Goal: Information Seeking & Learning: Learn about a topic

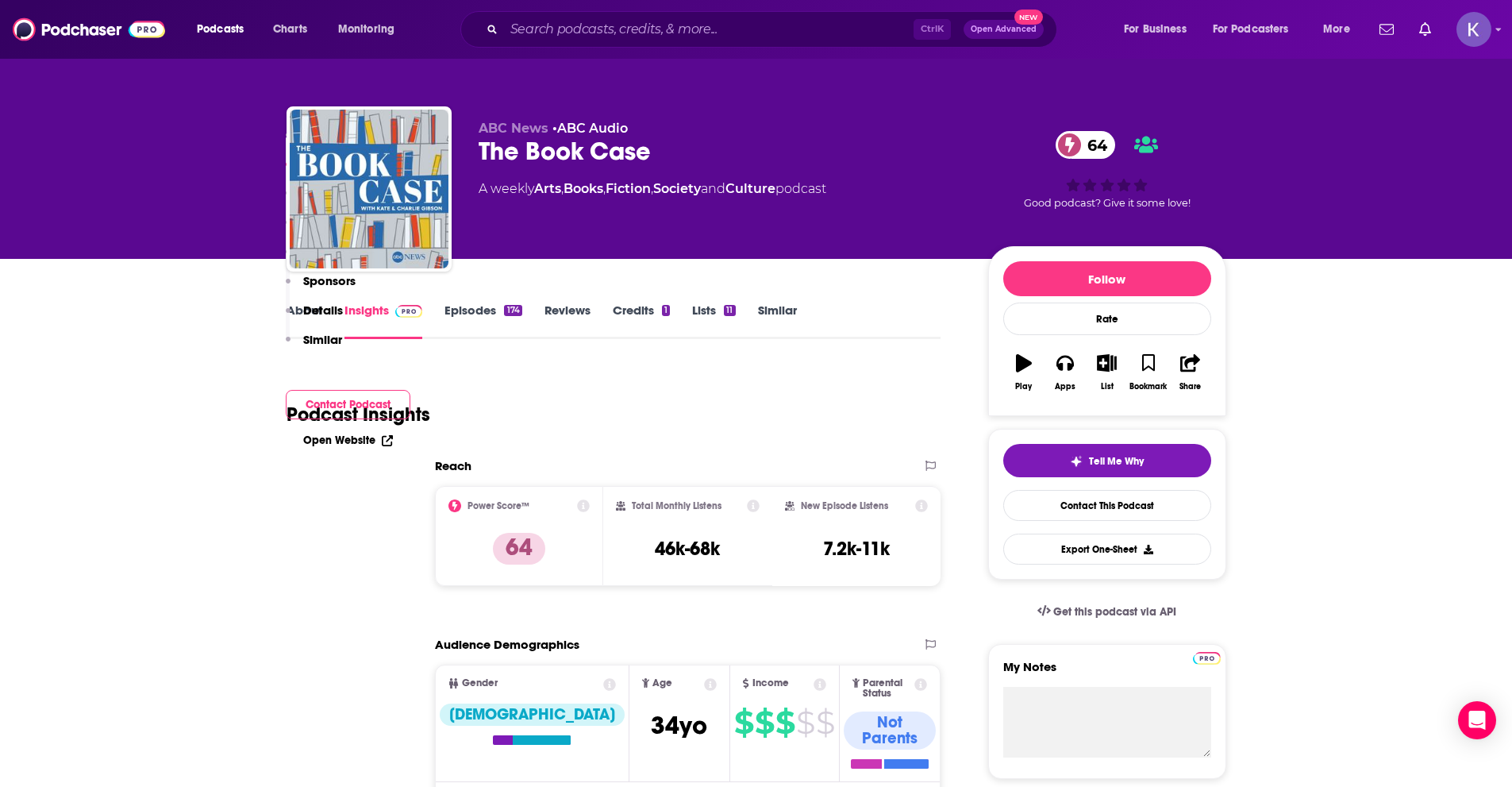
scroll to position [1032, 0]
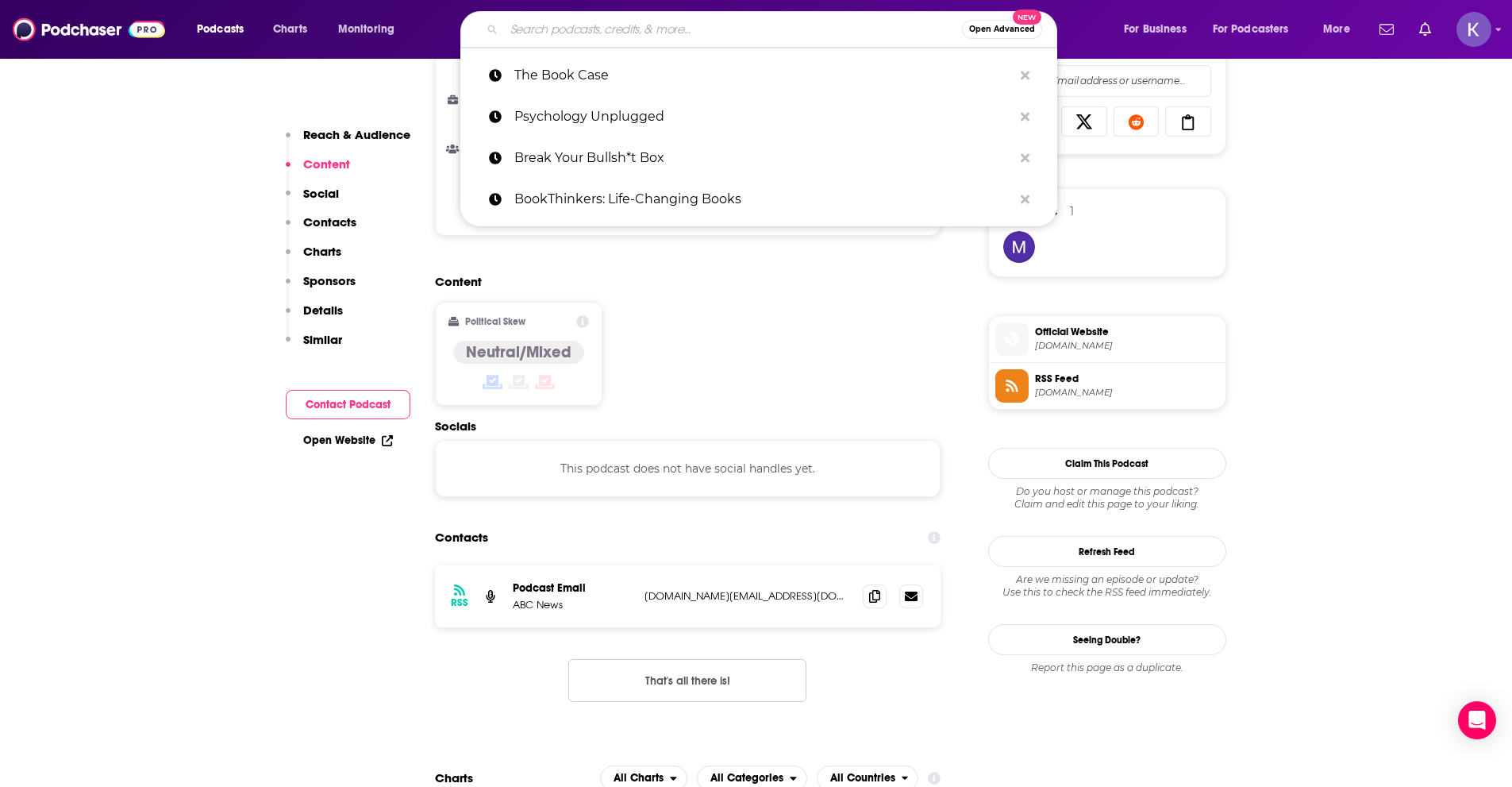
click at [583, 28] on input "Search podcasts, credits, & more..." at bounding box center [733, 29] width 458 height 26
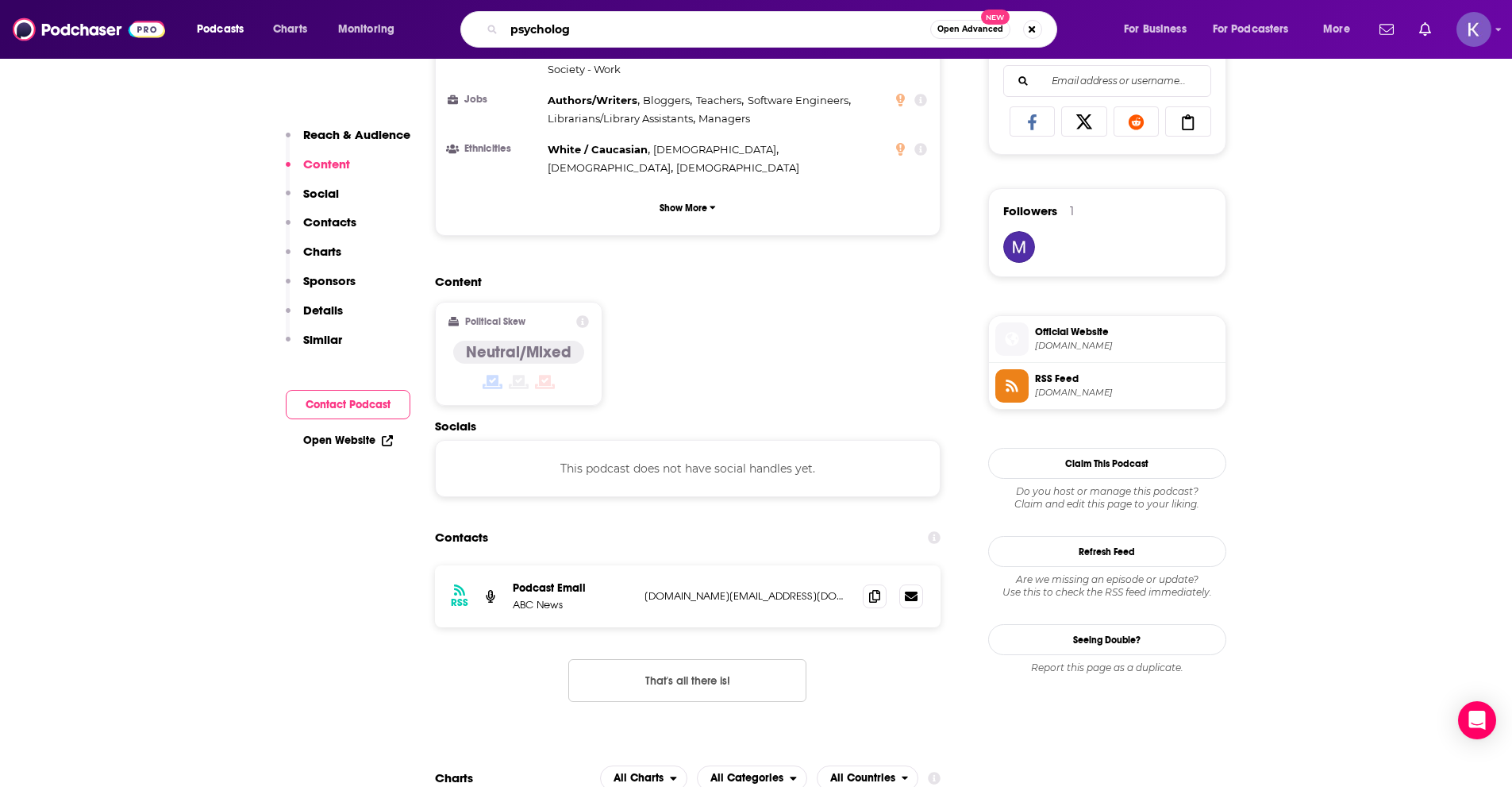
type input "psychology"
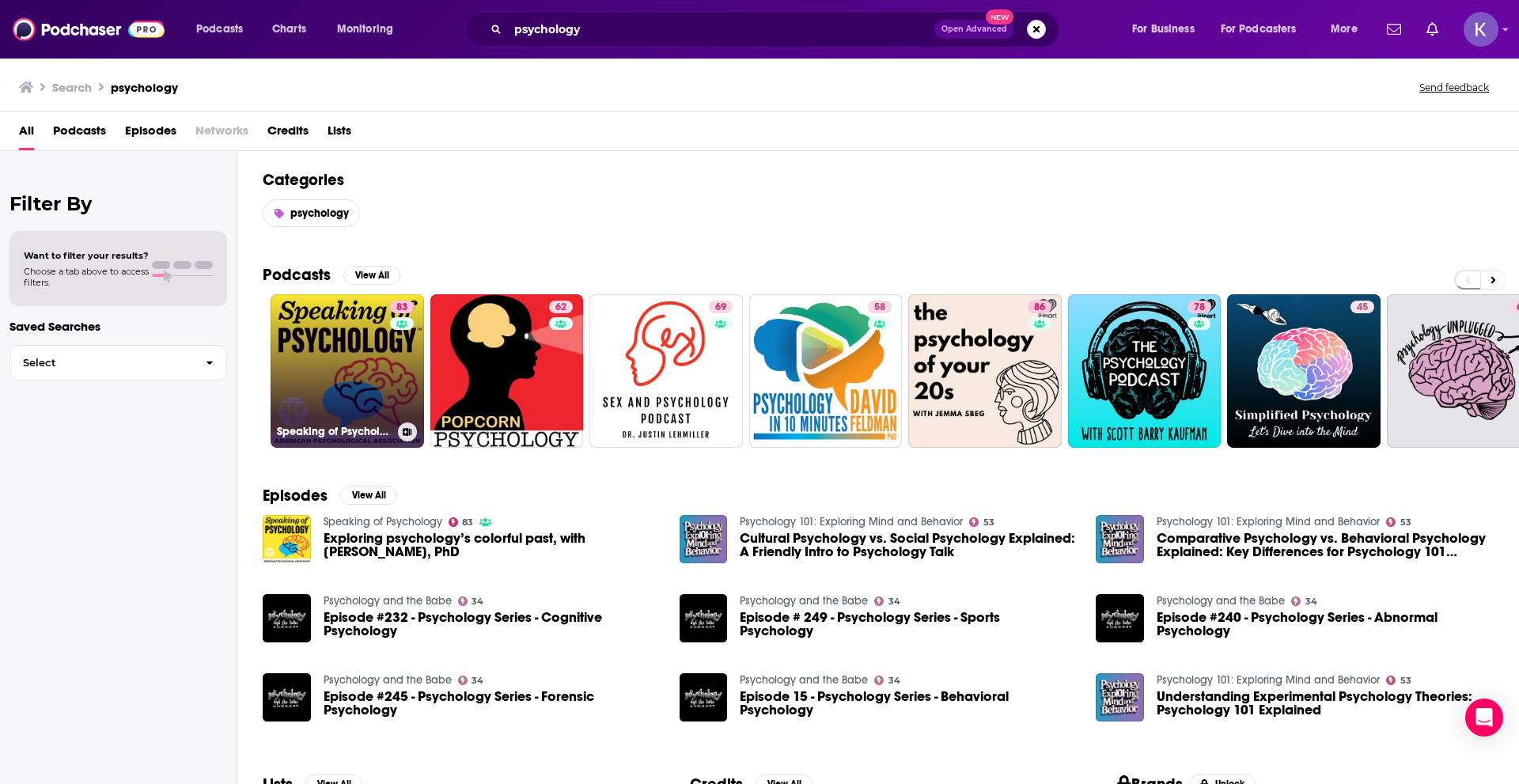
click at [363, 380] on link "83 Speaking of Psychology" at bounding box center [347, 370] width 153 height 153
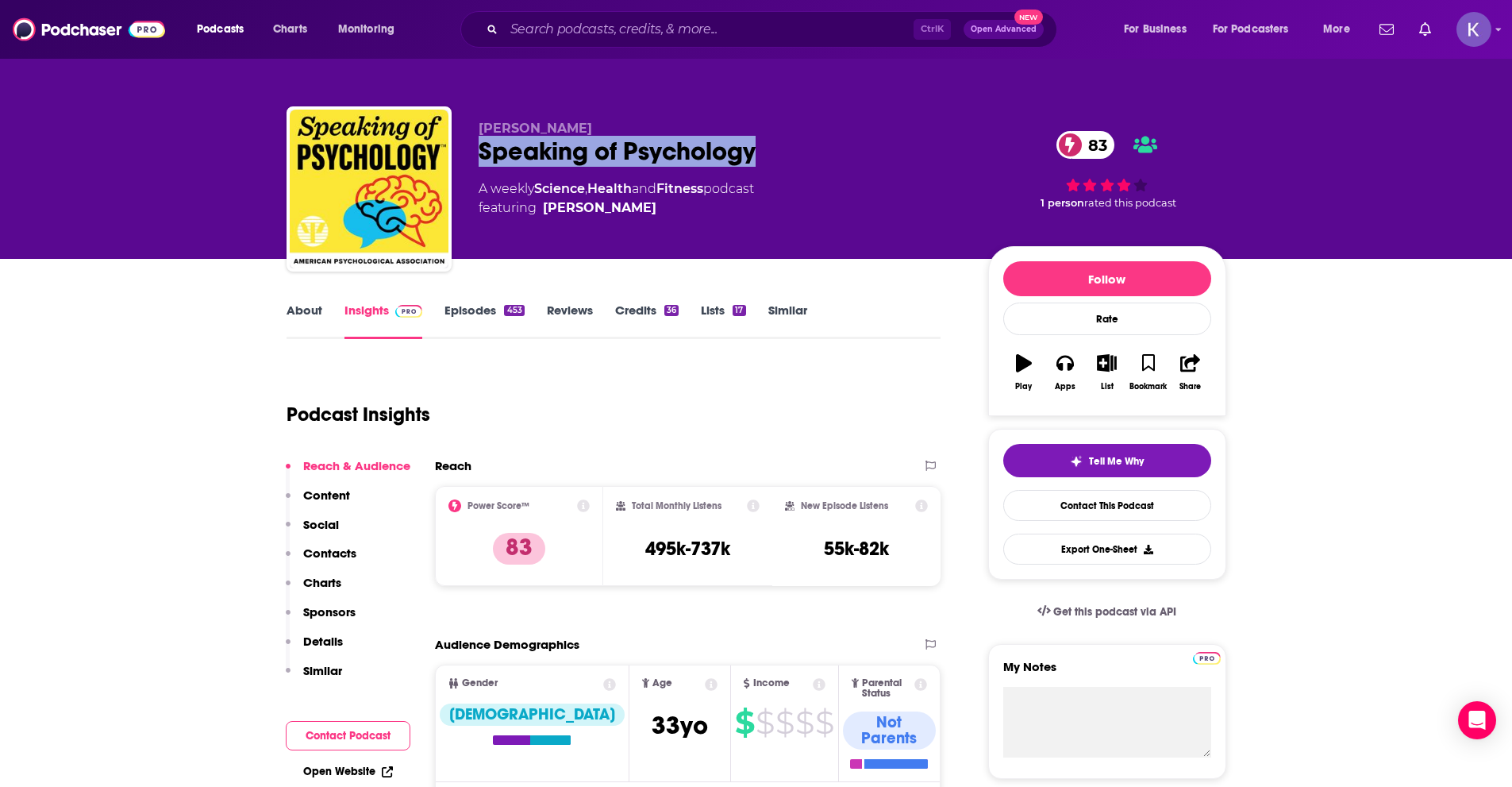
drag, startPoint x: 773, startPoint y: 150, endPoint x: 476, endPoint y: 172, distance: 297.8
click at [476, 172] on div "[PERSON_NAME] Speaking of Psychology 83 A weekly Science , Health and Fitness p…" at bounding box center [756, 192] width 940 height 171
copy h2 "Speaking of Psychology"
click at [306, 314] on link "About" at bounding box center [304, 321] width 36 height 36
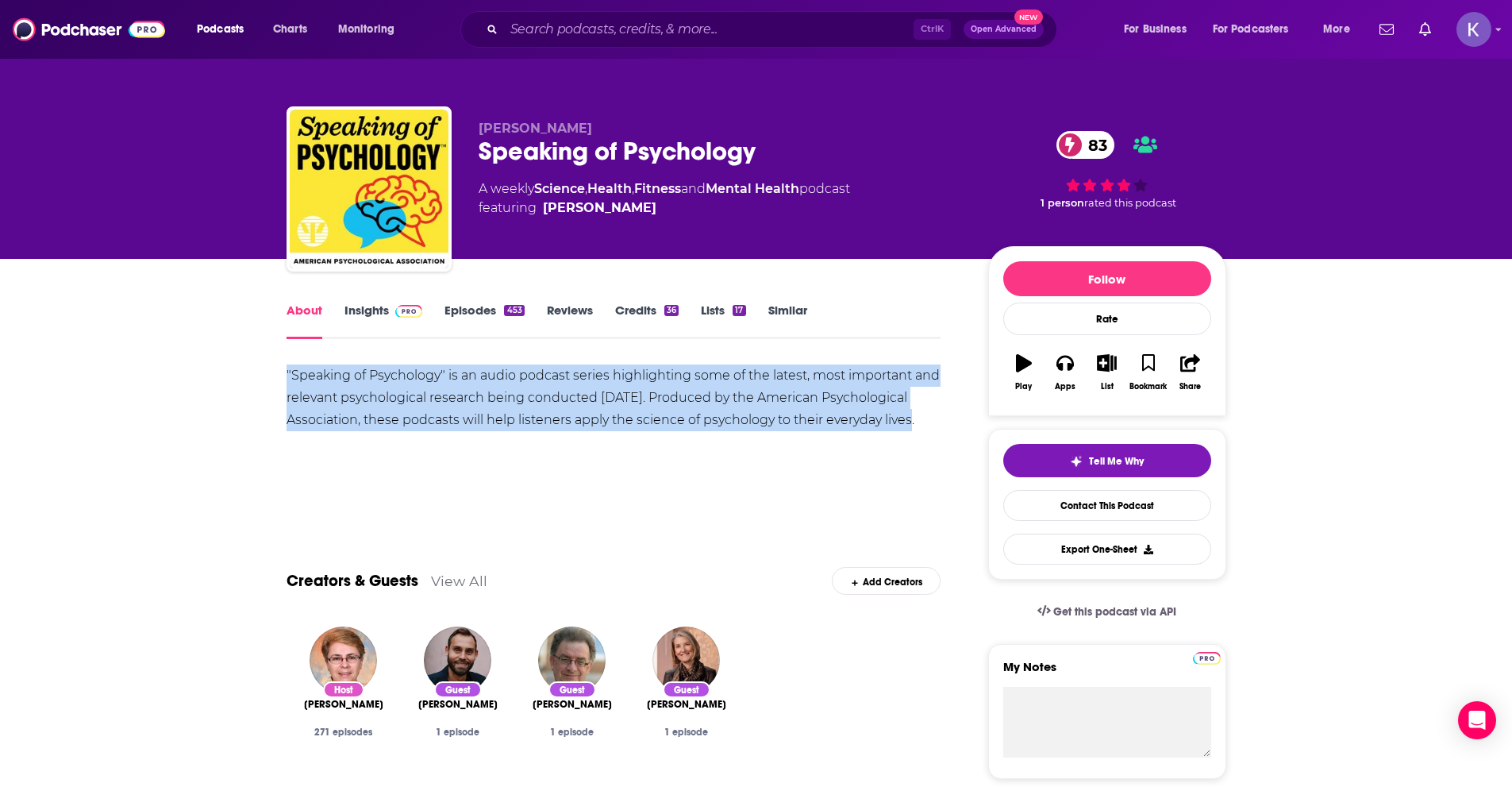
drag, startPoint x: 924, startPoint y: 418, endPoint x: 267, endPoint y: 377, distance: 658.3
copy div ""Speaking of Psychology" is an audio podcast series highlighting some of the la…"
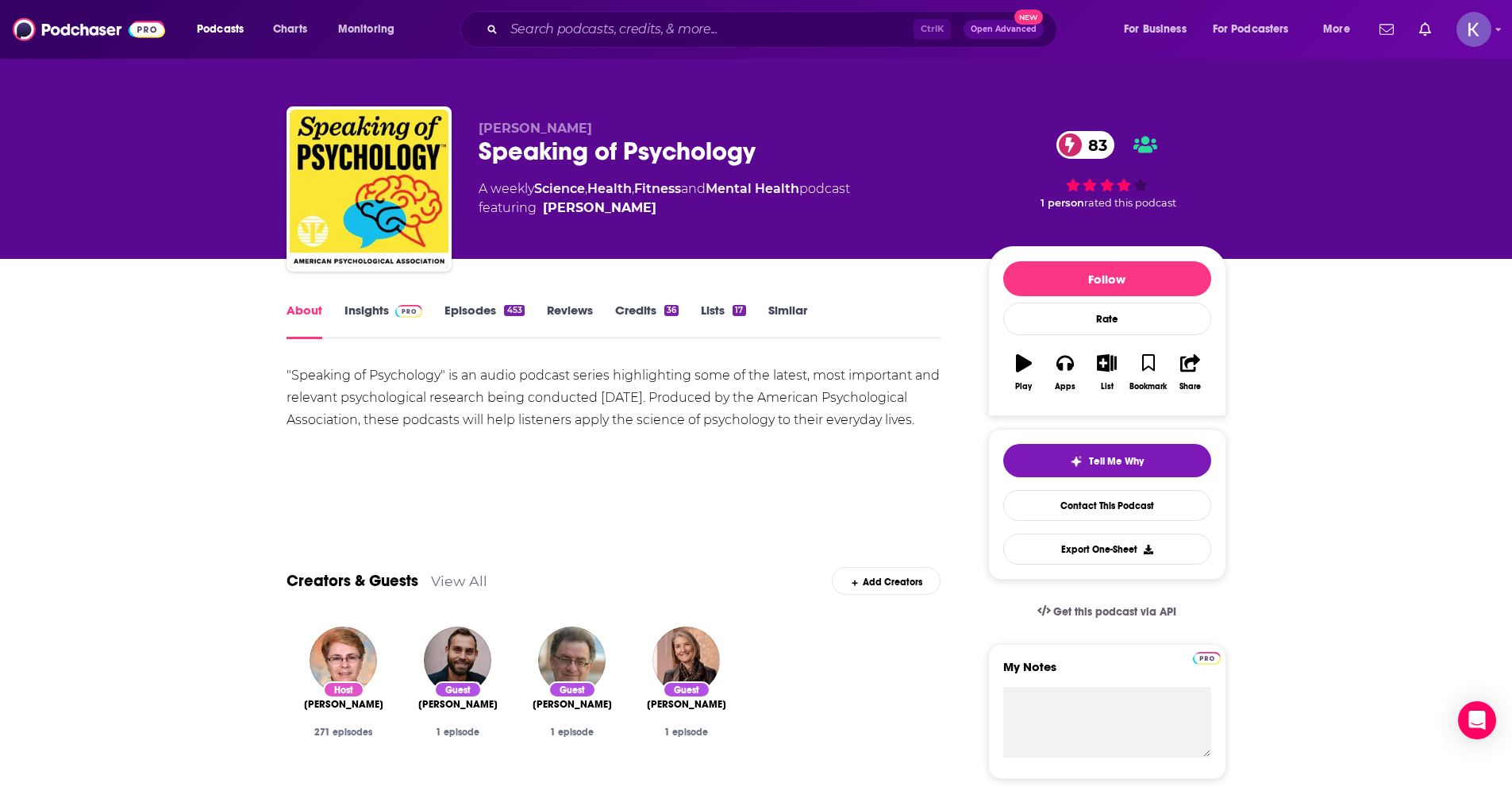
click at [765, 159] on div "Speaking of Psychology 83" at bounding box center [721, 151] width 484 height 31
drag, startPoint x: 777, startPoint y: 144, endPoint x: 476, endPoint y: 150, distance: 301.1
click at [476, 150] on div "[PERSON_NAME] Speaking of Psychology 83 A weekly Science , Health , Fitness and…" at bounding box center [756, 192] width 940 height 171
copy h1 "Speaking of Psychology"
click at [366, 316] on link "Insights" at bounding box center [384, 321] width 78 height 36
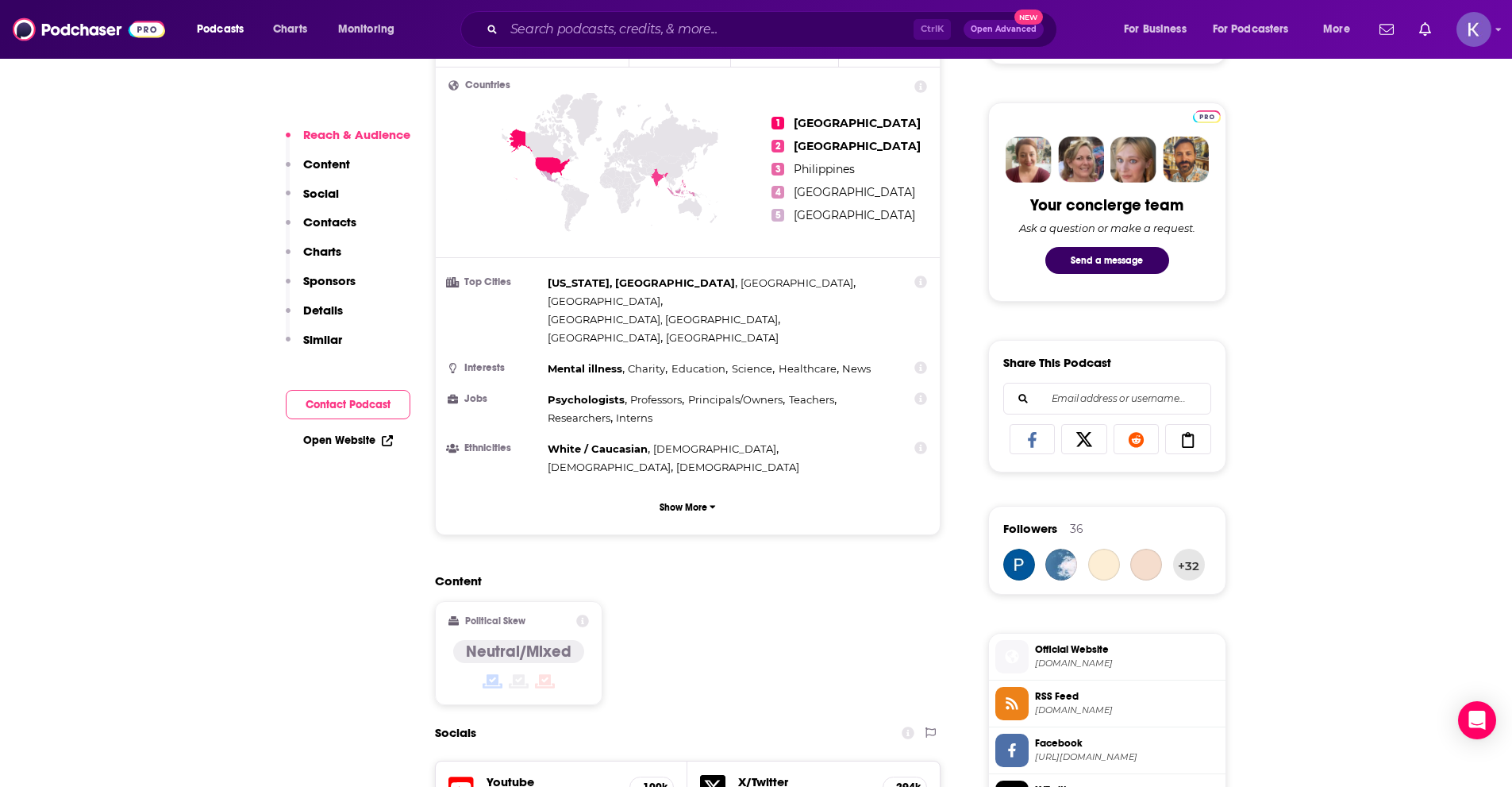
scroll to position [1191, 0]
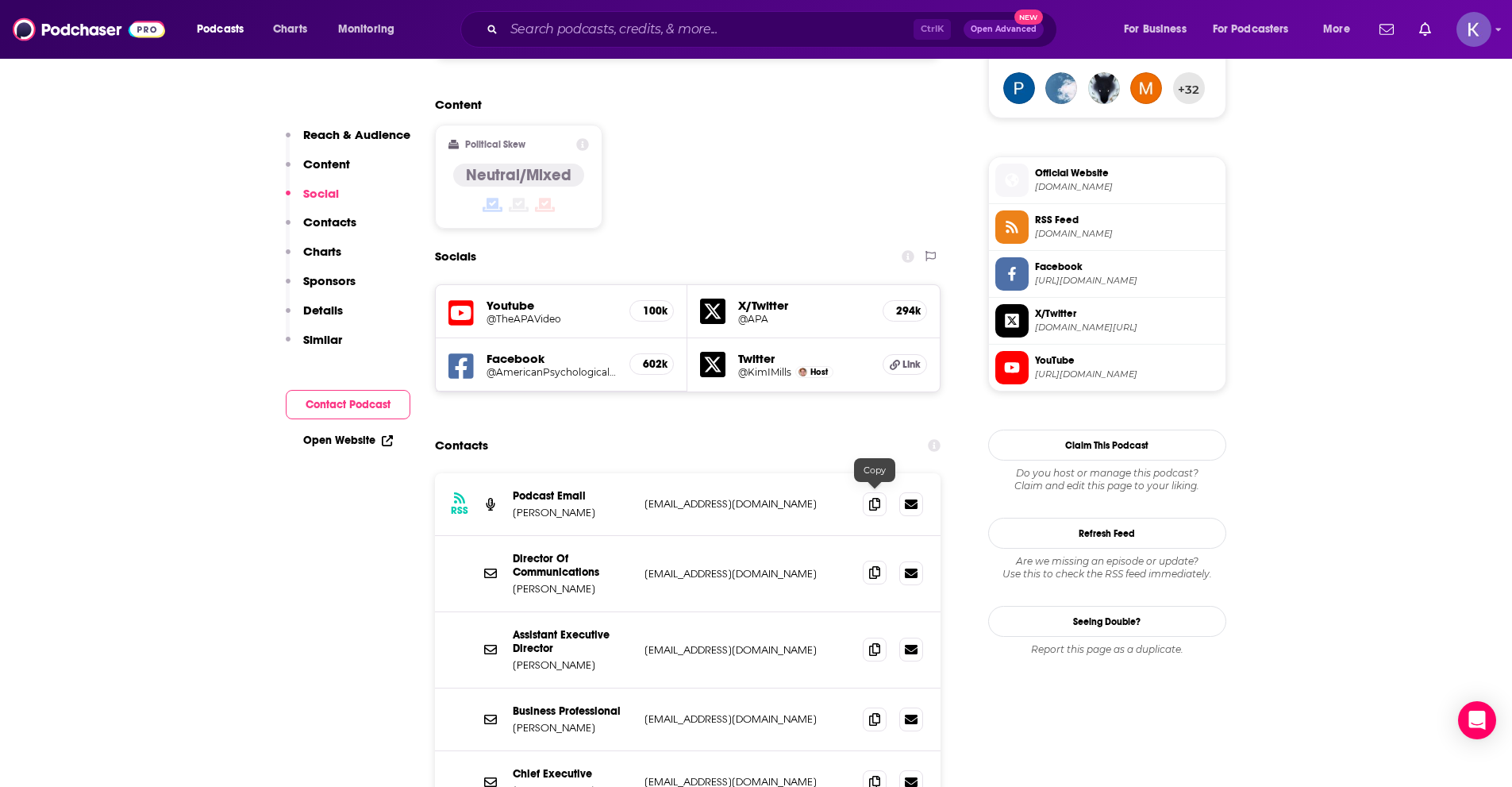
click at [881, 566] on icon at bounding box center [875, 572] width 11 height 13
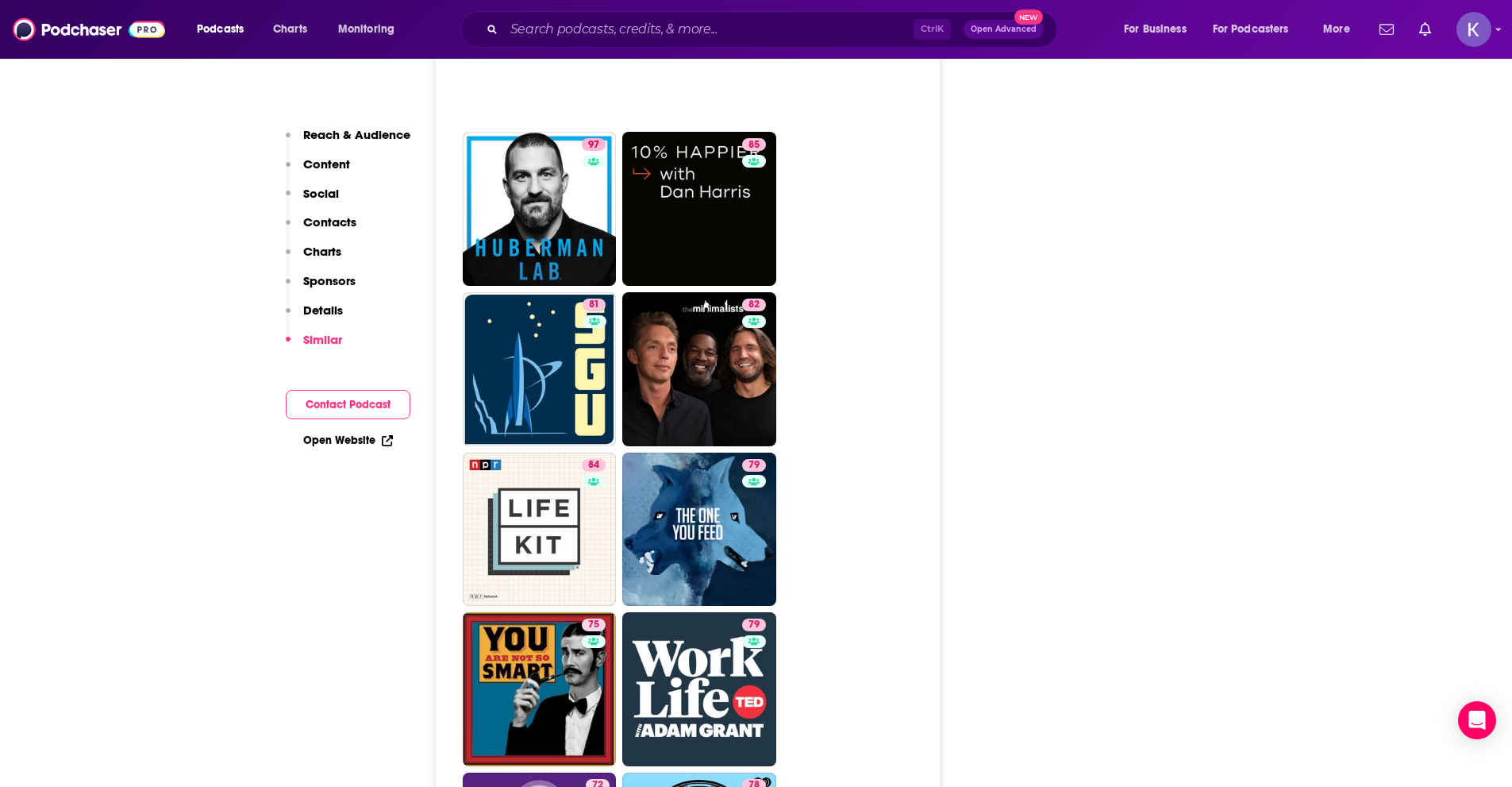
scroll to position [3414, 0]
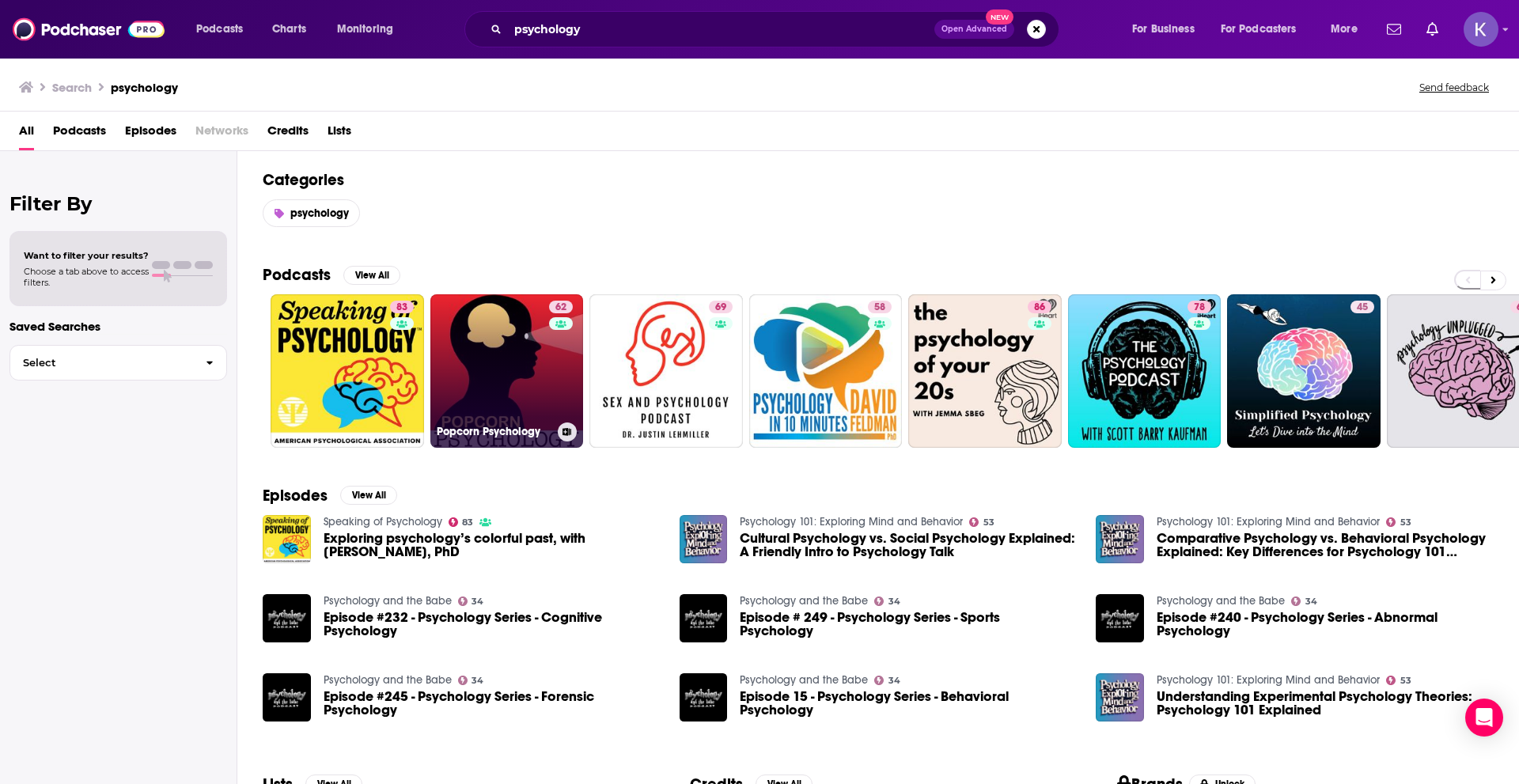
click at [483, 404] on link "62 Popcorn Psychology" at bounding box center [507, 370] width 153 height 153
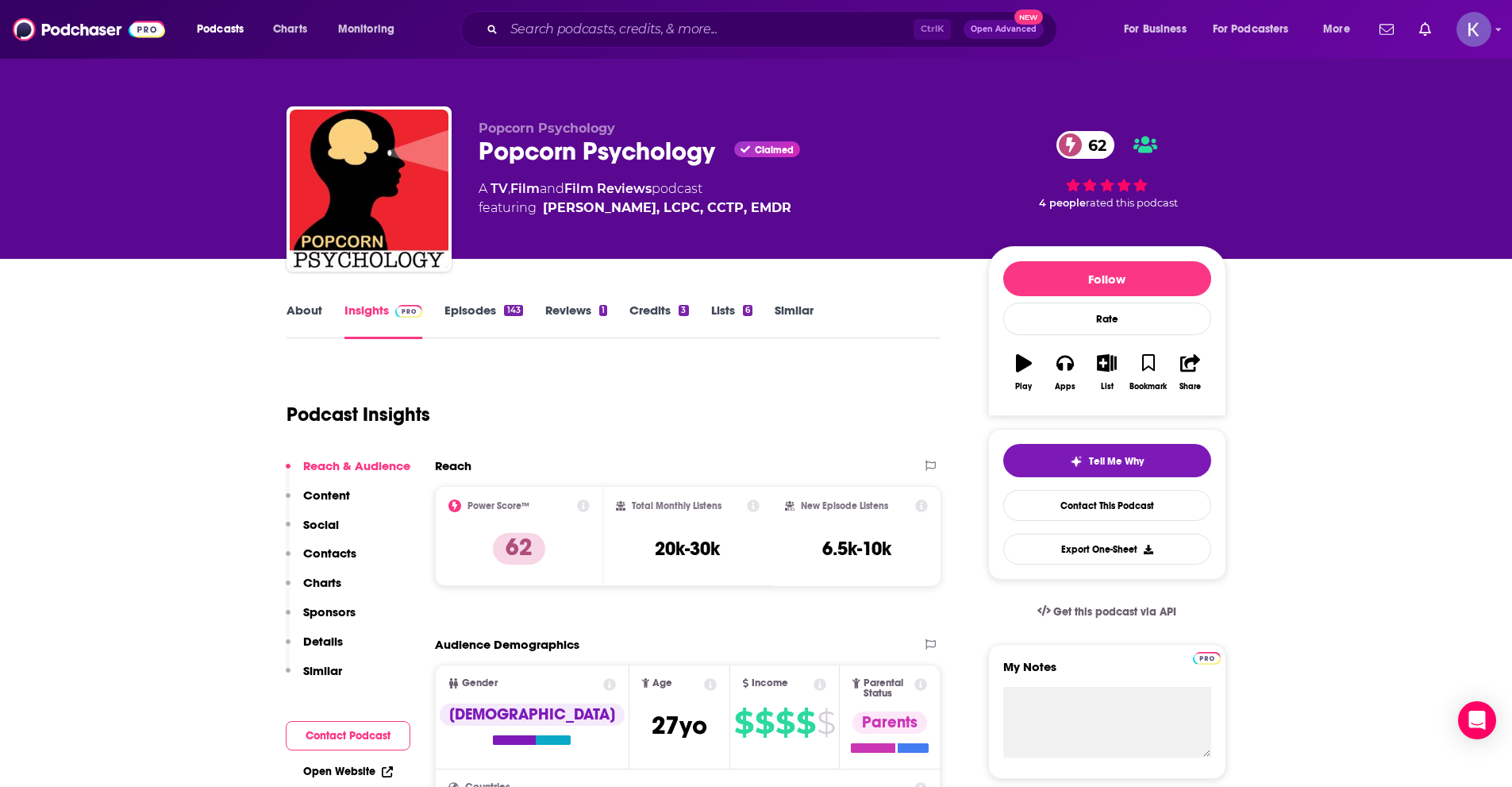
click at [308, 309] on link "About" at bounding box center [304, 321] width 36 height 36
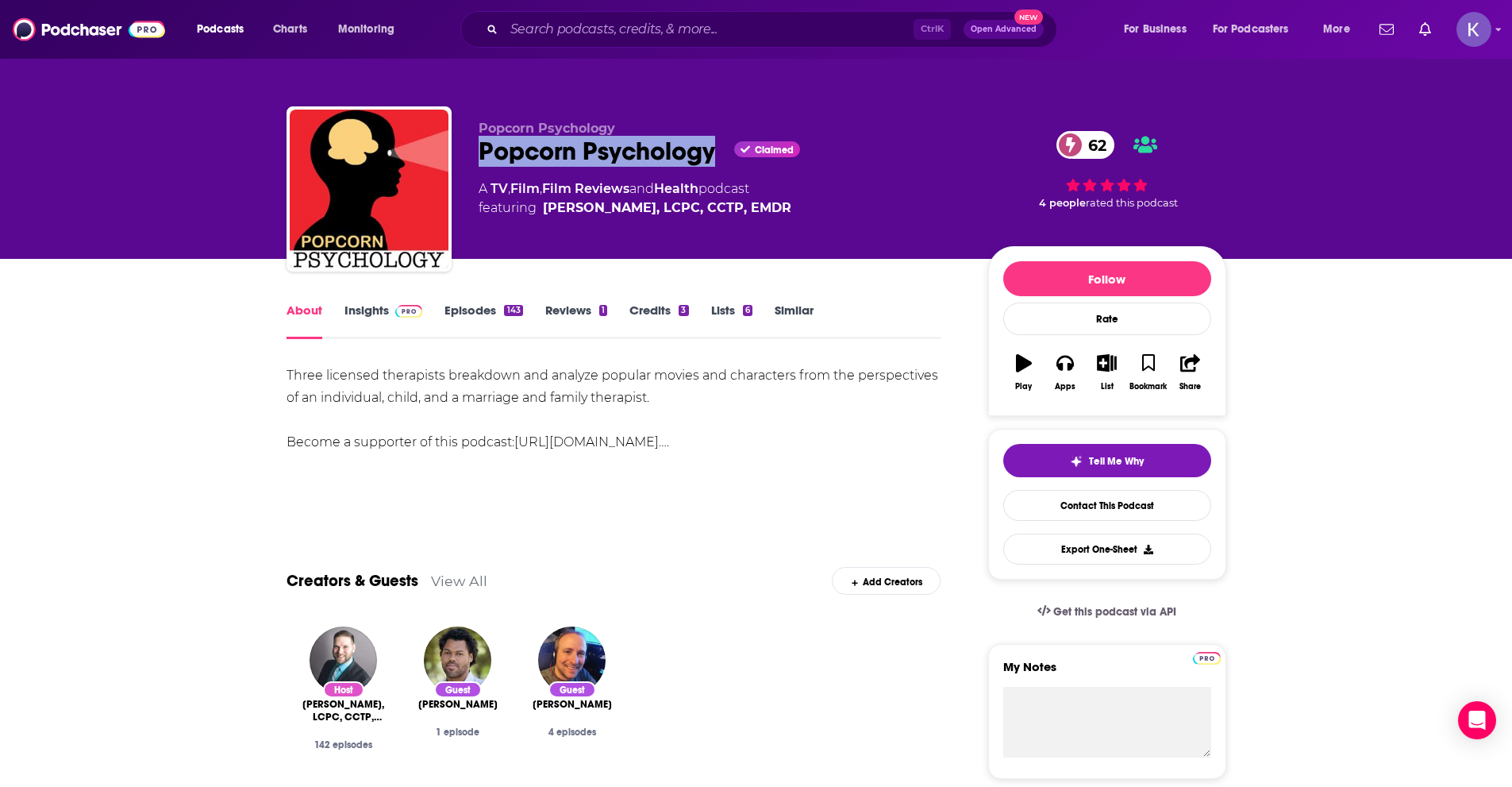
drag, startPoint x: 470, startPoint y: 146, endPoint x: 721, endPoint y: 164, distance: 251.6
click at [721, 164] on div "Popcorn Psychology Popcorn Psychology Claimed 62 A TV , Film , Film Reviews and…" at bounding box center [756, 192] width 940 height 171
copy h1 "Popcorn Psychology"
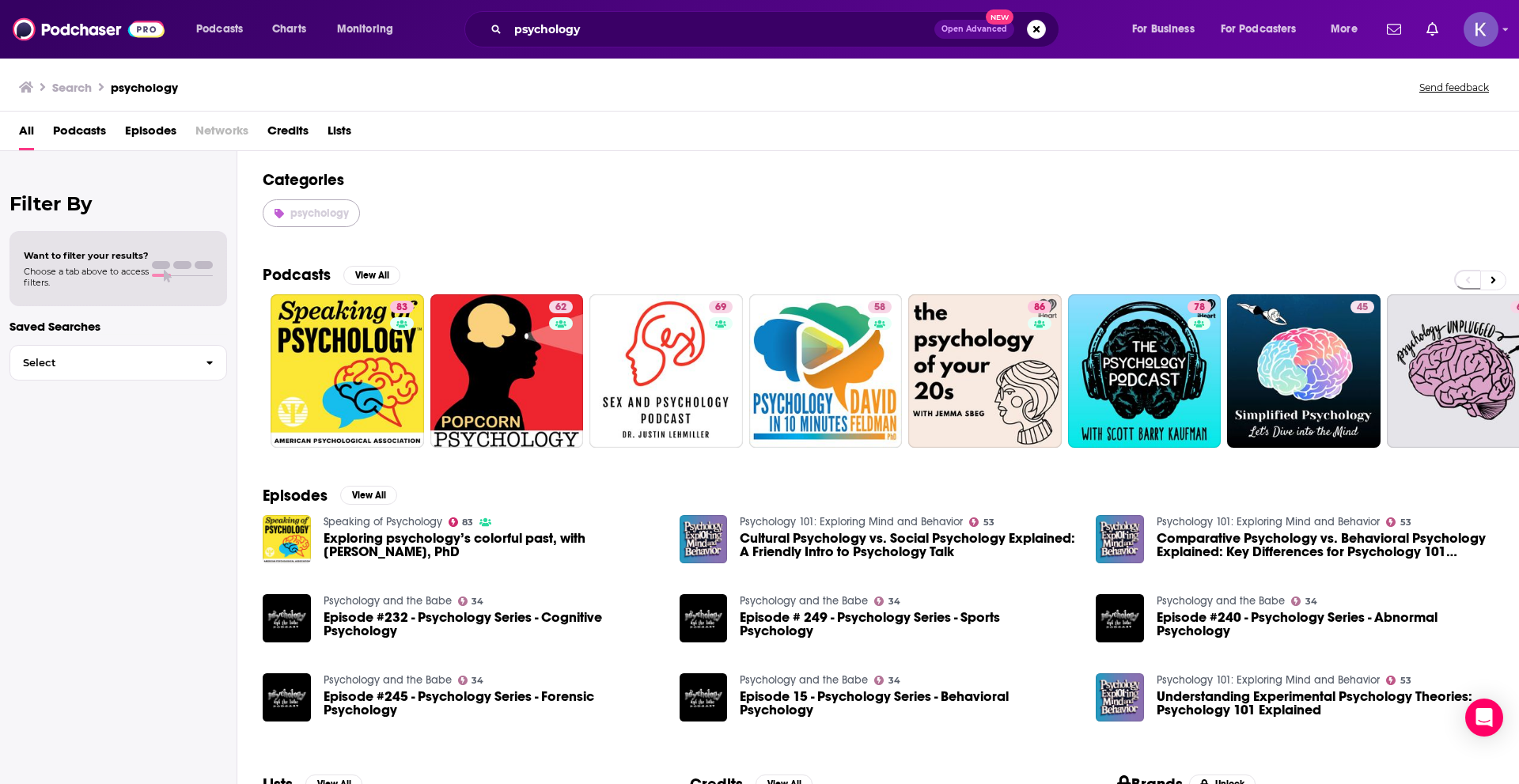
click at [335, 218] on span "psychology" at bounding box center [320, 213] width 58 height 14
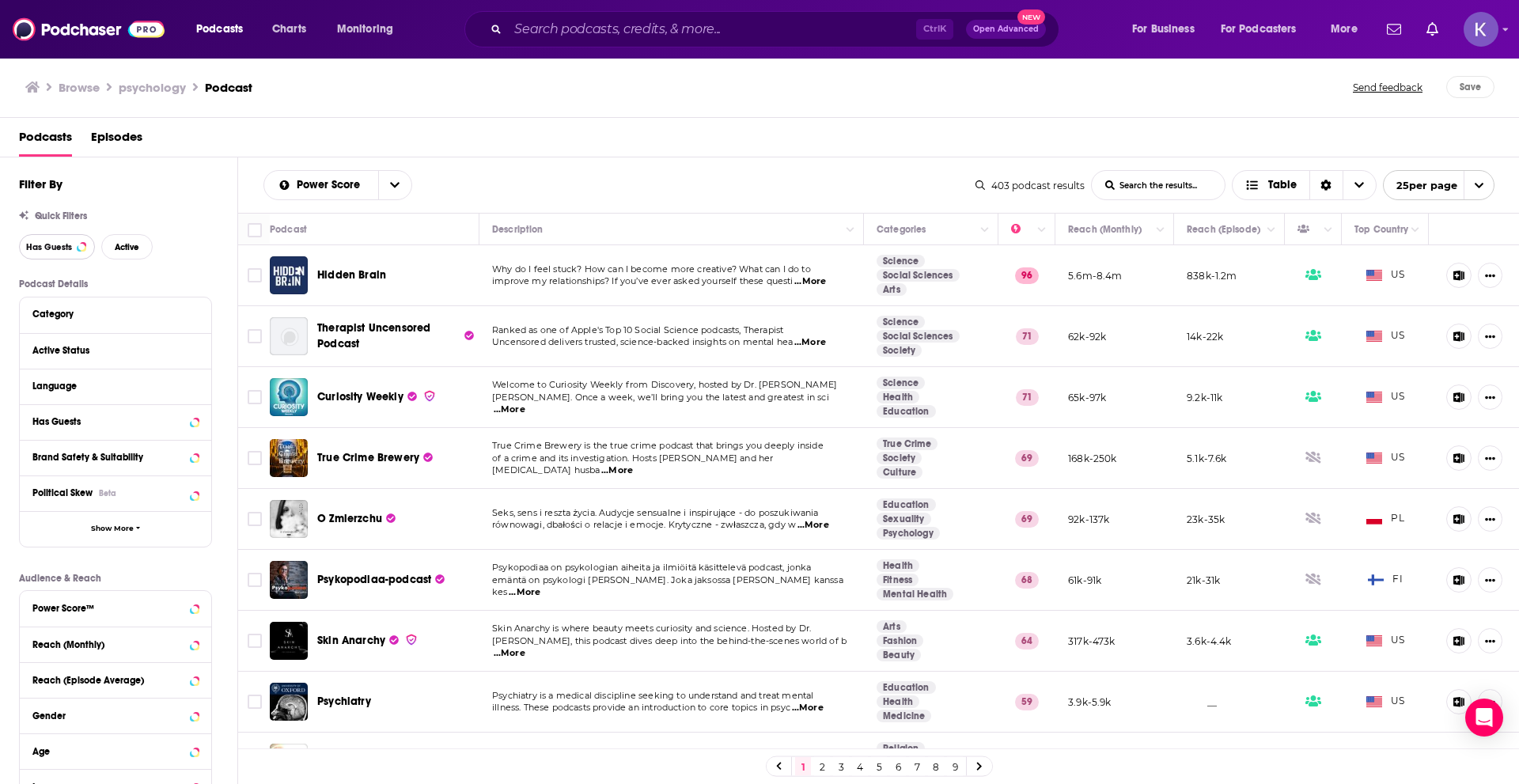
click at [45, 248] on span "Has Guests" at bounding box center [49, 247] width 46 height 9
click at [126, 246] on span "Active" at bounding box center [127, 247] width 25 height 9
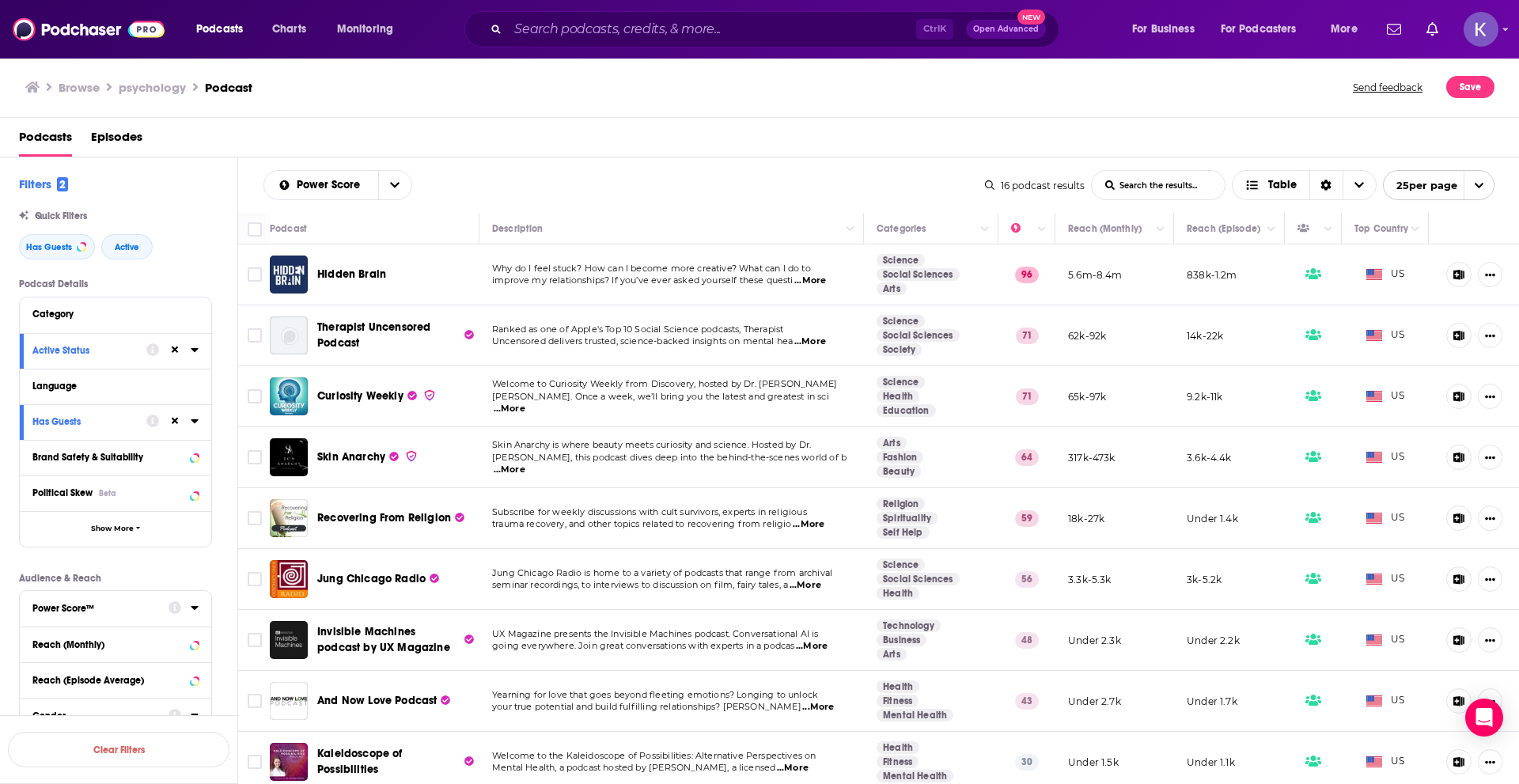
click at [195, 604] on icon at bounding box center [194, 607] width 8 height 13
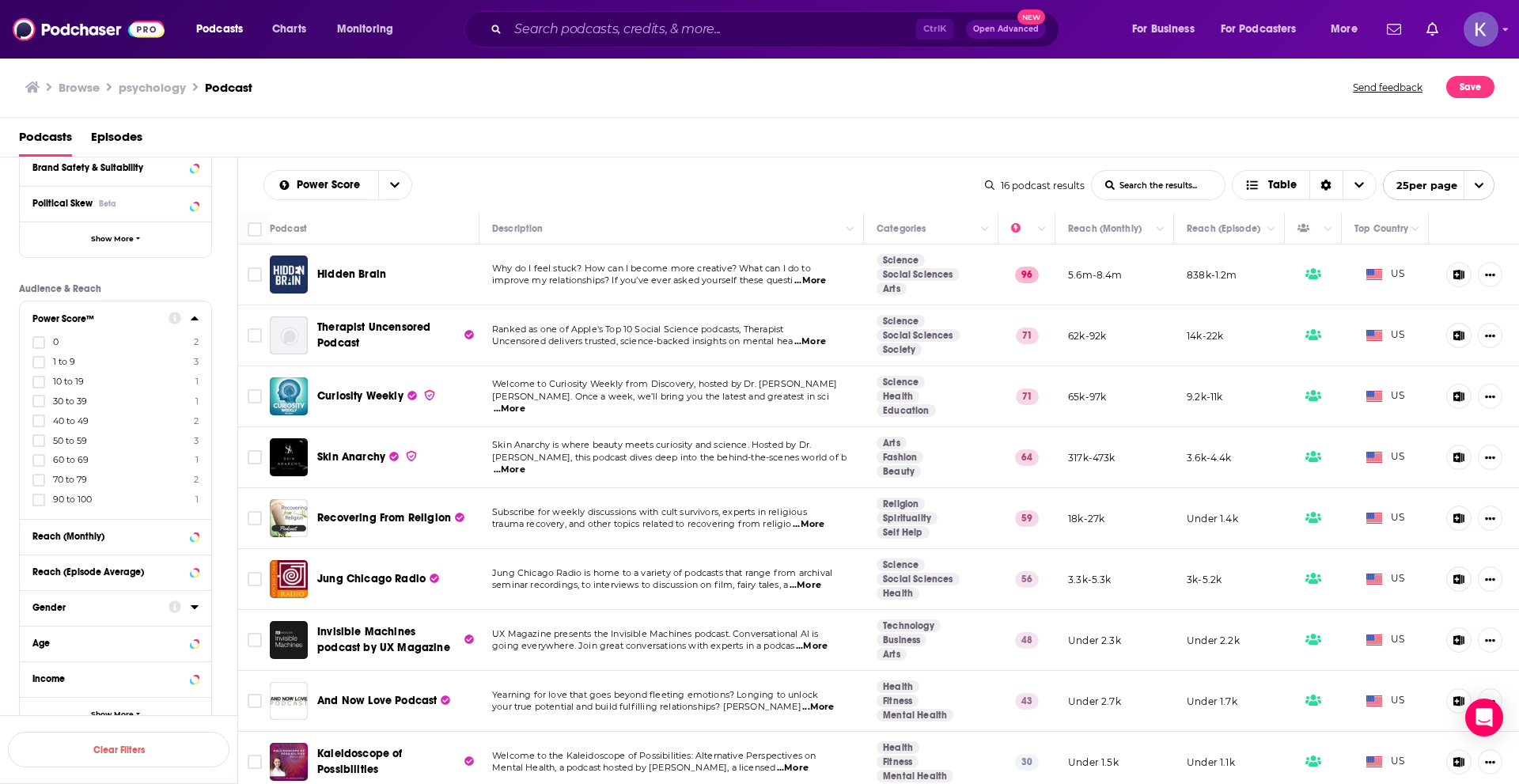
scroll to position [316, 0]
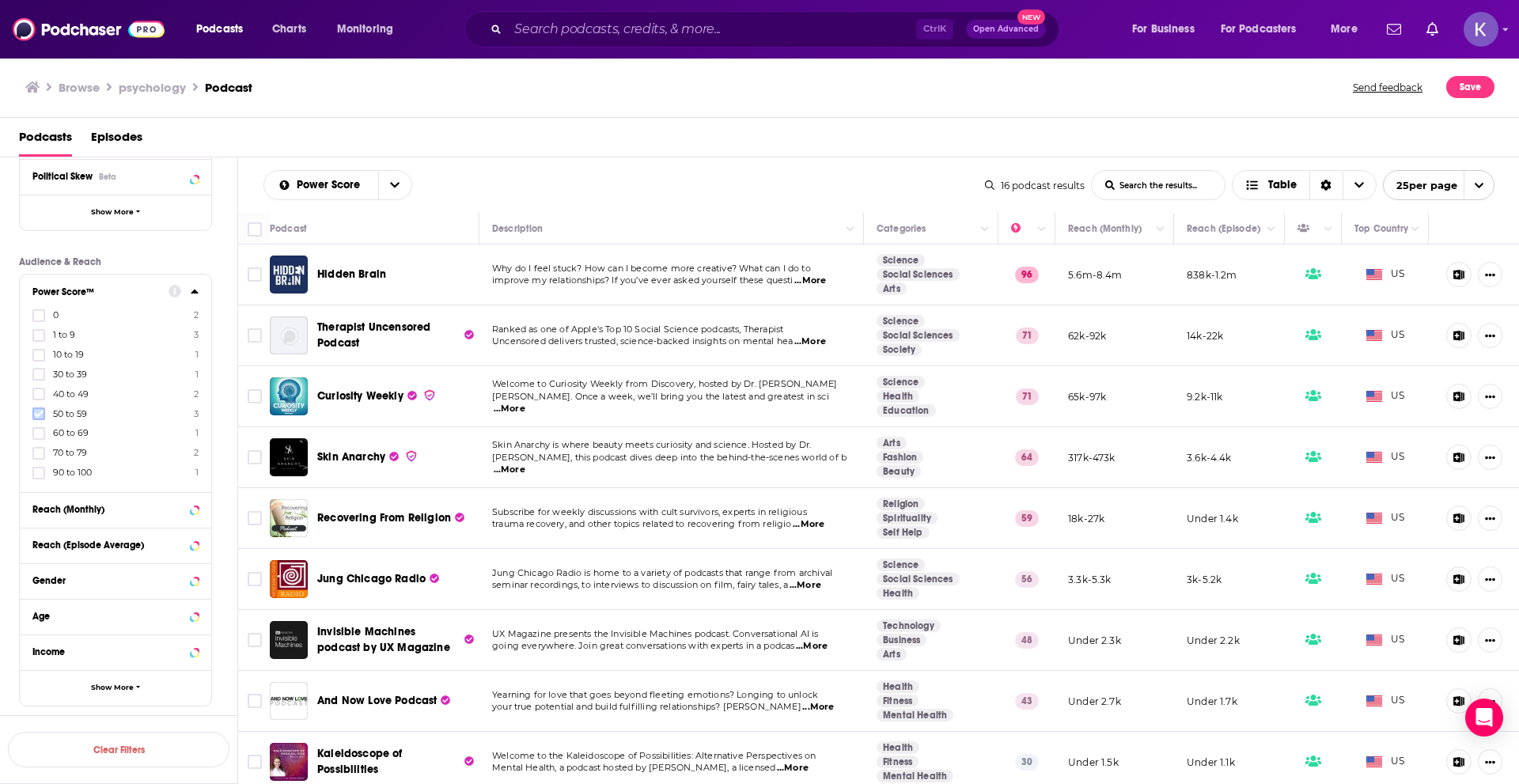
click at [43, 410] on icon at bounding box center [39, 413] width 9 height 9
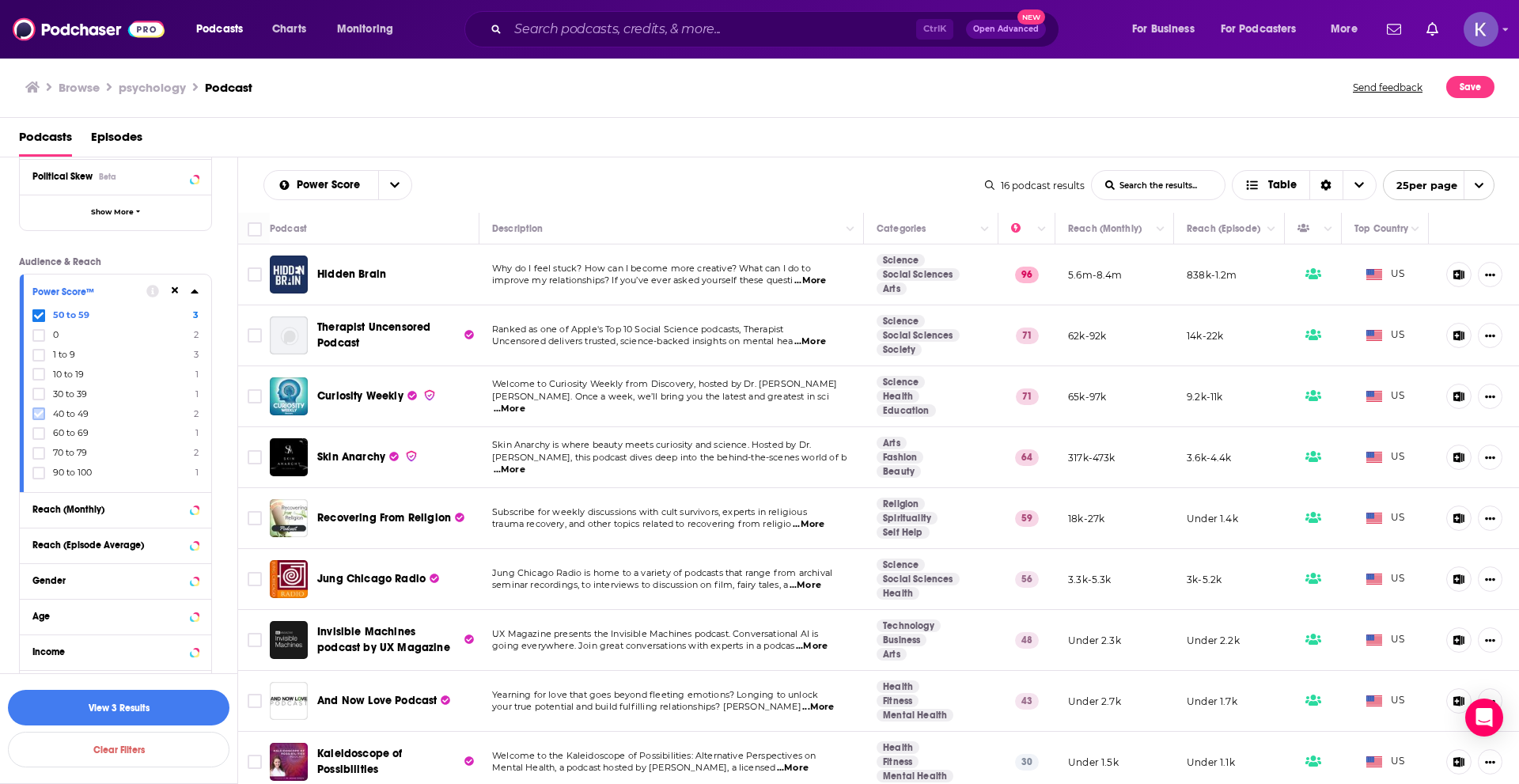
click at [34, 409] on icon at bounding box center [39, 413] width 9 height 9
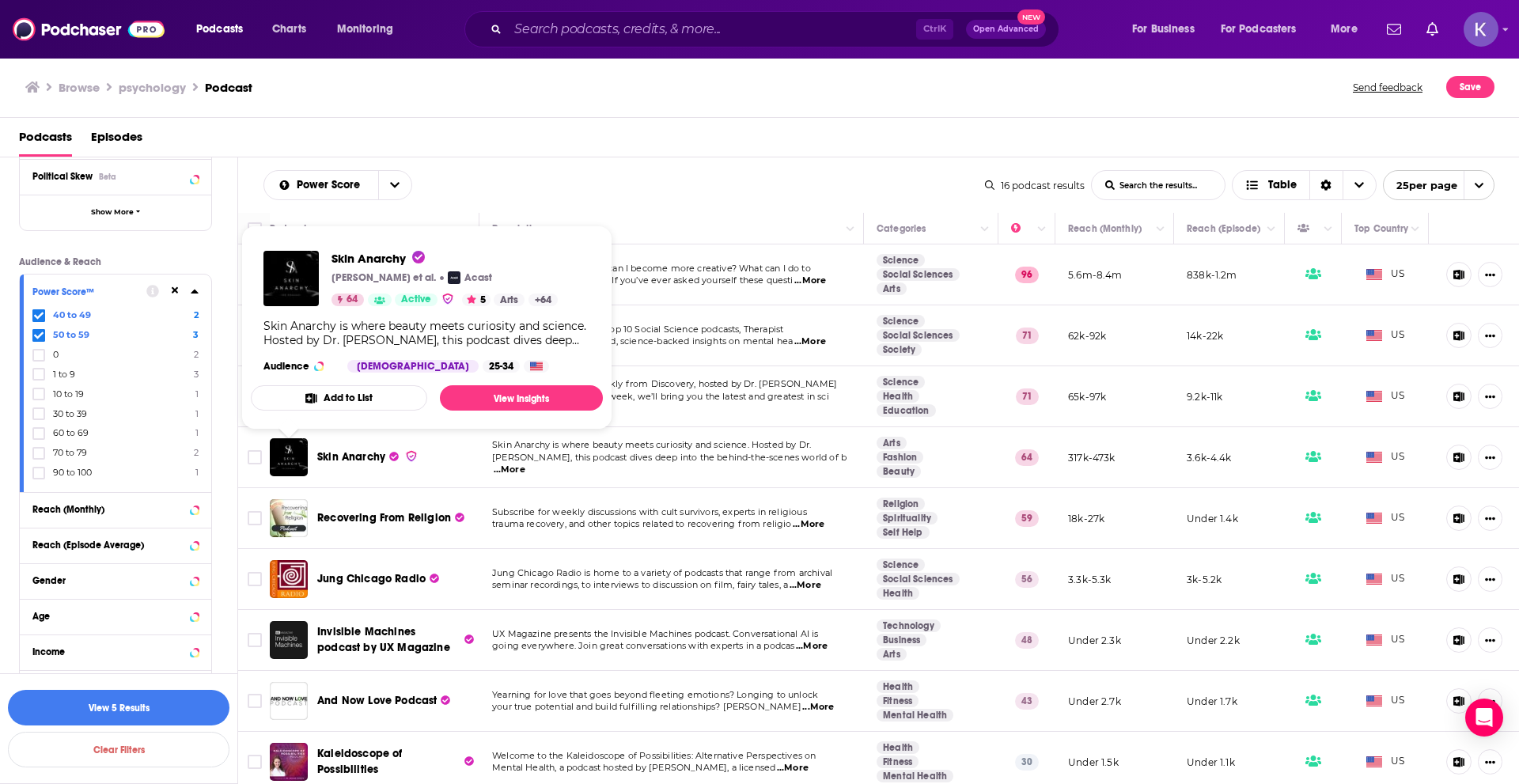
click at [740, 409] on p "[PERSON_NAME]. Once a week, we’ll bring you the latest and greatest in sci ...M…" at bounding box center [671, 404] width 358 height 26
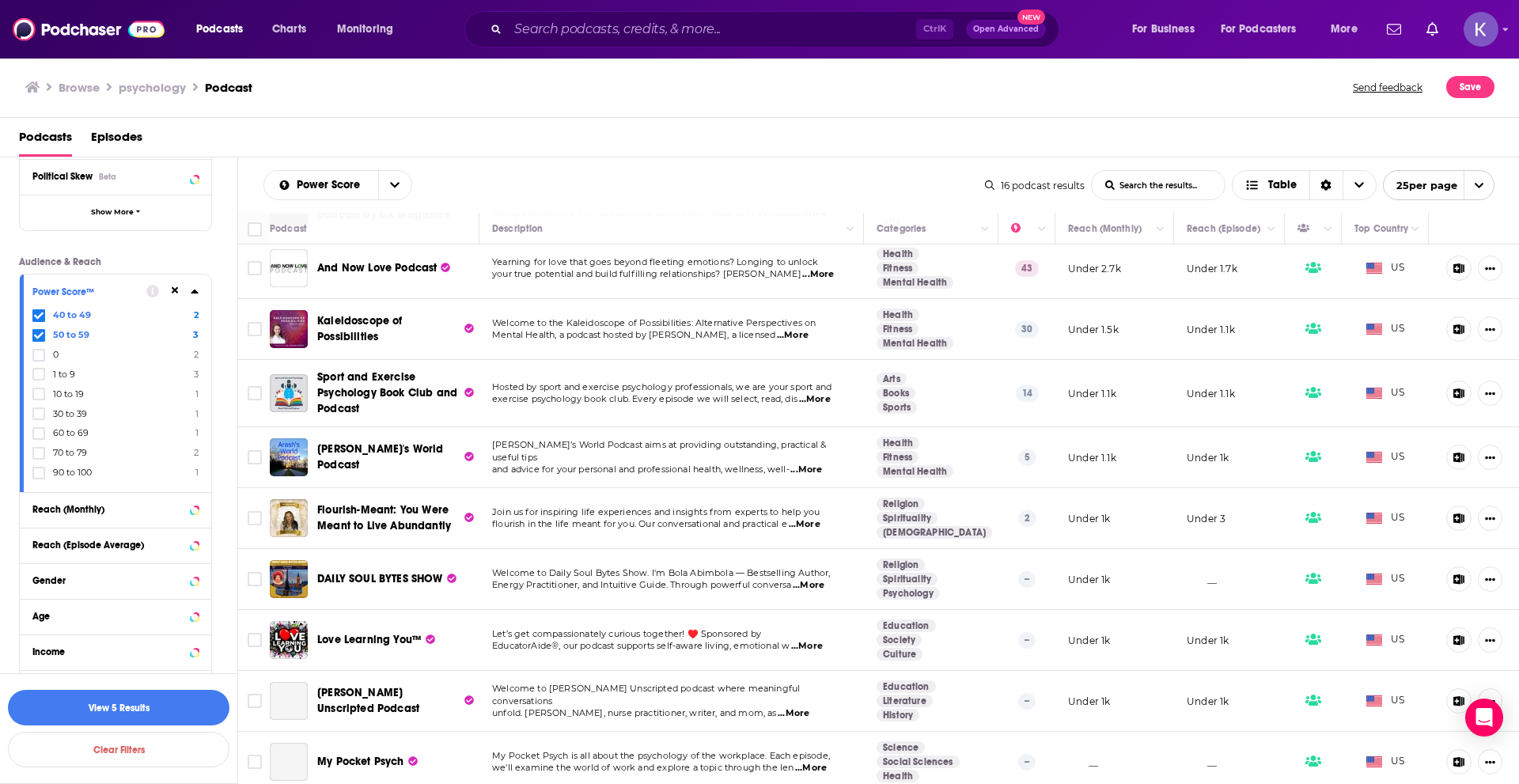
scroll to position [442, 0]
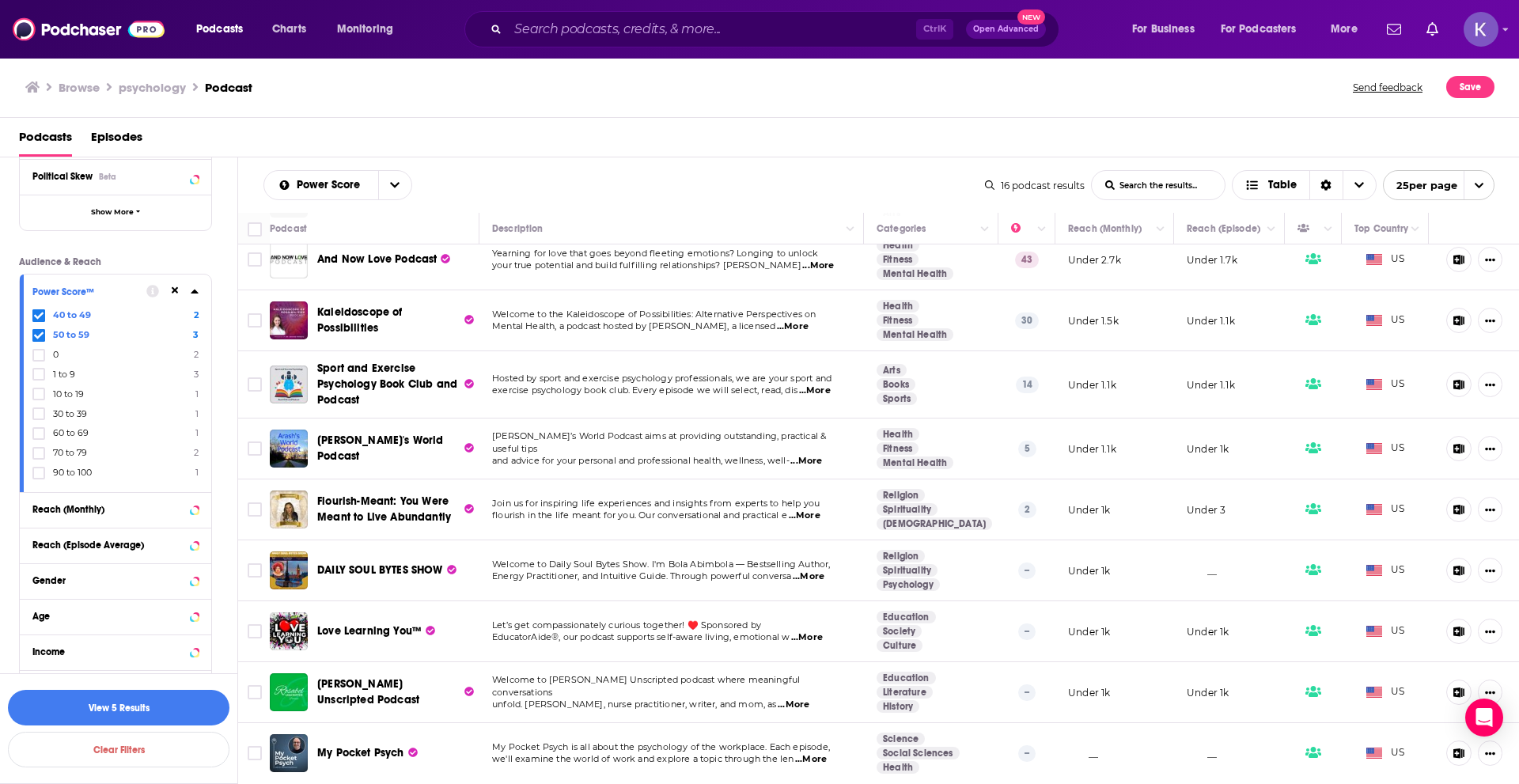
click at [693, 141] on div "Podcasts Episodes" at bounding box center [763, 141] width 1488 height 33
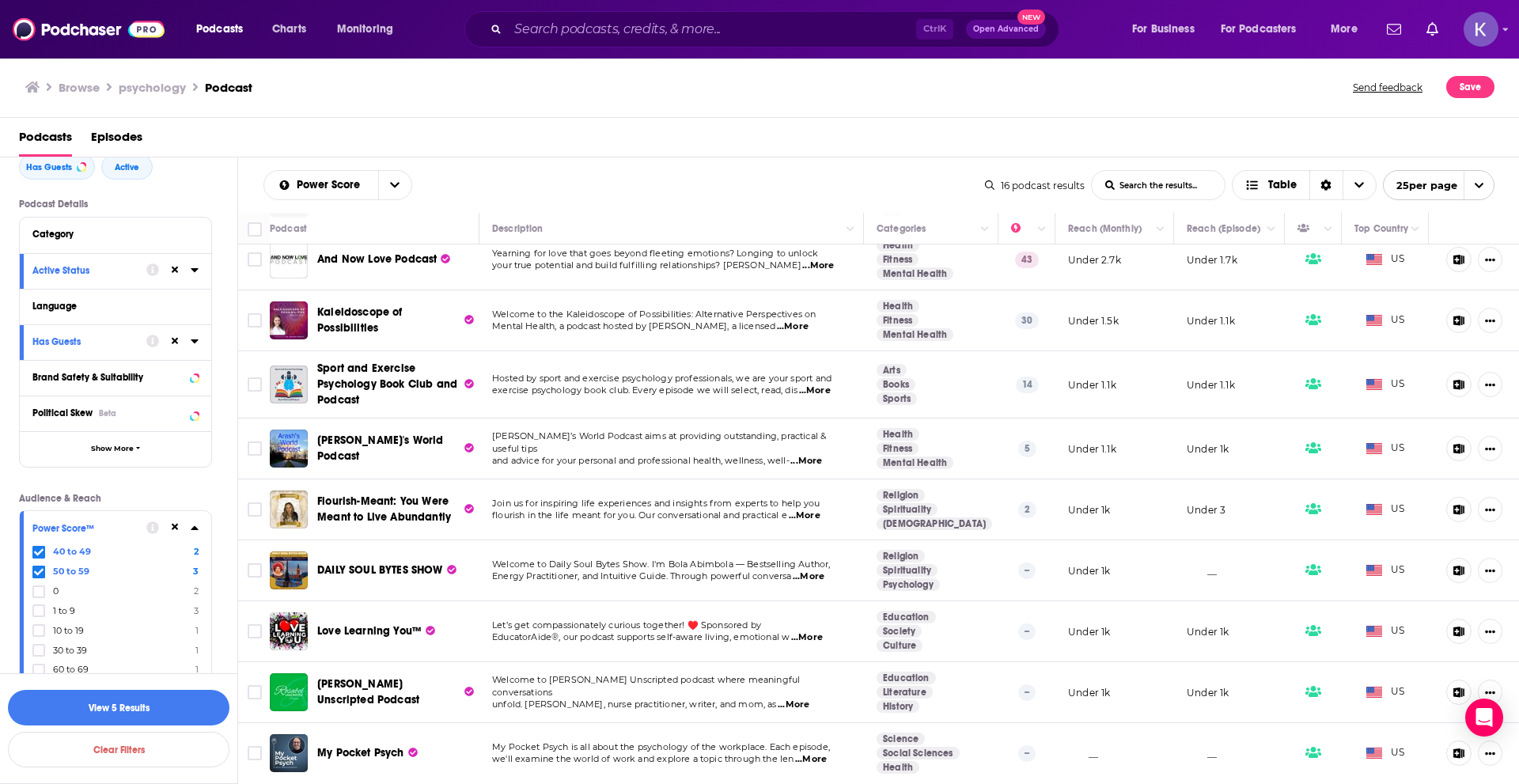
scroll to position [0, 0]
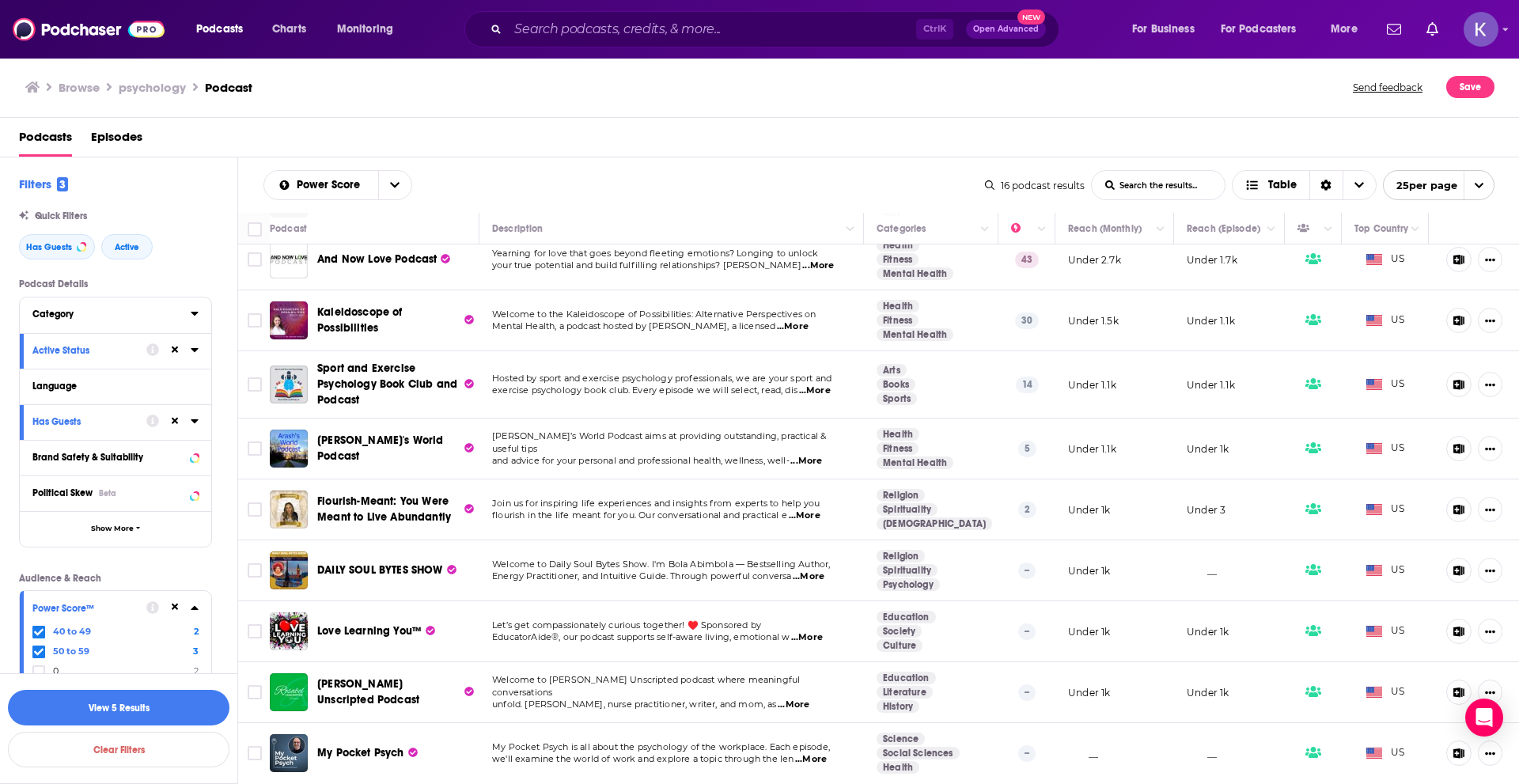
click at [193, 315] on icon at bounding box center [194, 313] width 8 height 13
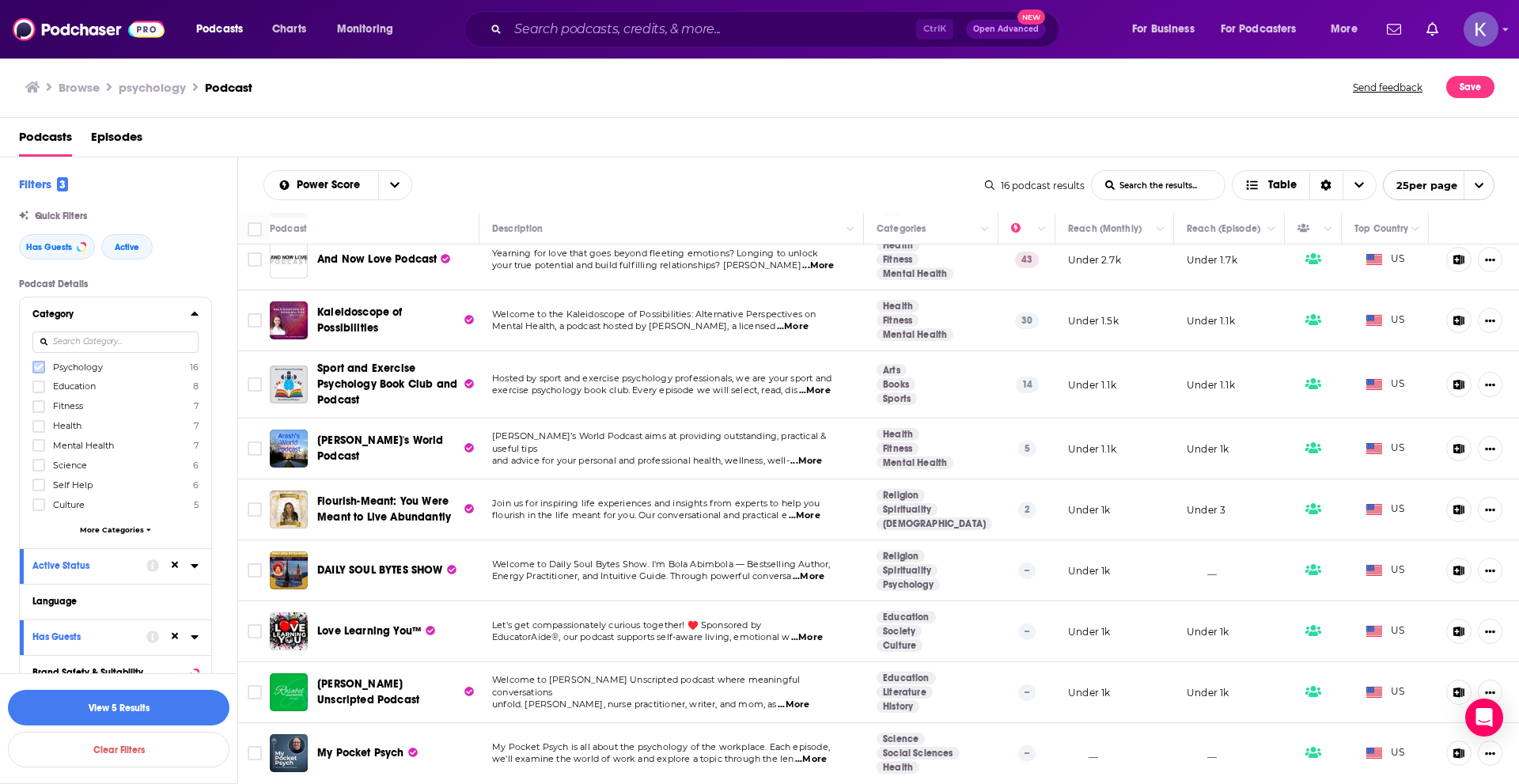
click at [36, 365] on icon at bounding box center [39, 367] width 9 height 9
click at [177, 700] on button "View 5 Results" at bounding box center [118, 708] width 221 height 36
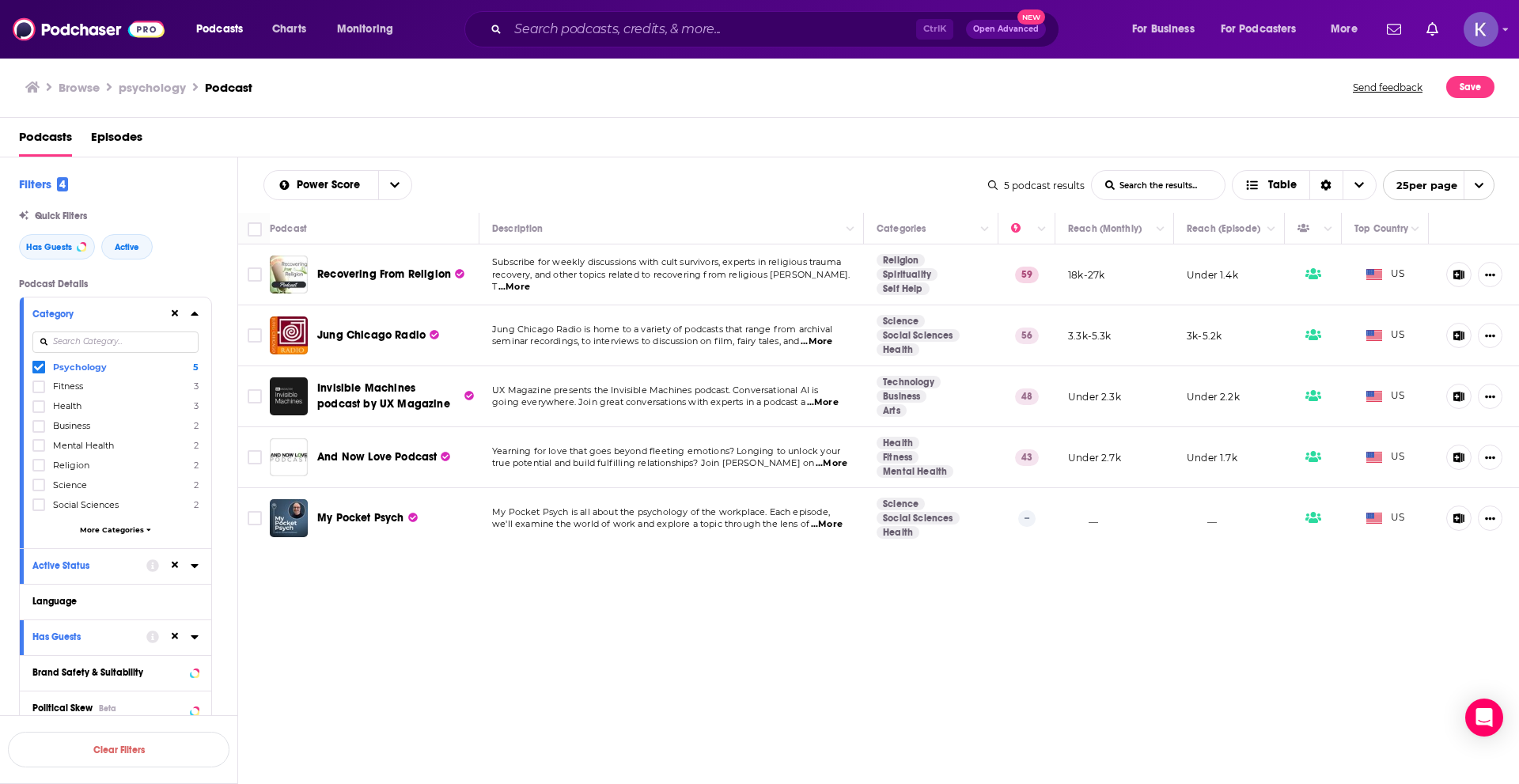
click at [90, 93] on h3 "Browse" at bounding box center [79, 87] width 41 height 15
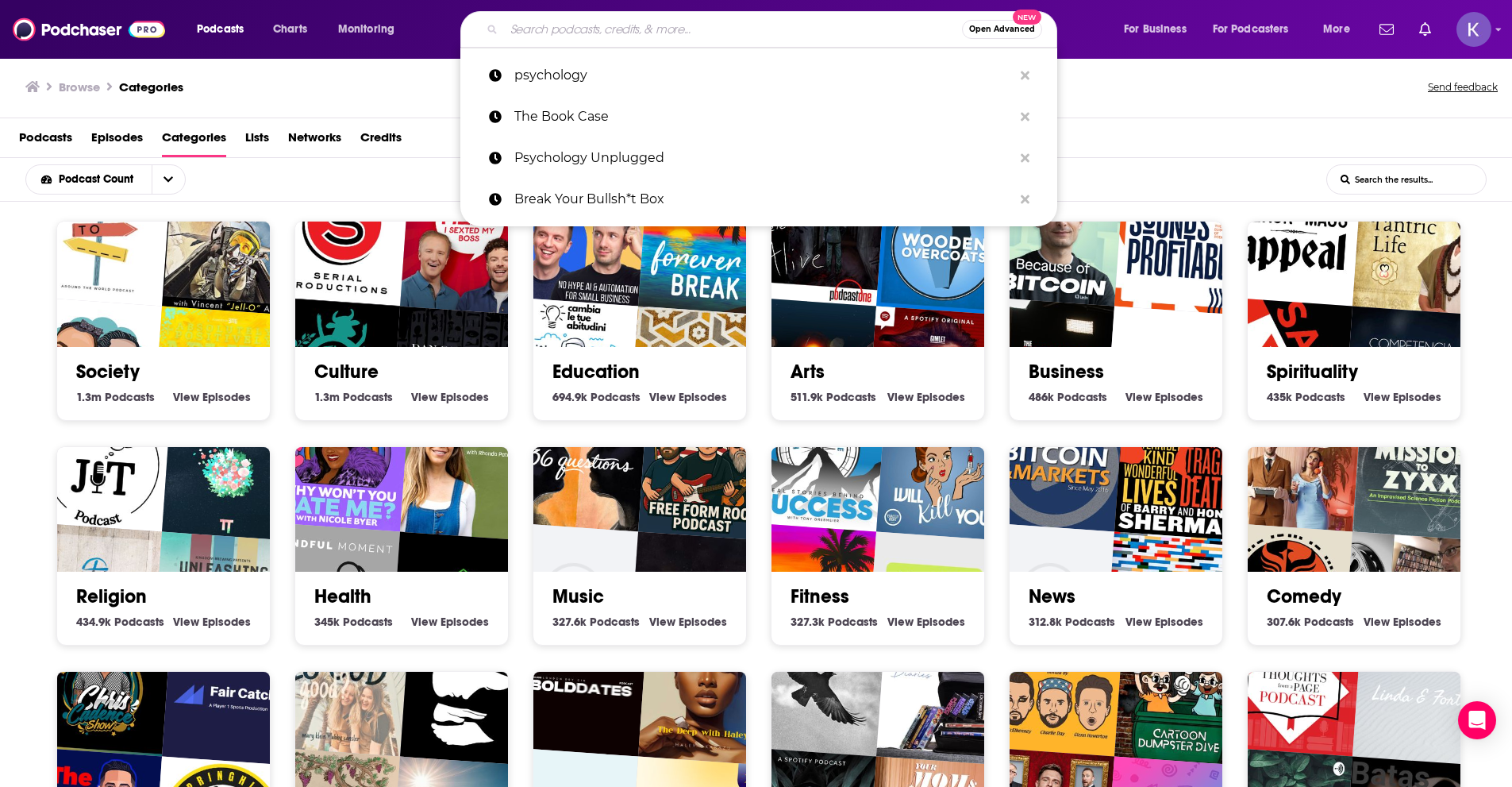
click at [756, 25] on input "Search podcasts, credits, & more..." at bounding box center [733, 29] width 458 height 26
click at [731, 56] on p "psychology" at bounding box center [764, 76] width 499 height 41
type input "psychology"
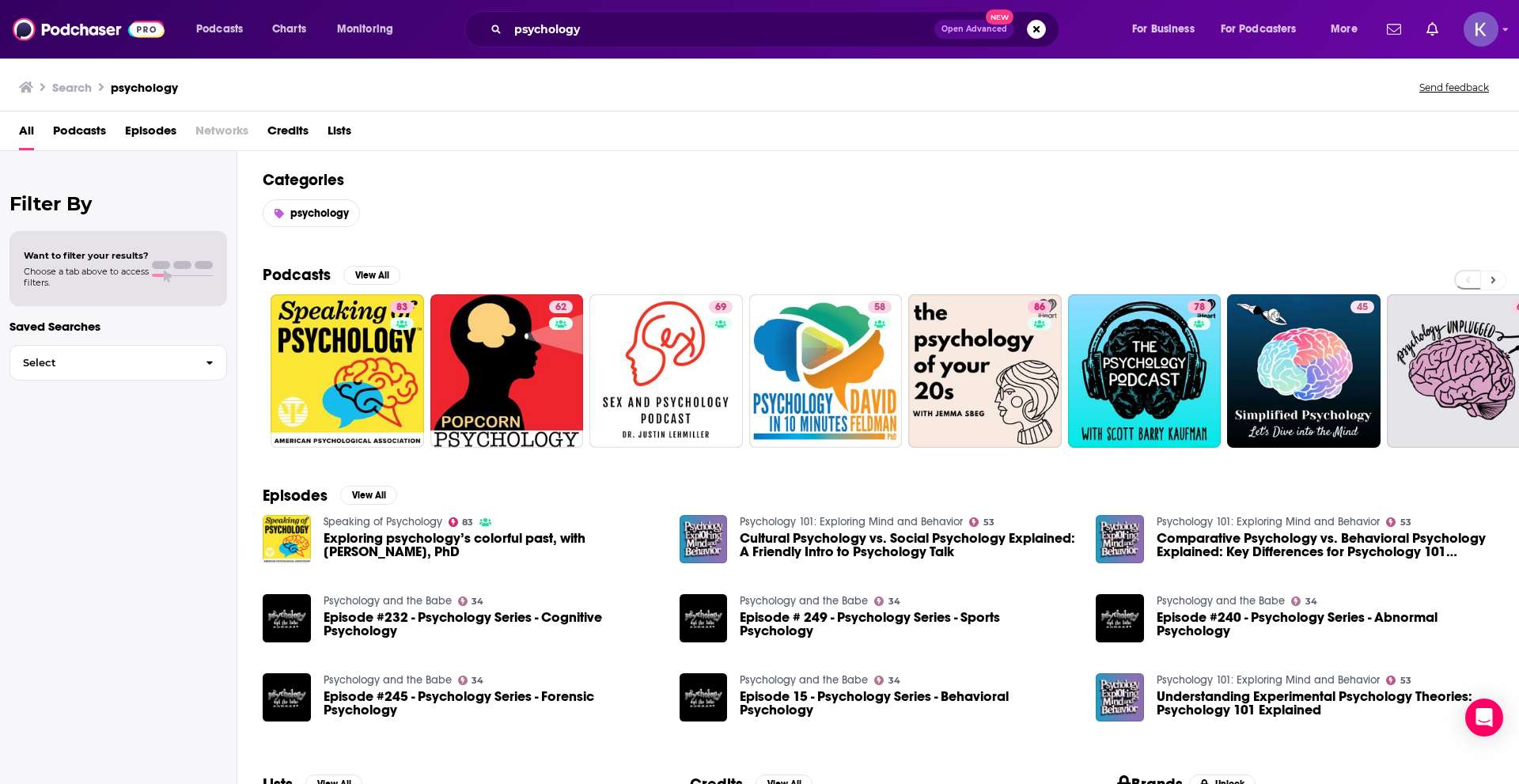
click at [1496, 278] on button at bounding box center [1493, 280] width 26 height 20
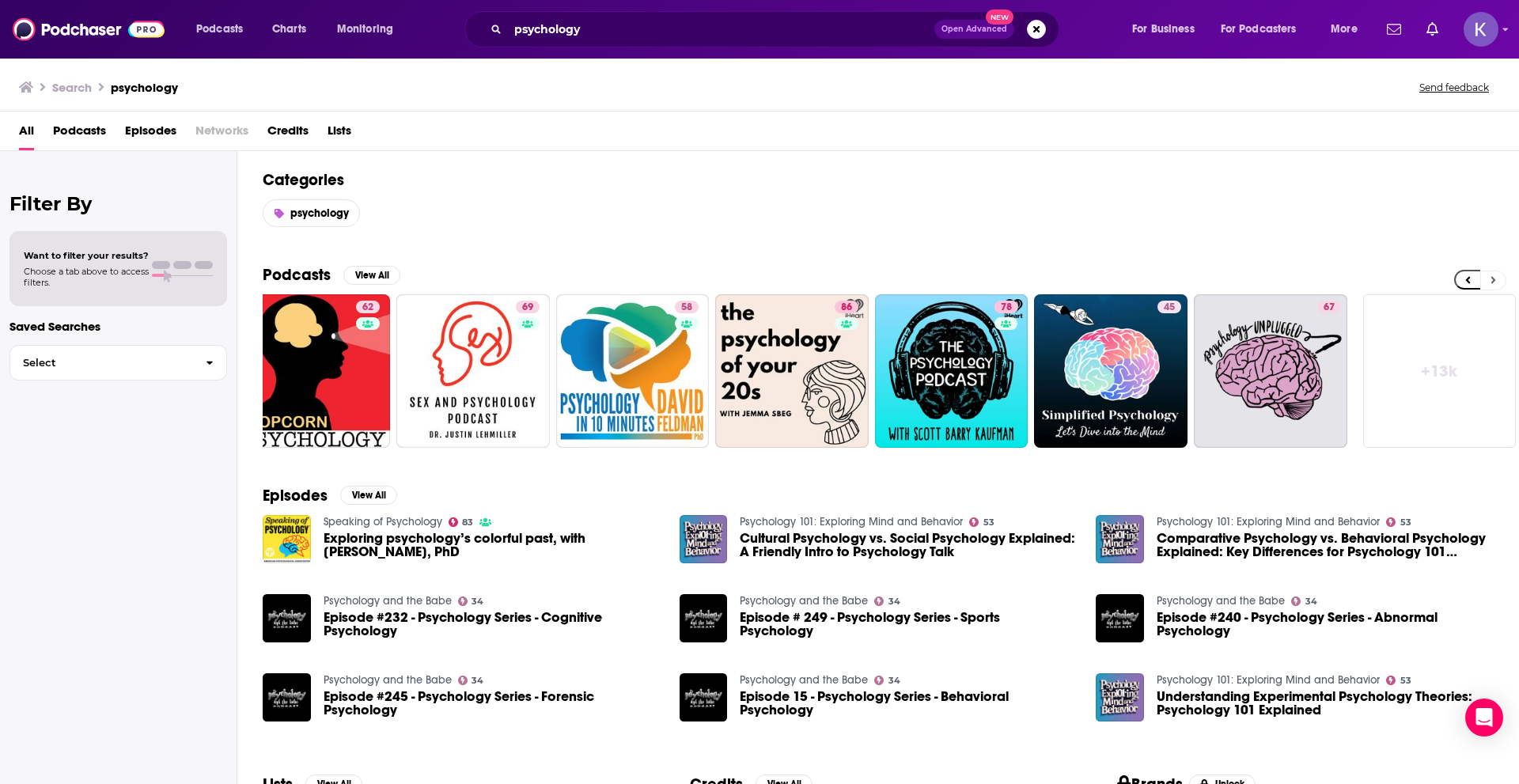
scroll to position [0, 197]
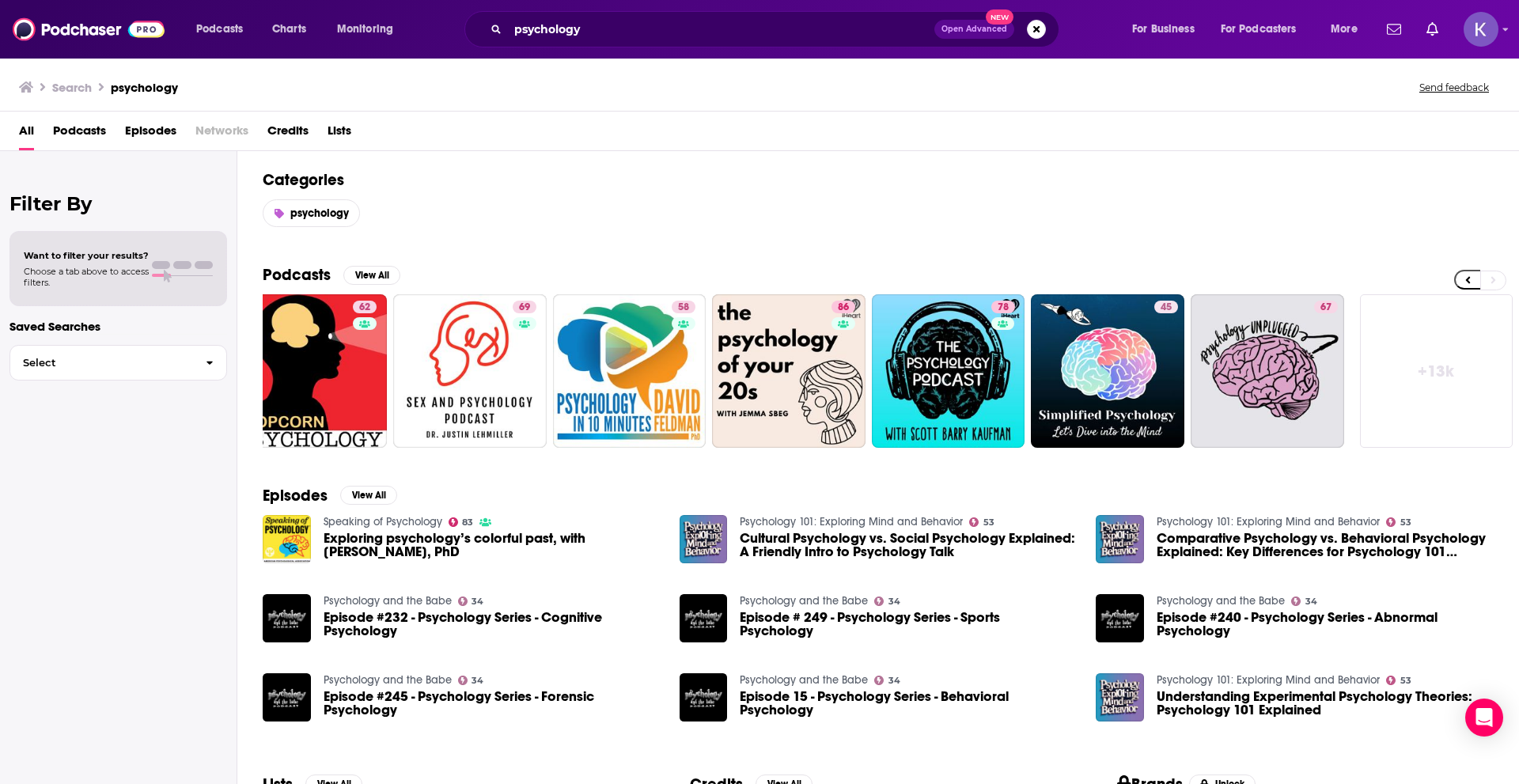
click at [1452, 385] on link "+ 13k" at bounding box center [1437, 370] width 153 height 153
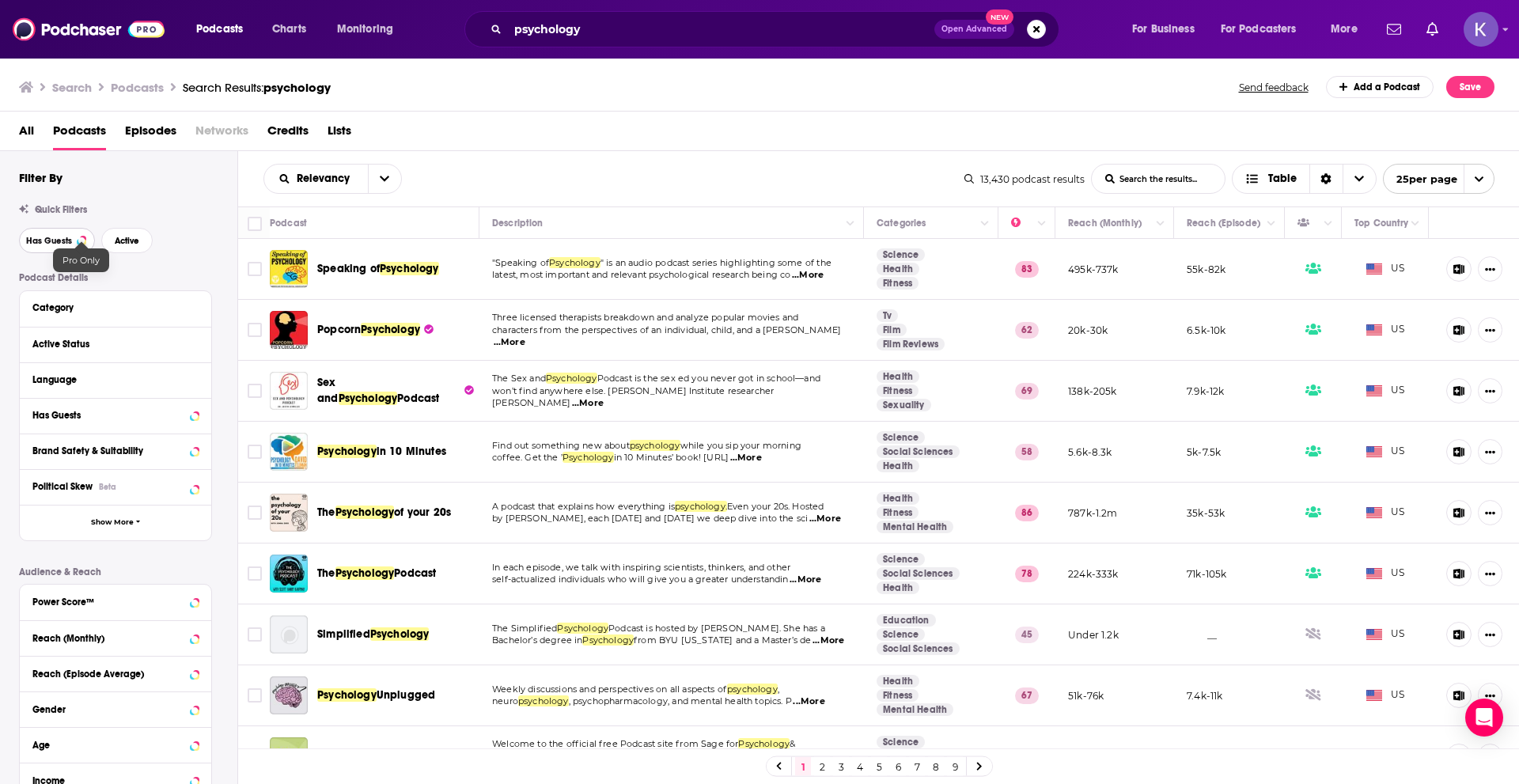
click at [54, 237] on span "Has Guests" at bounding box center [49, 241] width 46 height 9
click at [119, 236] on span "Active" at bounding box center [127, 241] width 25 height 9
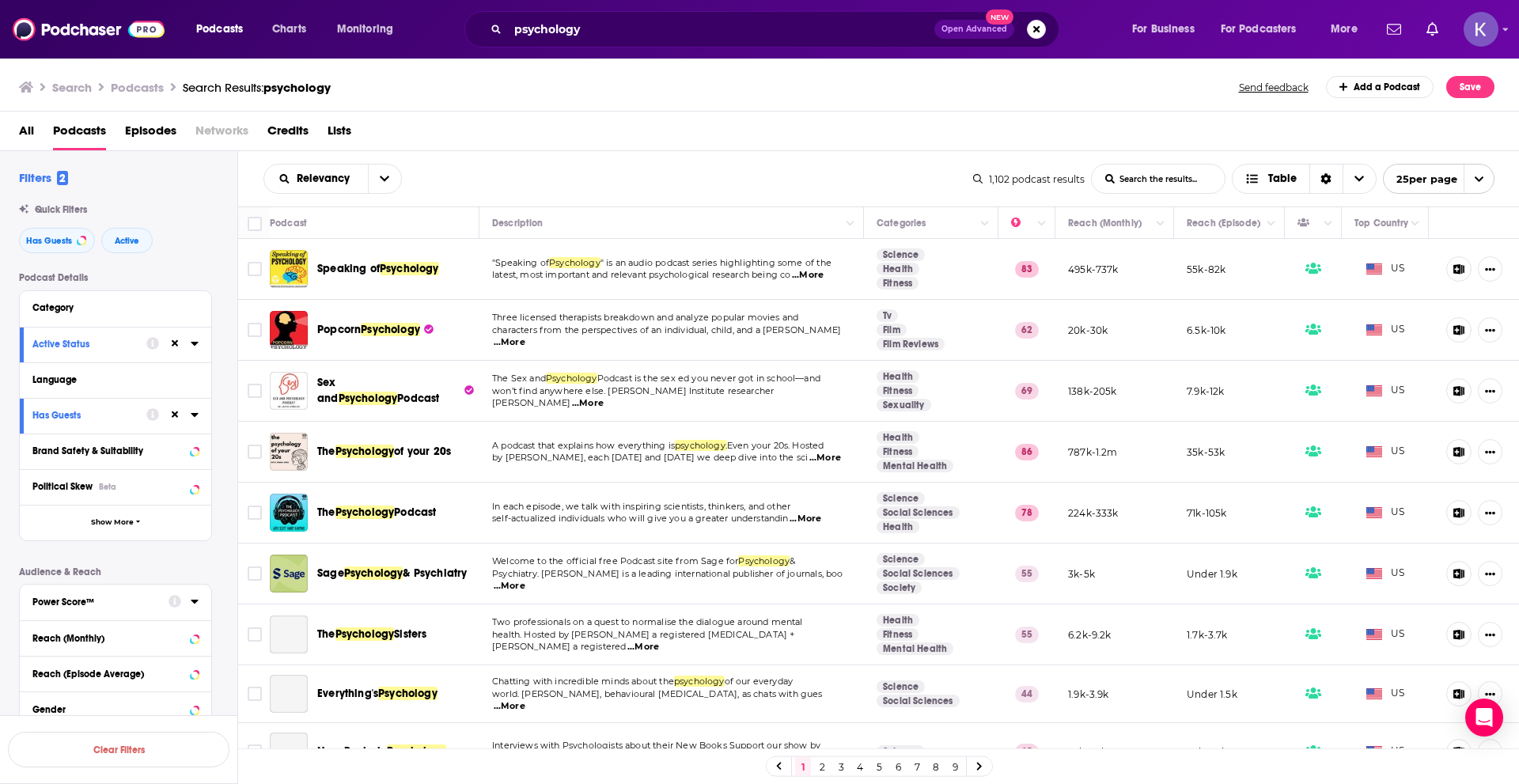
click at [196, 599] on icon at bounding box center [194, 601] width 8 height 13
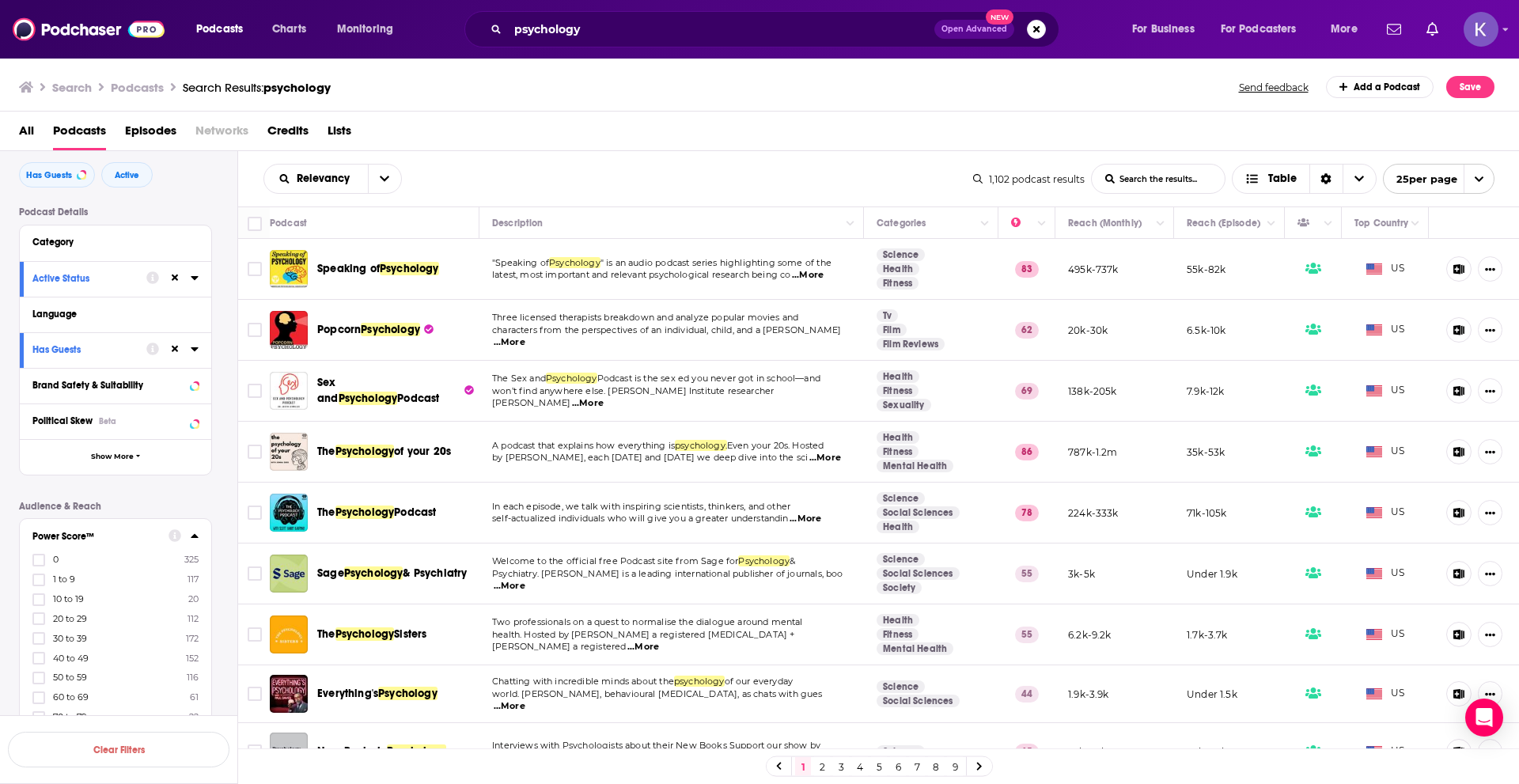
scroll to position [79, 0]
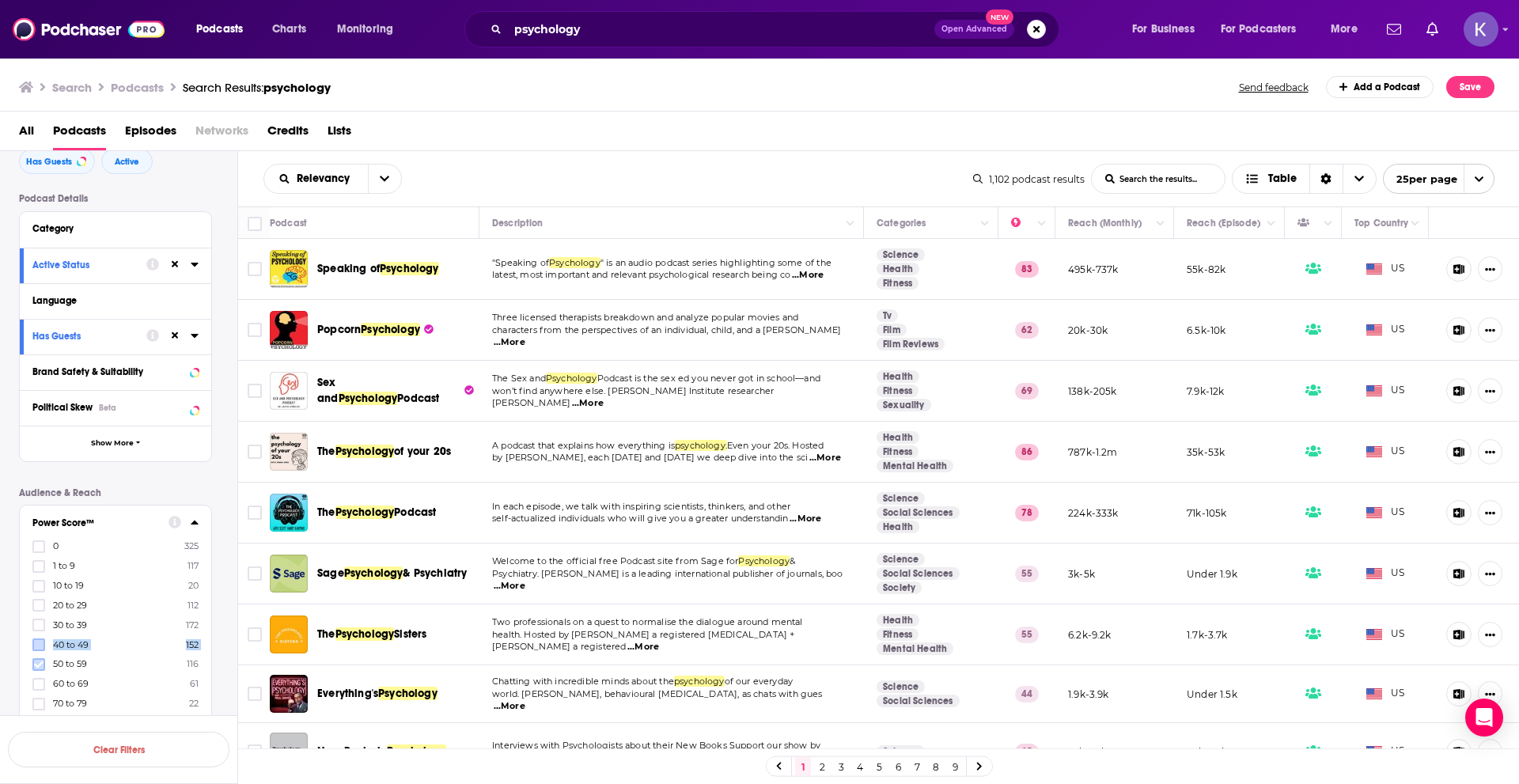
drag, startPoint x: 38, startPoint y: 644, endPoint x: 39, endPoint y: 657, distance: 13.0
click at [34, 642] on icon at bounding box center [39, 644] width 9 height 9
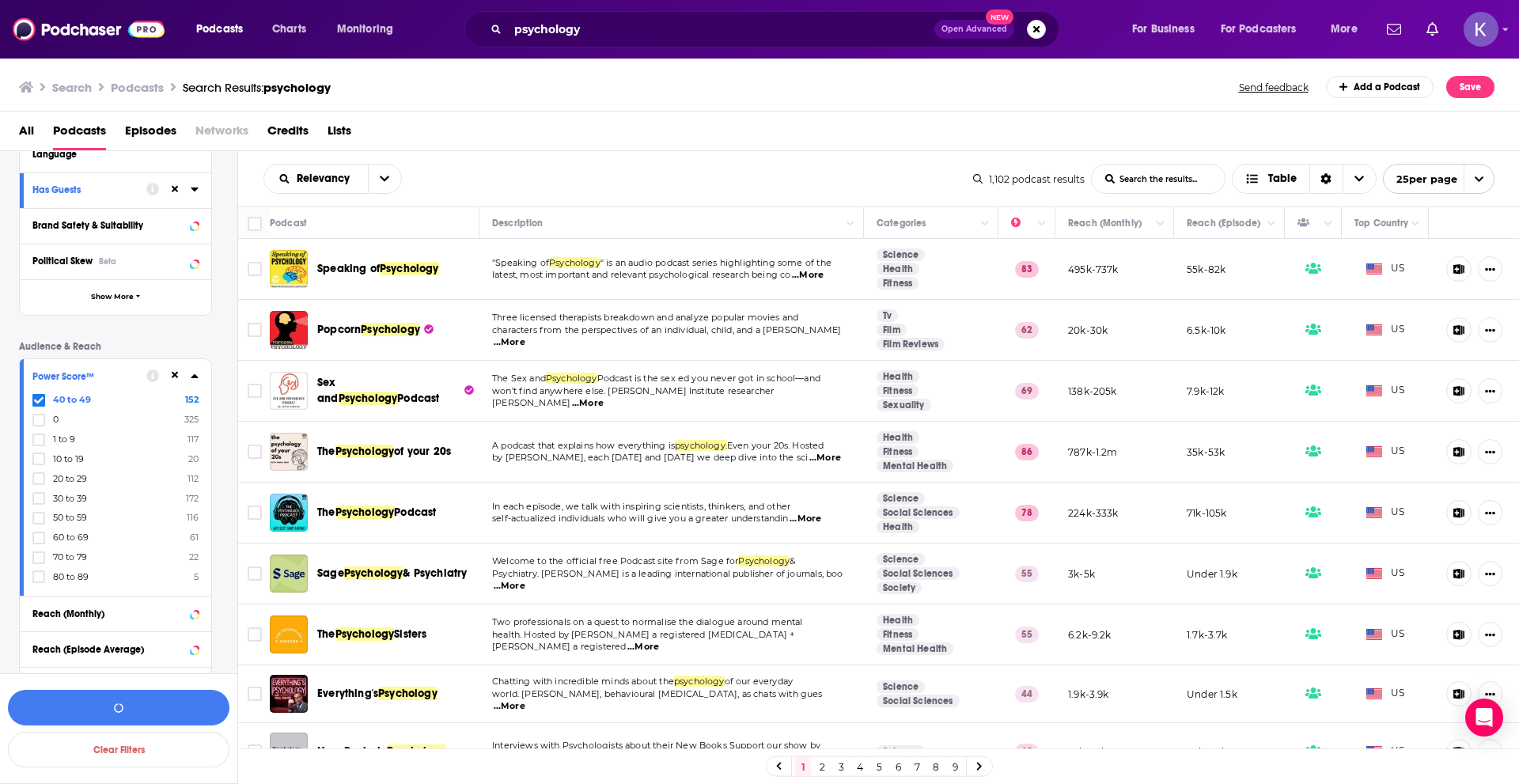
scroll to position [237, 0]
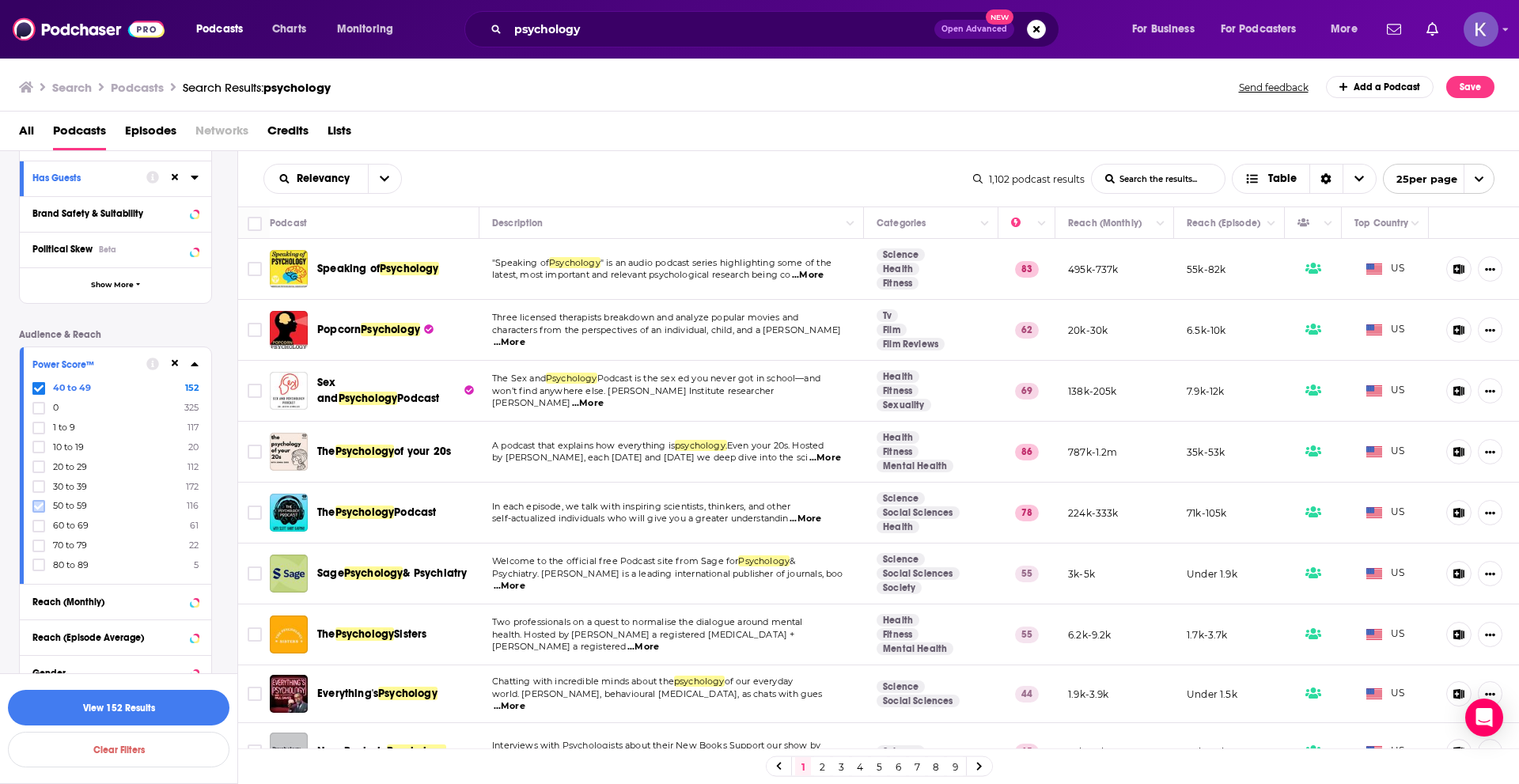
click at [43, 500] on label at bounding box center [39, 506] width 13 height 13
click at [101, 703] on button "View 268 Results" at bounding box center [118, 708] width 221 height 36
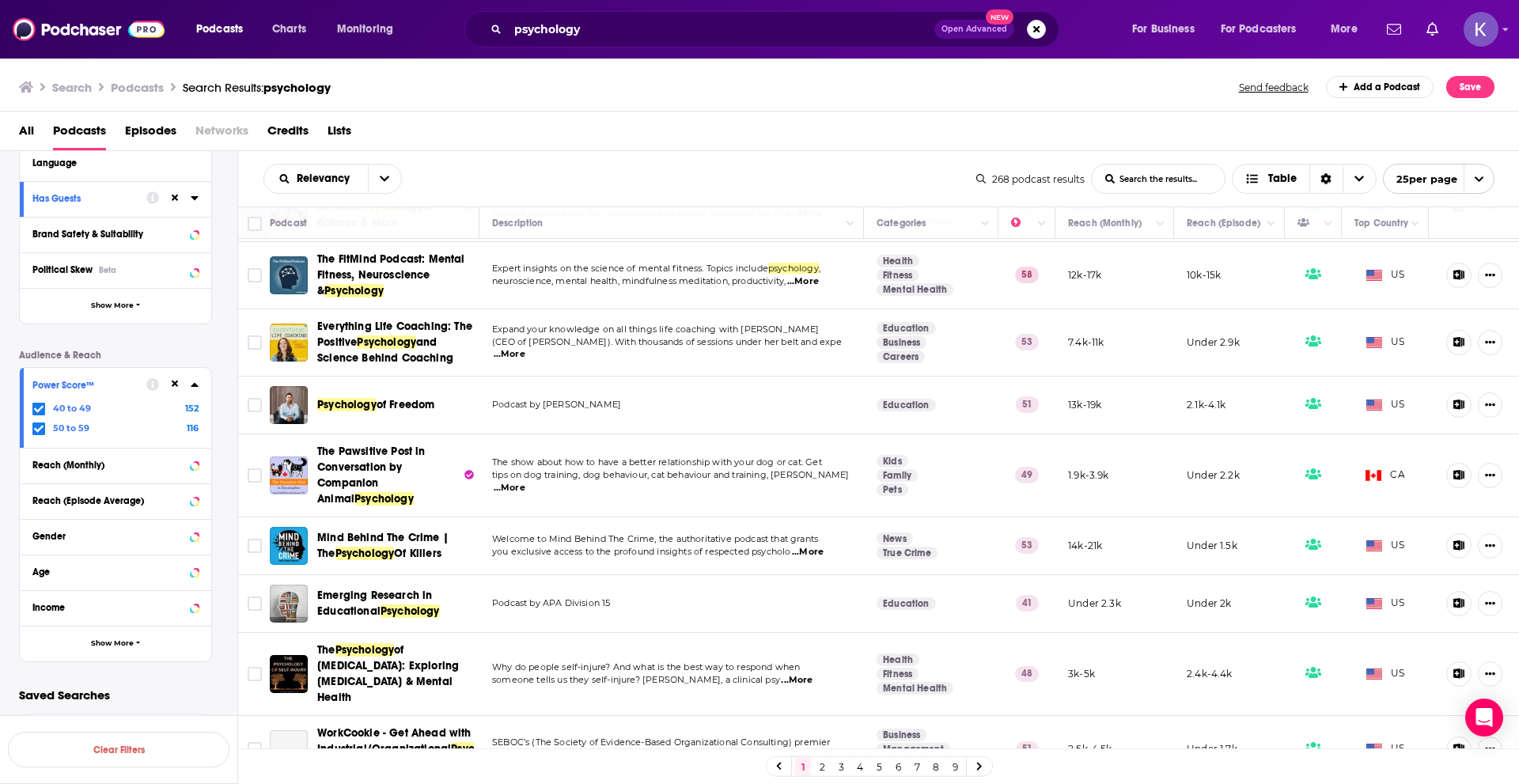
scroll to position [1033, 0]
click at [982, 764] on icon at bounding box center [979, 766] width 6 height 9
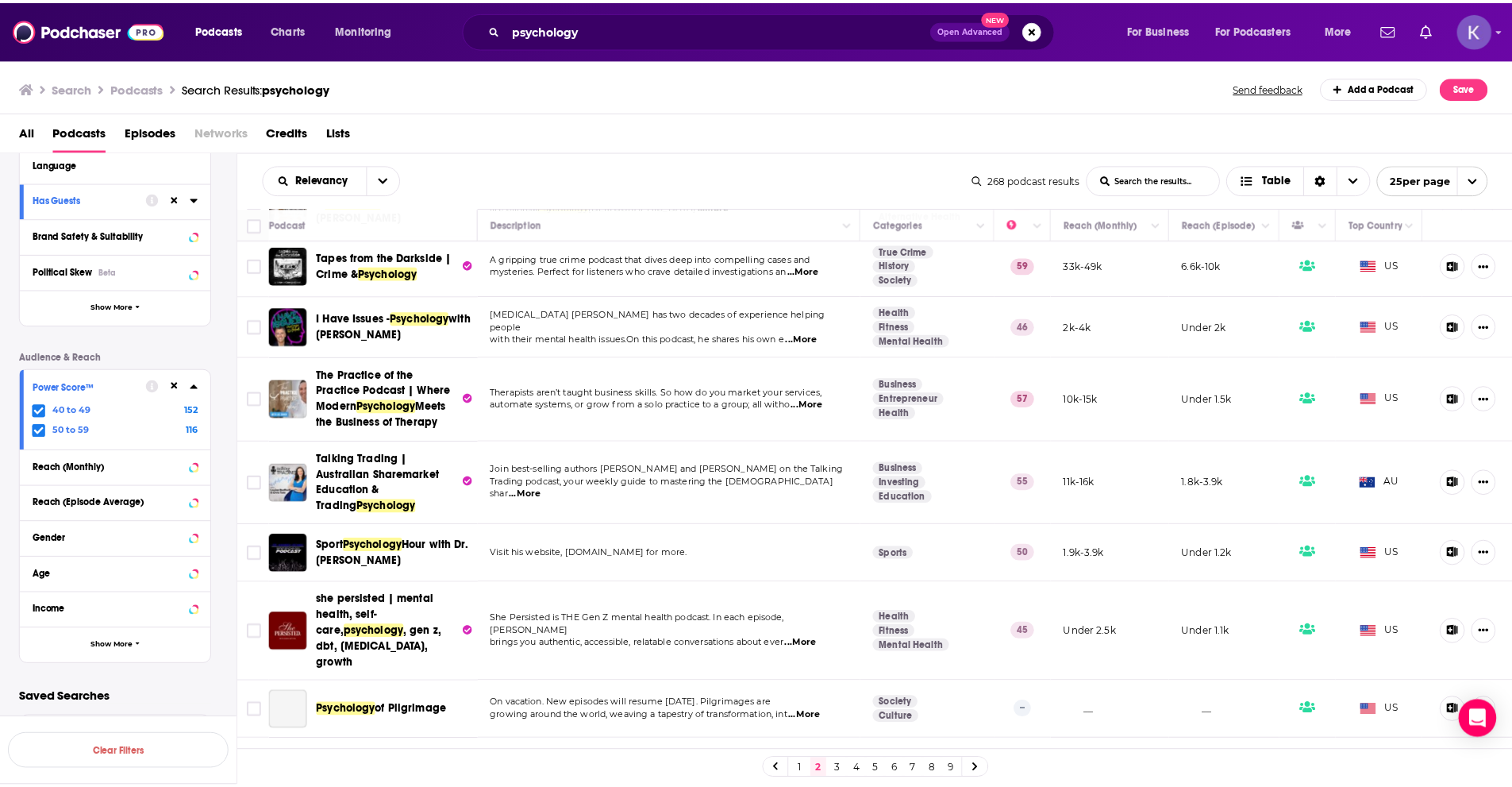
scroll to position [79, 0]
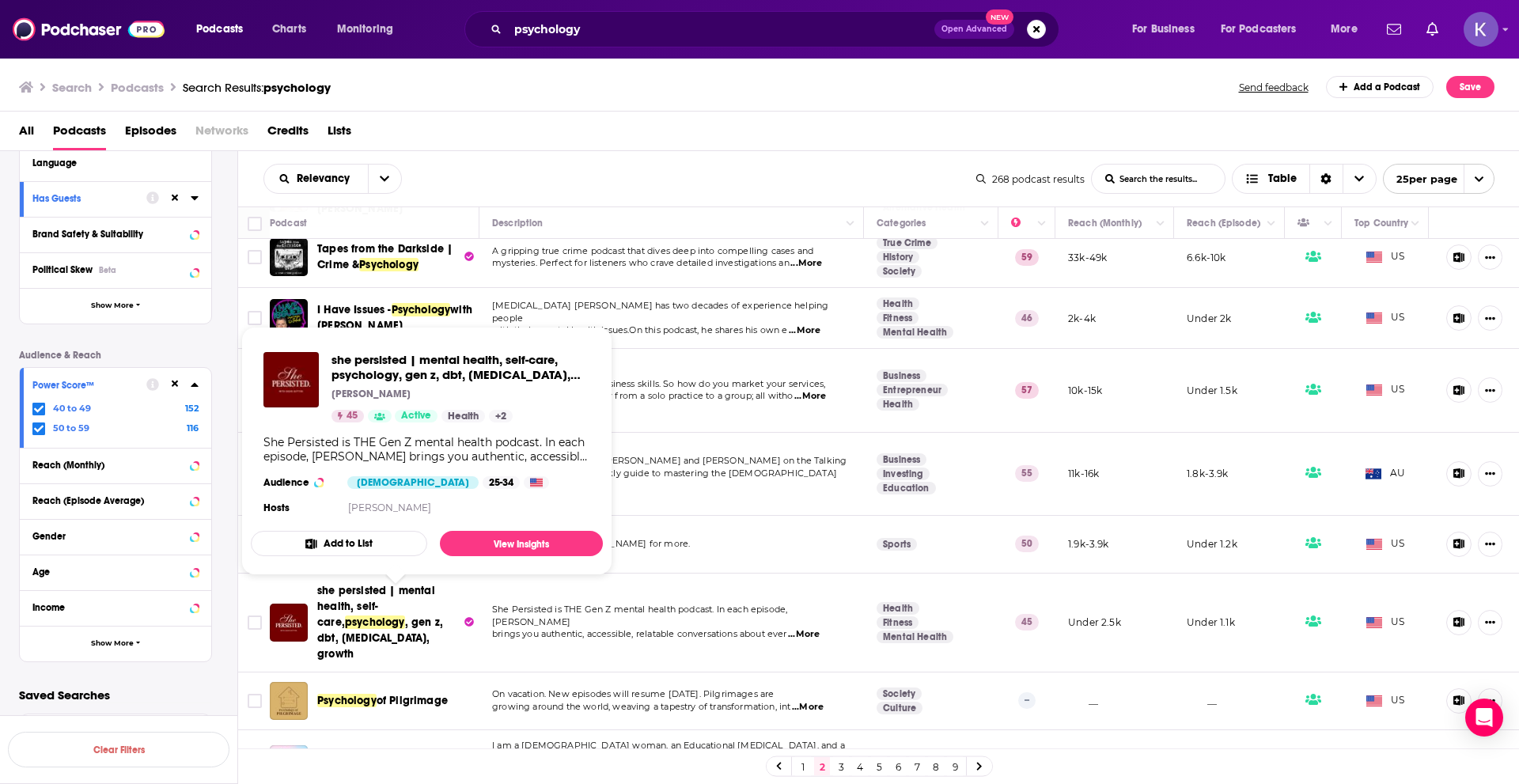
click at [385, 596] on span "she persisted | mental health, self-care," at bounding box center [376, 606] width 118 height 45
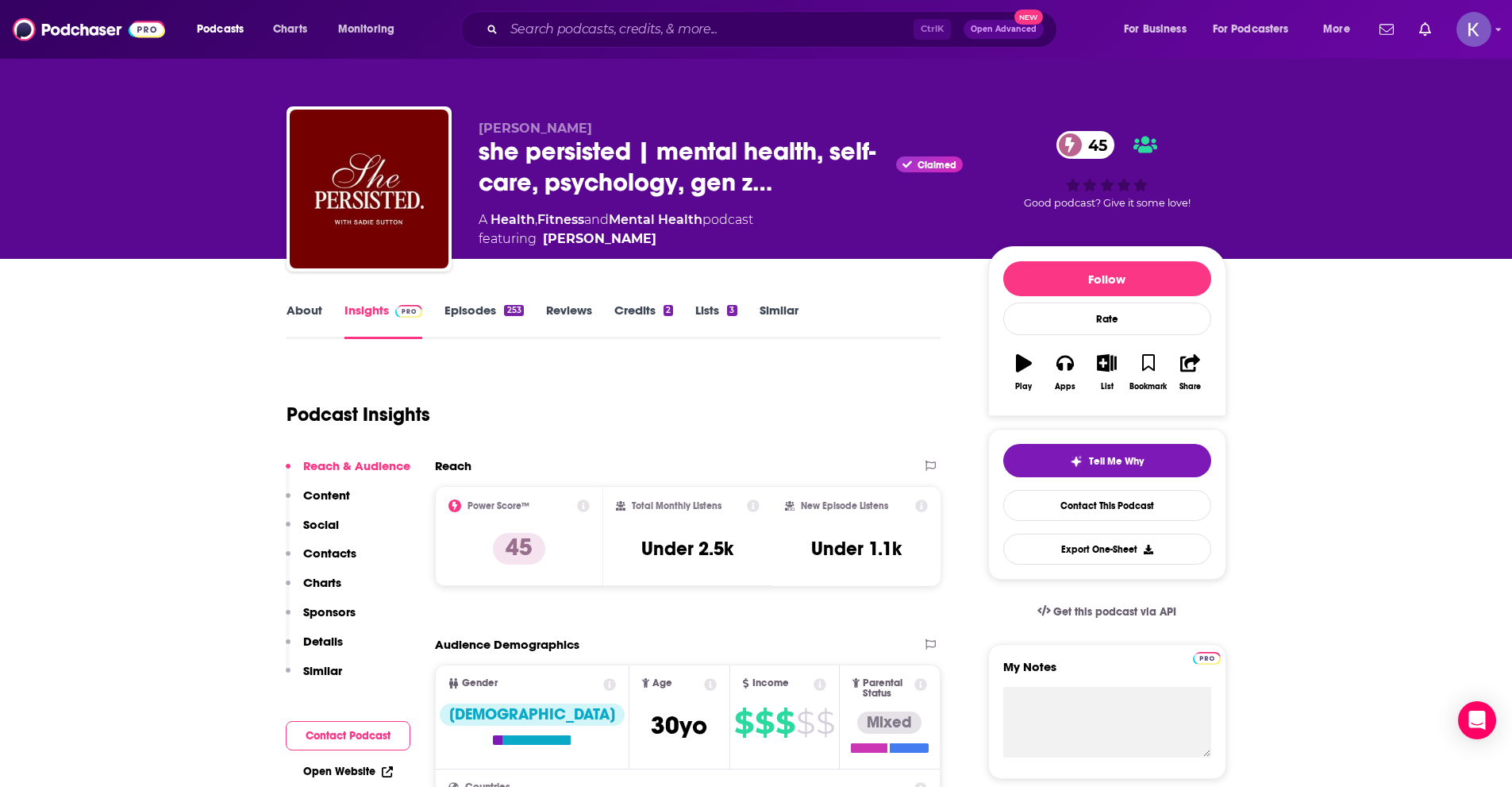
click at [303, 321] on link "About" at bounding box center [304, 321] width 36 height 36
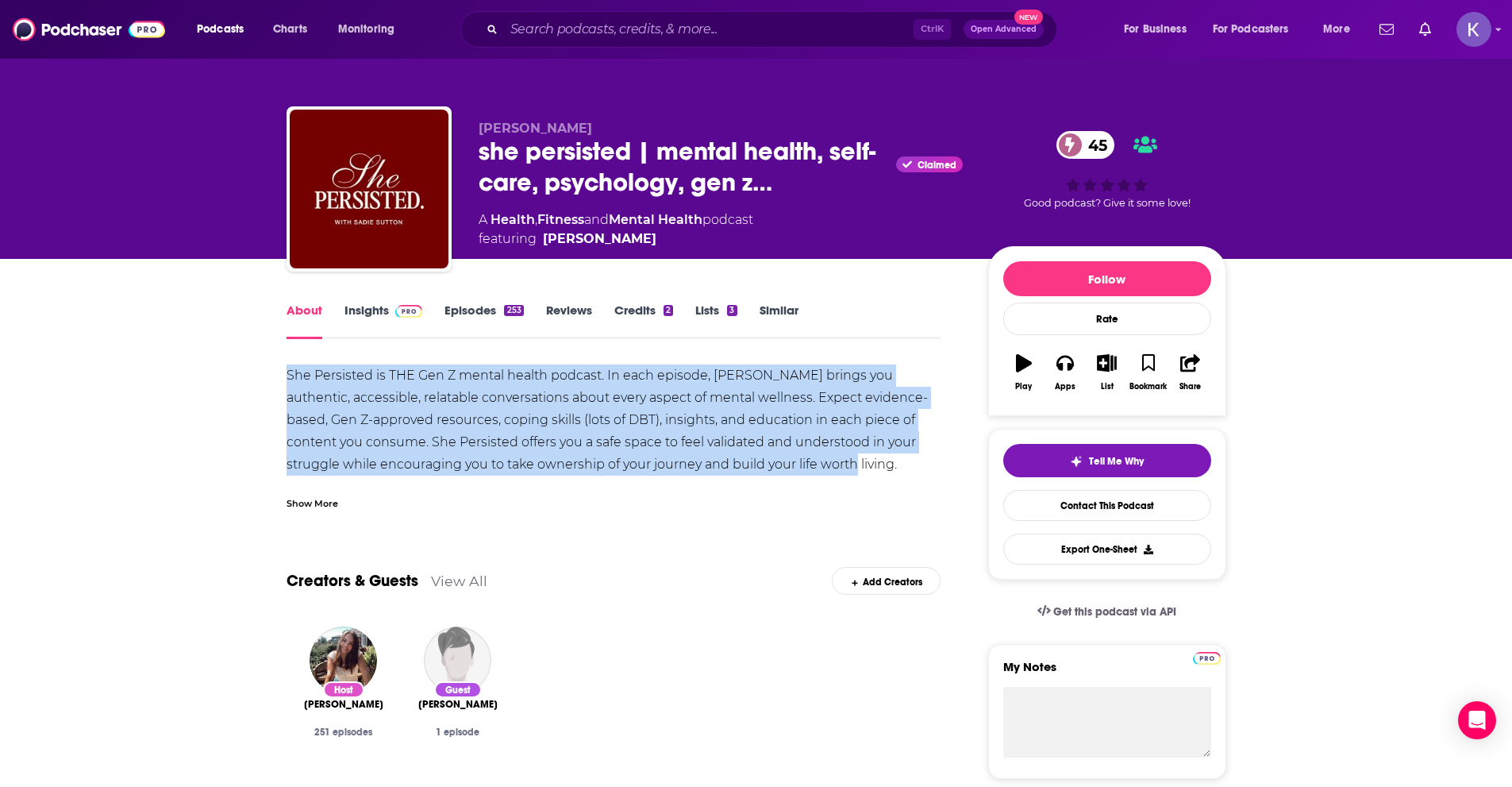
drag, startPoint x: 825, startPoint y: 467, endPoint x: 246, endPoint y: 375, distance: 586.3
copy div "She Persisted is THE Gen Z mental health podcast. In each episode, [PERSON_NAME…"
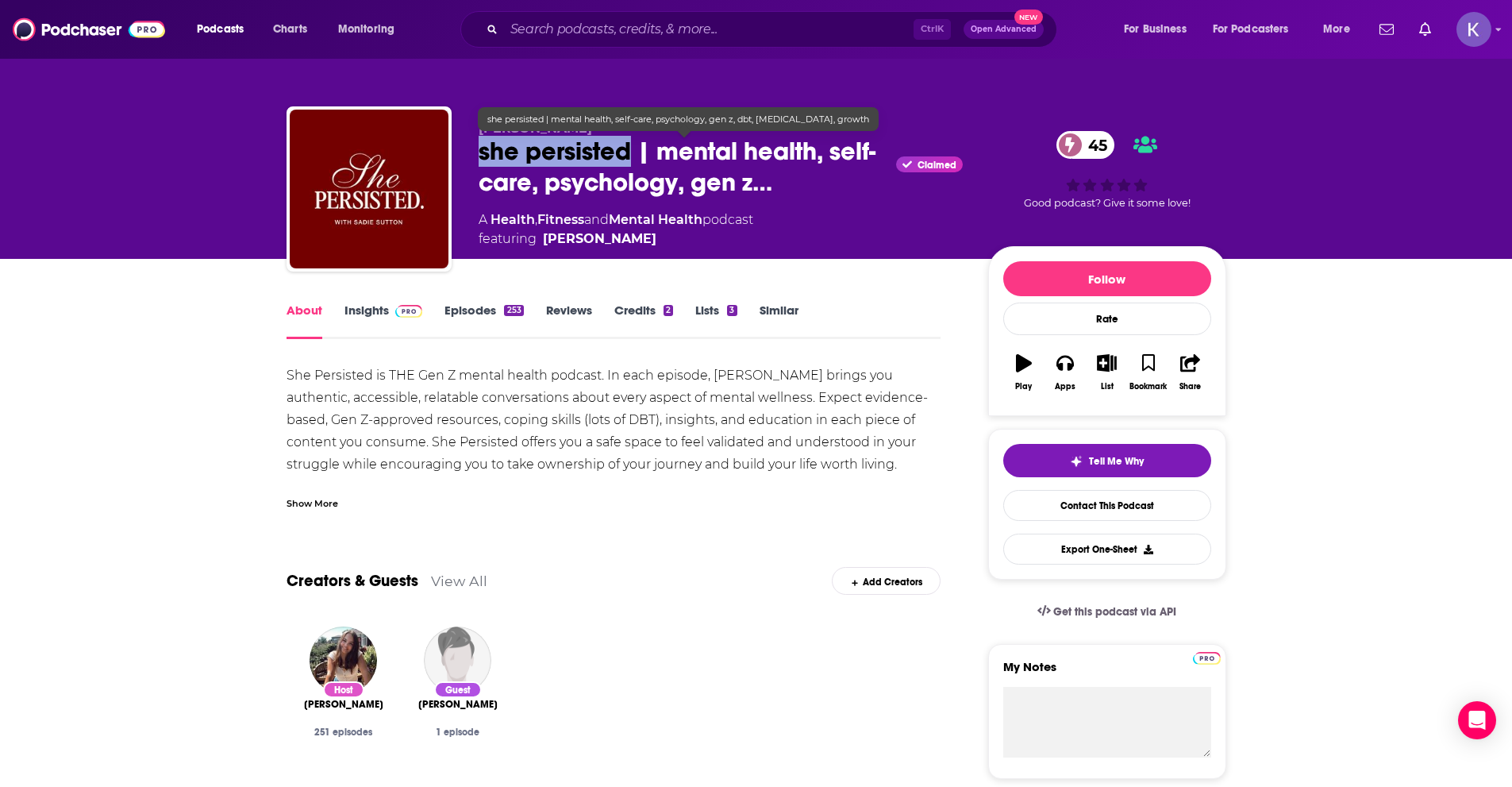
drag, startPoint x: 480, startPoint y: 155, endPoint x: 630, endPoint y: 157, distance: 150.0
click at [630, 157] on span "she persisted | mental health, self-care, psychology, gen z…" at bounding box center [685, 167] width 412 height 62
copy h1 "she persisted"
click at [599, 169] on span "she persisted | mental health, self-care, psychology, gen z…" at bounding box center [685, 167] width 412 height 62
drag, startPoint x: 477, startPoint y: 151, endPoint x: 632, endPoint y: 157, distance: 155.1
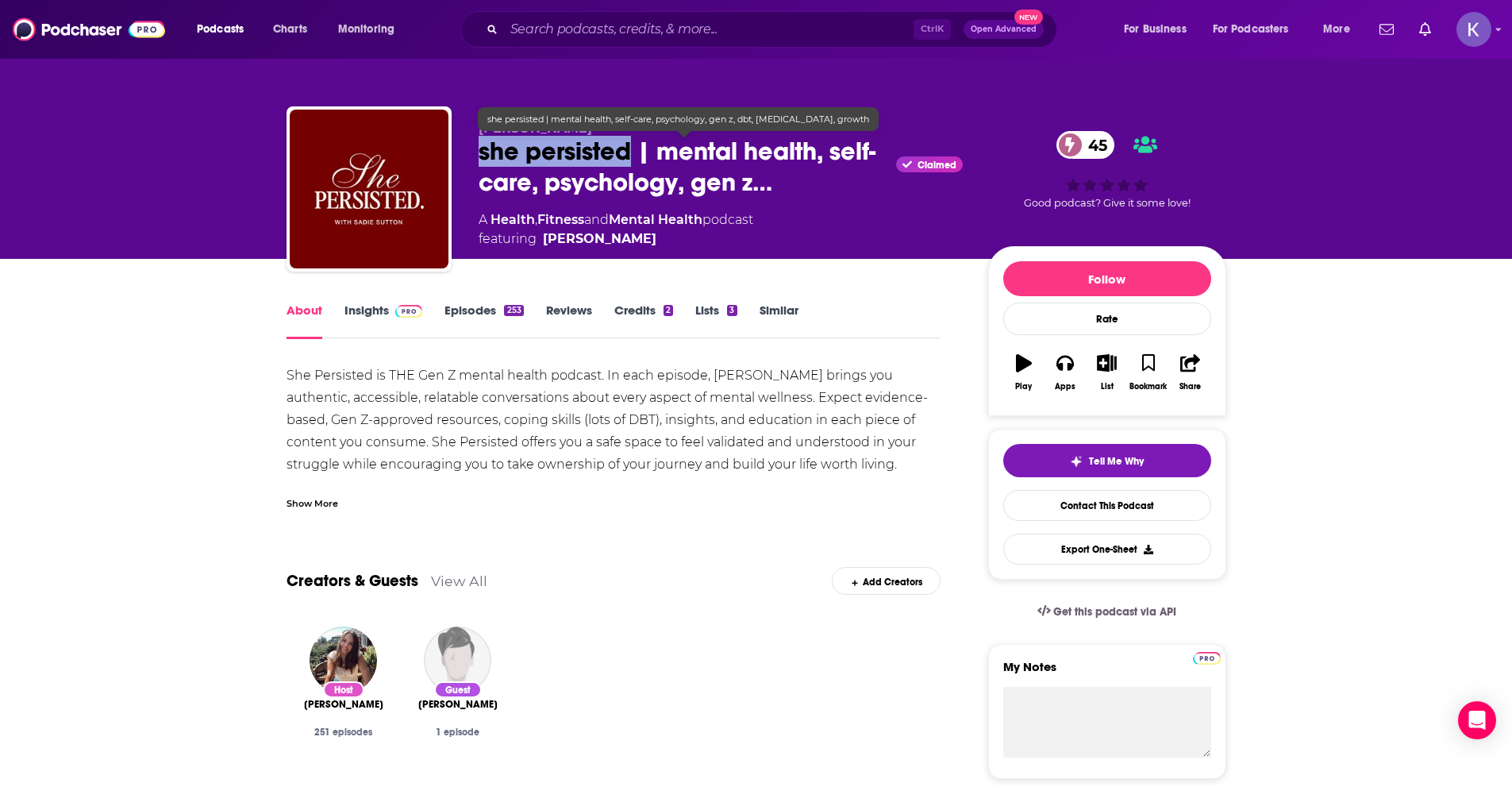
click at [632, 157] on div "[PERSON_NAME] she persisted | mental health, self-care, psychology, gen z… Clai…" at bounding box center [756, 192] width 940 height 171
copy h1 "she persisted"
click at [652, 160] on span "she persisted | mental health, self-care, psychology, gen z…" at bounding box center [685, 167] width 412 height 62
drag, startPoint x: 630, startPoint y: 147, endPoint x: 470, endPoint y: 146, distance: 160.0
click at [470, 146] on div "[PERSON_NAME] she persisted | mental health, self-care, psychology, gen z… Clai…" at bounding box center [756, 192] width 940 height 171
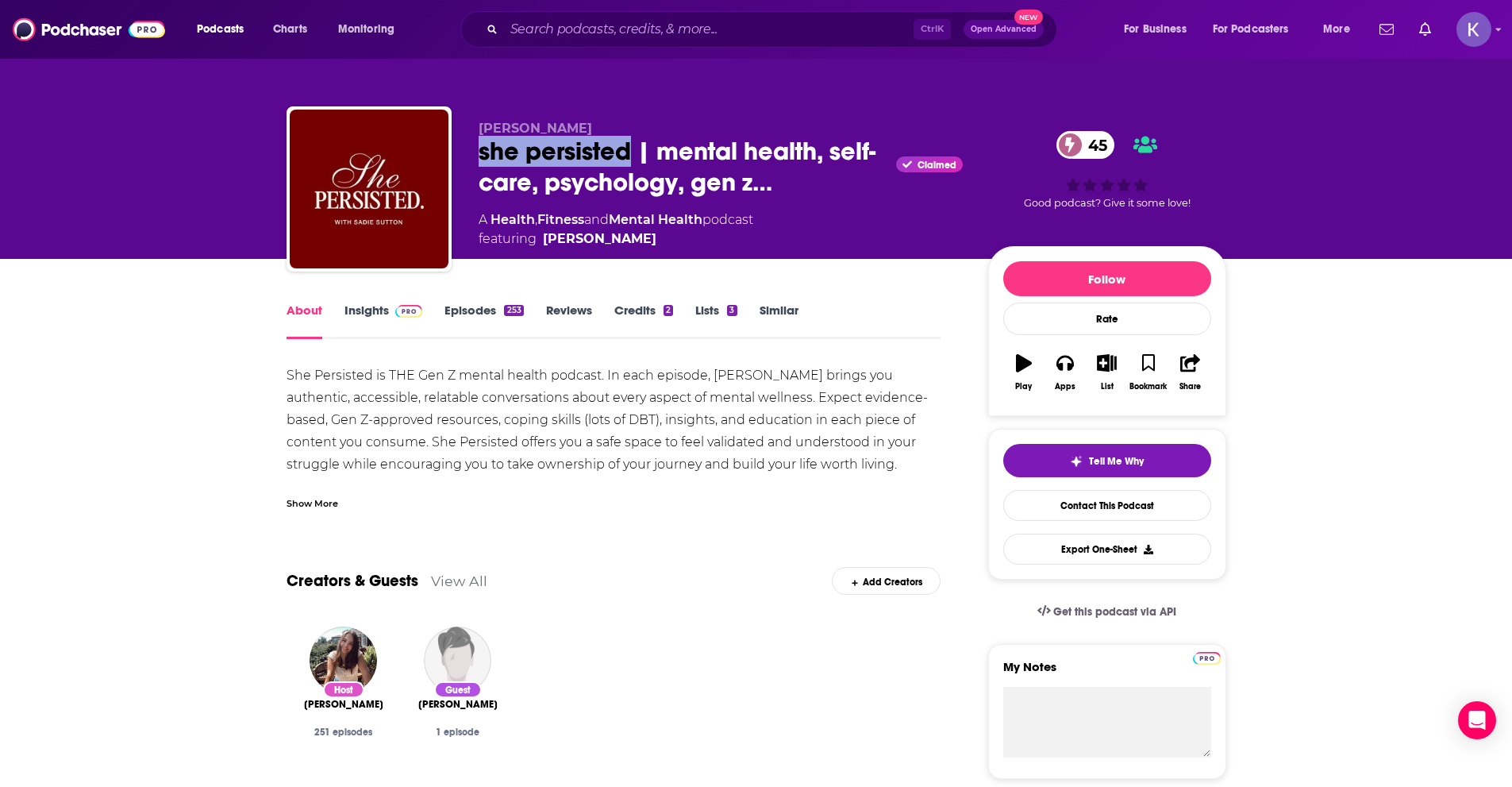
copy h1 "she persisted"
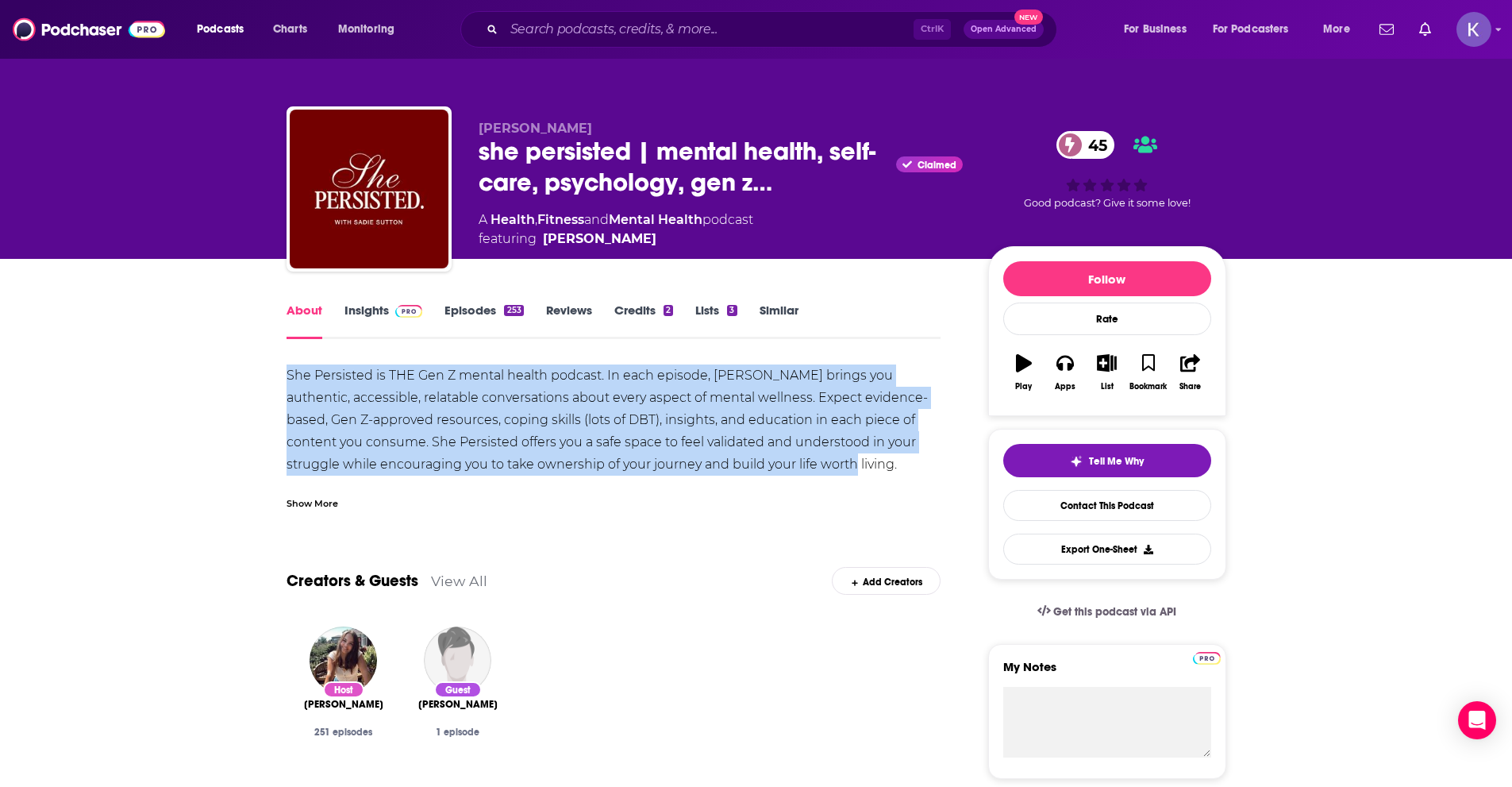
drag, startPoint x: 286, startPoint y: 372, endPoint x: 925, endPoint y: 453, distance: 644.1
copy div "She Persisted is THE Gen Z mental health podcast. In each episode, [PERSON_NAME…"
click at [369, 315] on link "Insights" at bounding box center [384, 321] width 78 height 36
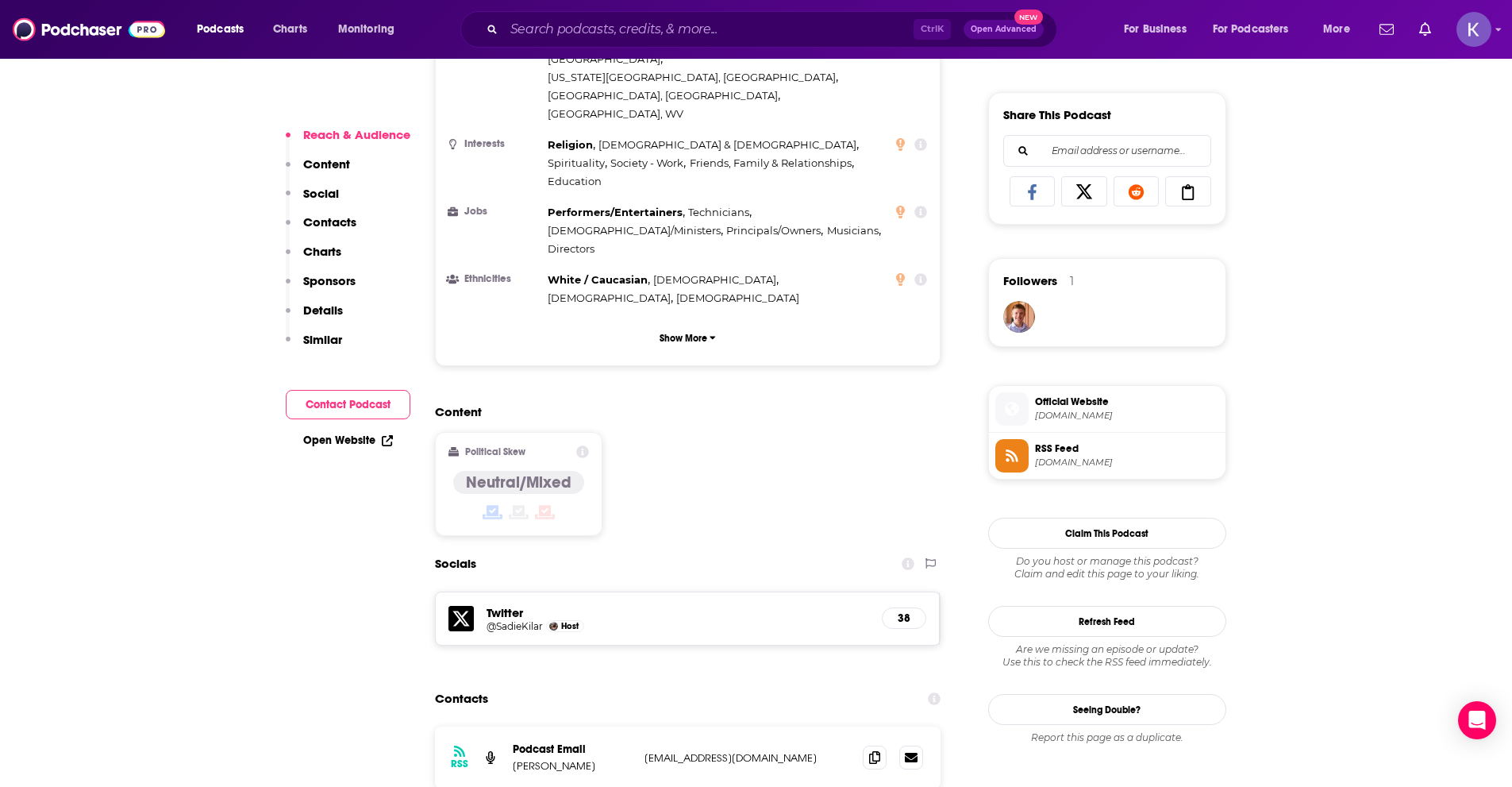
scroll to position [1111, 0]
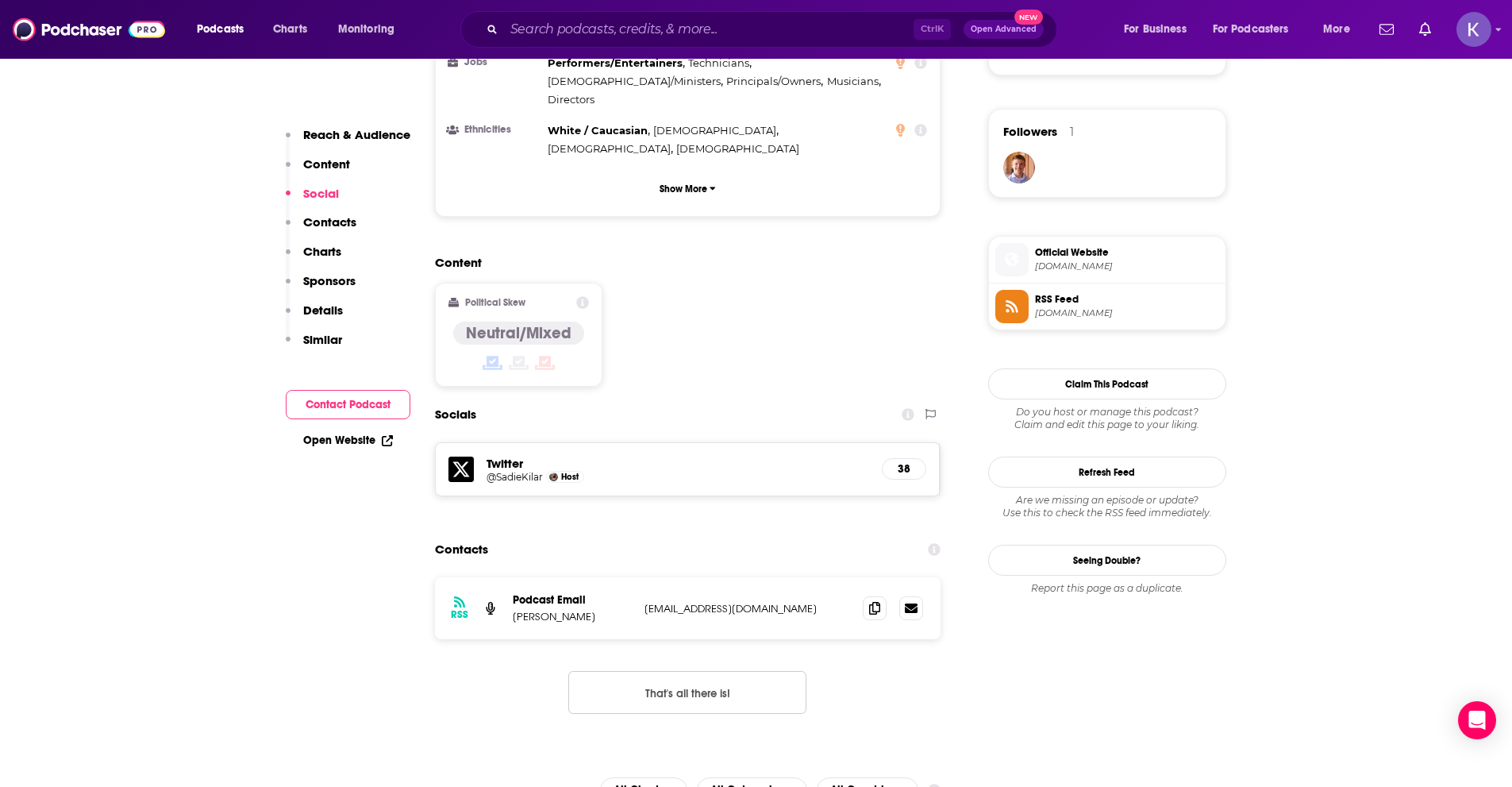
drag, startPoint x: 641, startPoint y: 472, endPoint x: 821, endPoint y: 486, distance: 180.5
click at [821, 577] on div "RSS Podcast Email [PERSON_NAME] [EMAIL_ADDRESS][DOMAIN_NAME] [EMAIL_ADDRESS][DO…" at bounding box center [688, 608] width 507 height 62
copy p "[EMAIL_ADDRESS][DOMAIN_NAME]"
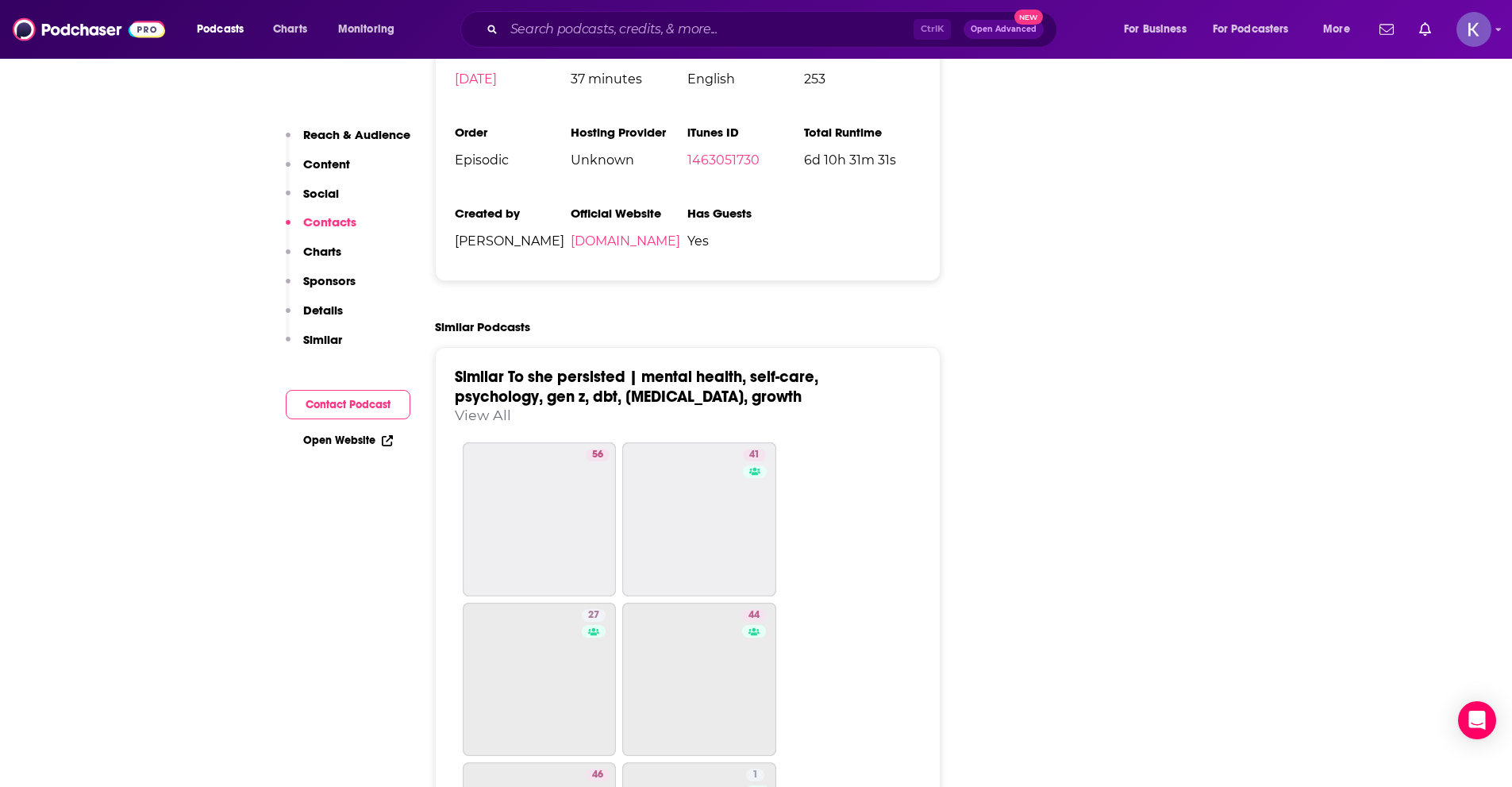
scroll to position [2462, 0]
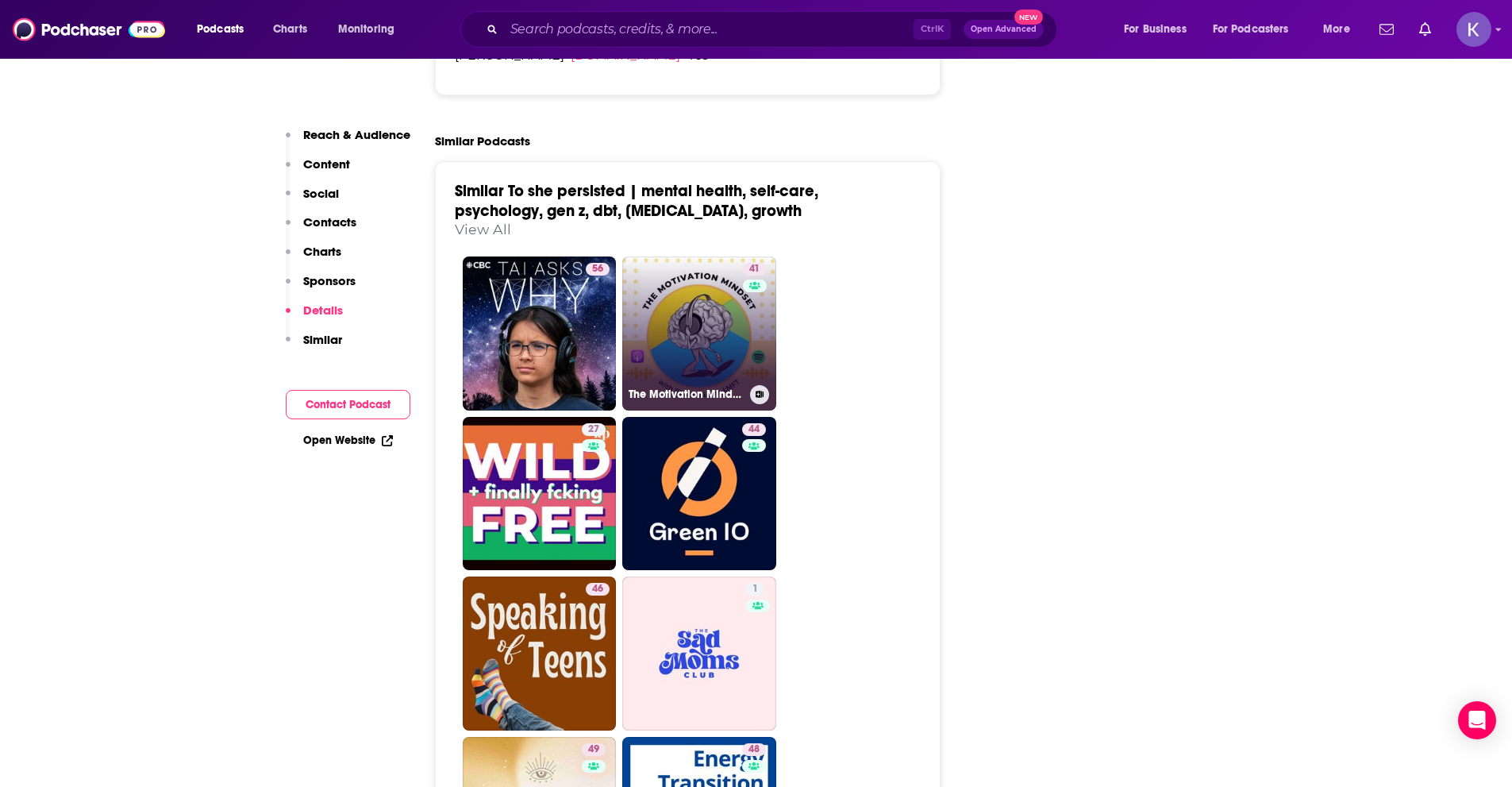
click at [708, 256] on link "41 The Motivation Mindset with [PERSON_NAME]" at bounding box center [699, 333] width 154 height 154
type input "[URL][DOMAIN_NAME]"
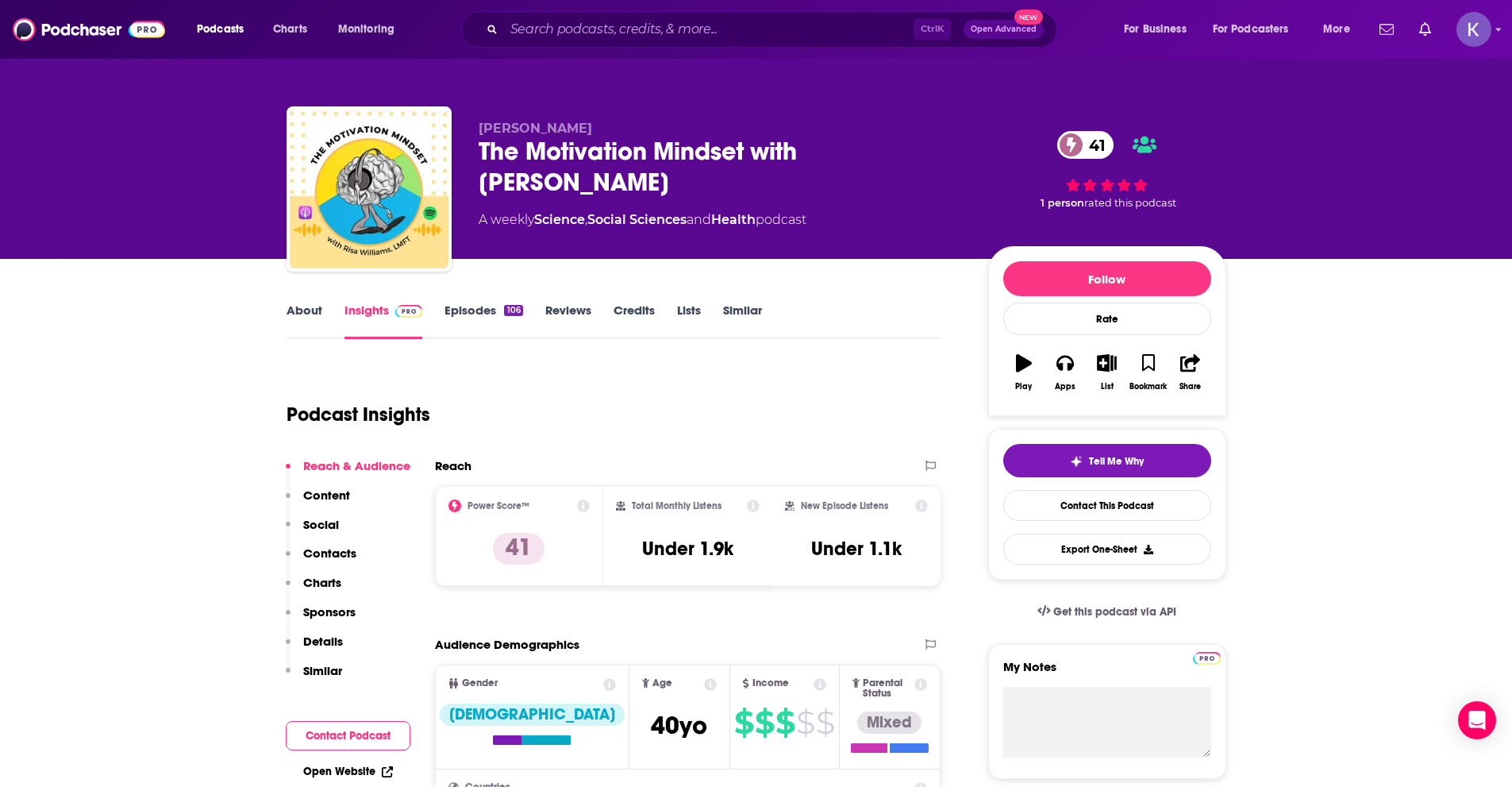
click at [292, 308] on link "About" at bounding box center [304, 321] width 36 height 36
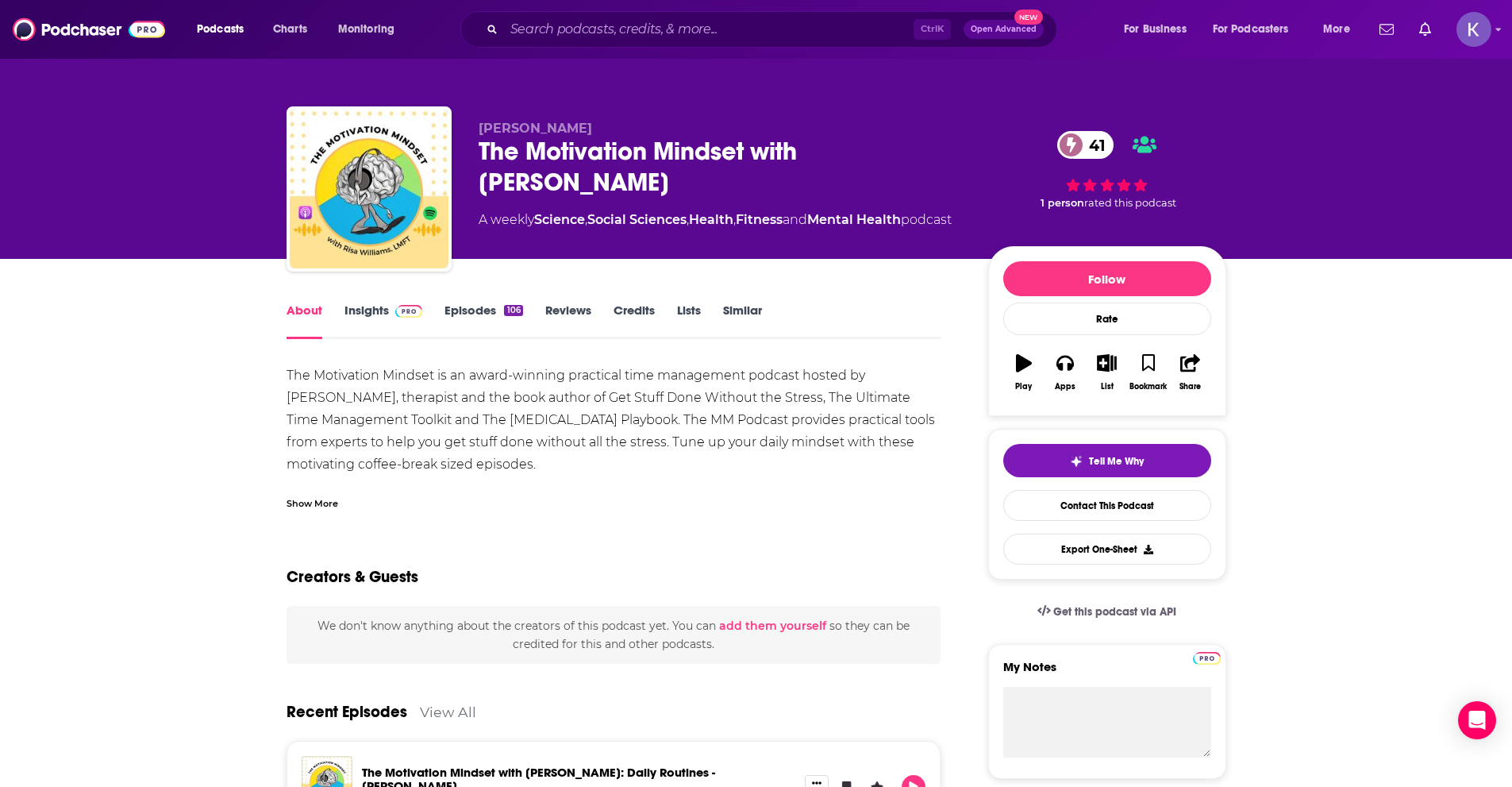
drag, startPoint x: 555, startPoint y: 468, endPoint x: 292, endPoint y: 380, distance: 277.3
click at [292, 380] on div "The Motivation Mindset is an award-winning practical time management podcast ho…" at bounding box center [614, 498] width 655 height 267
drag, startPoint x: 286, startPoint y: 373, endPoint x: 545, endPoint y: 463, distance: 274.2
click at [545, 463] on div "The Motivation Mindset is an award-winning practical time management podcast ho…" at bounding box center [614, 498] width 655 height 267
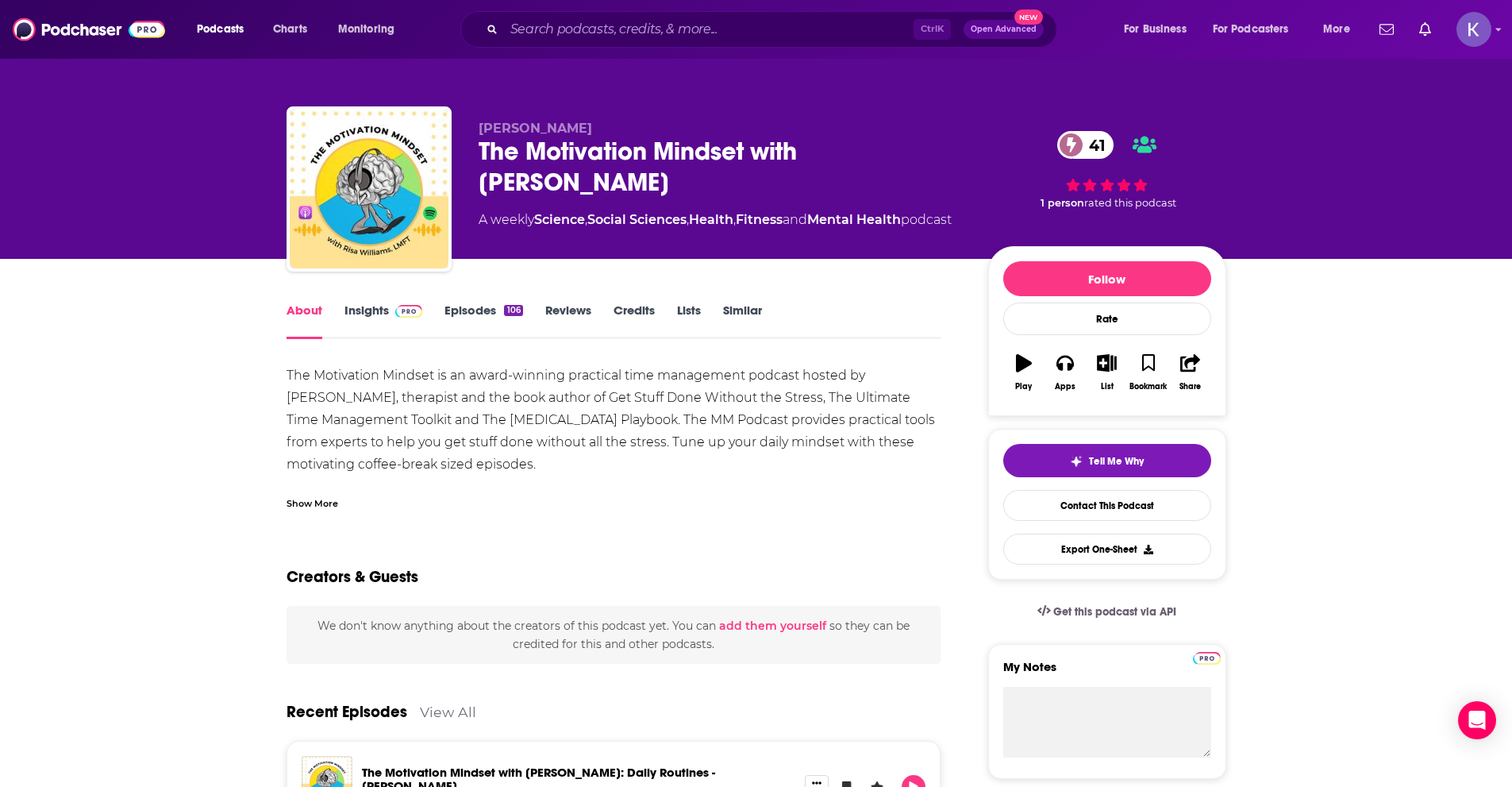
drag, startPoint x: 497, startPoint y: 442, endPoint x: 305, endPoint y: 513, distance: 204.7
click at [313, 502] on div "Show More" at bounding box center [312, 502] width 52 height 15
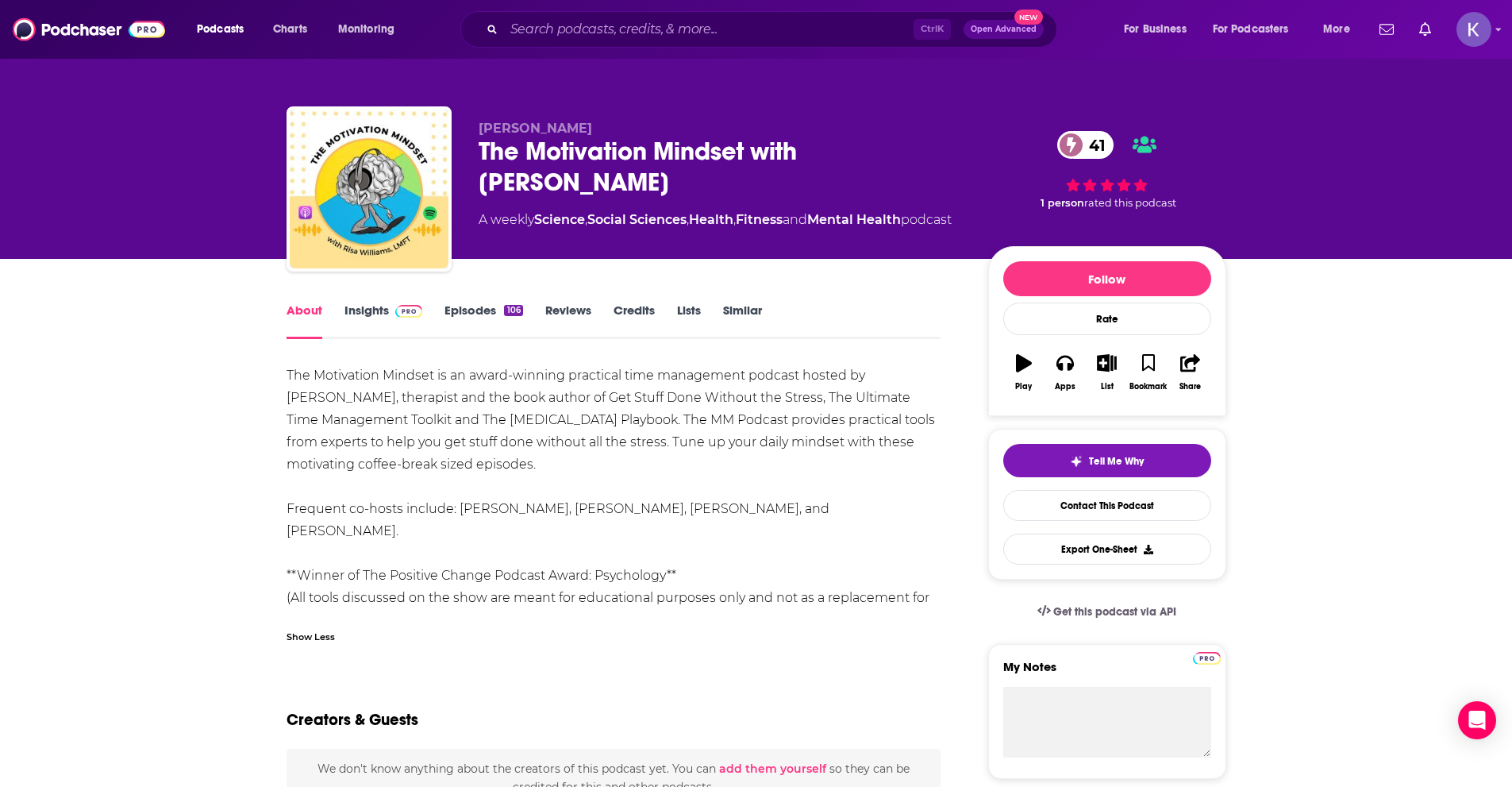
drag, startPoint x: 558, startPoint y: 471, endPoint x: 272, endPoint y: 369, distance: 303.6
click at [606, 175] on div "The Motivation Mindset with [PERSON_NAME] 41" at bounding box center [721, 167] width 484 height 62
drag, startPoint x: 476, startPoint y: 146, endPoint x: 748, endPoint y: 147, distance: 272.0
click at [748, 147] on div "[PERSON_NAME] The Motivation Mindset with [PERSON_NAME] 41 A weekly Science , S…" at bounding box center [756, 192] width 940 height 171
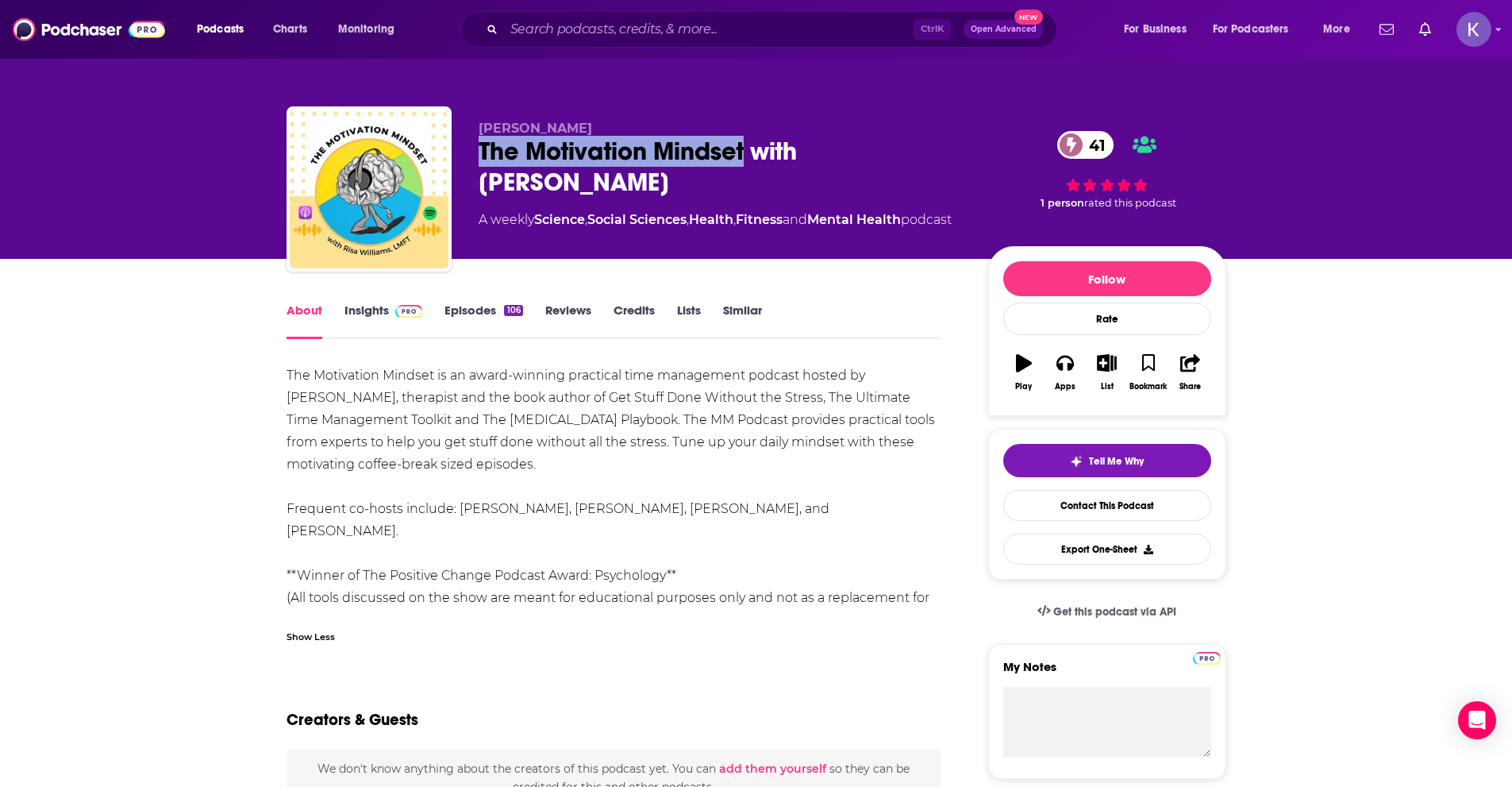
click at [367, 313] on link "Insights" at bounding box center [384, 321] width 78 height 36
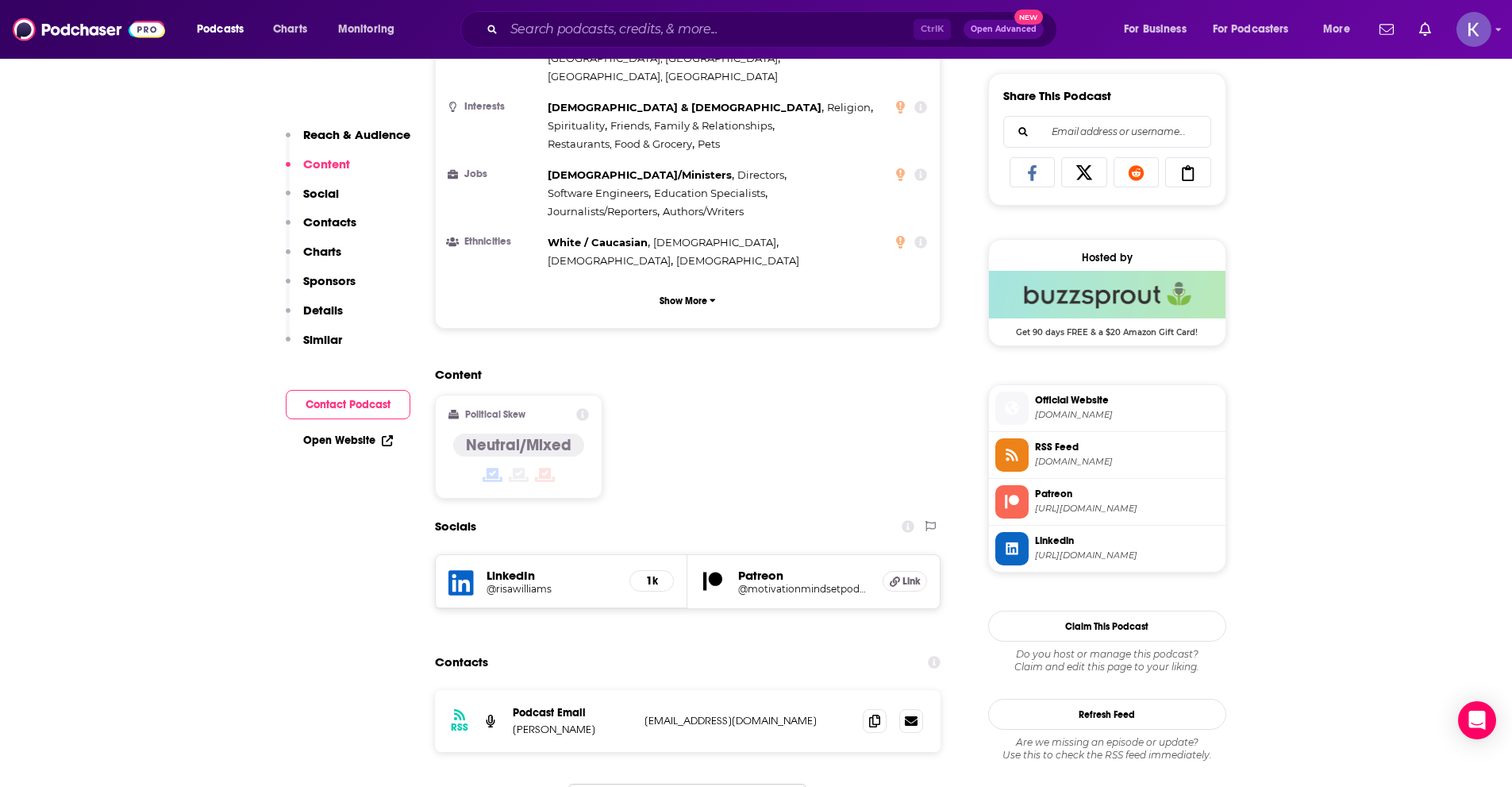
scroll to position [1111, 0]
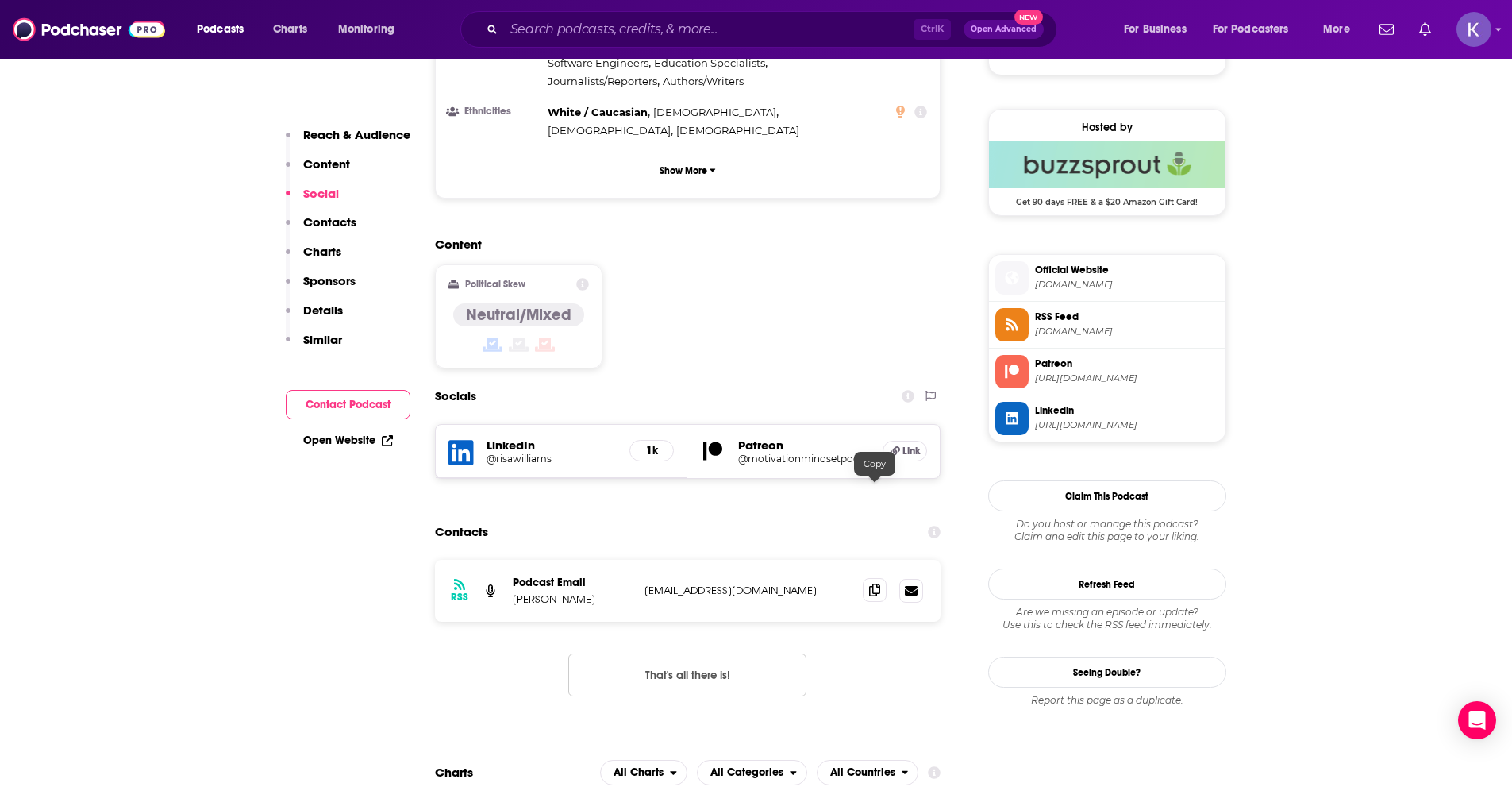
click at [872, 583] on icon at bounding box center [875, 589] width 11 height 13
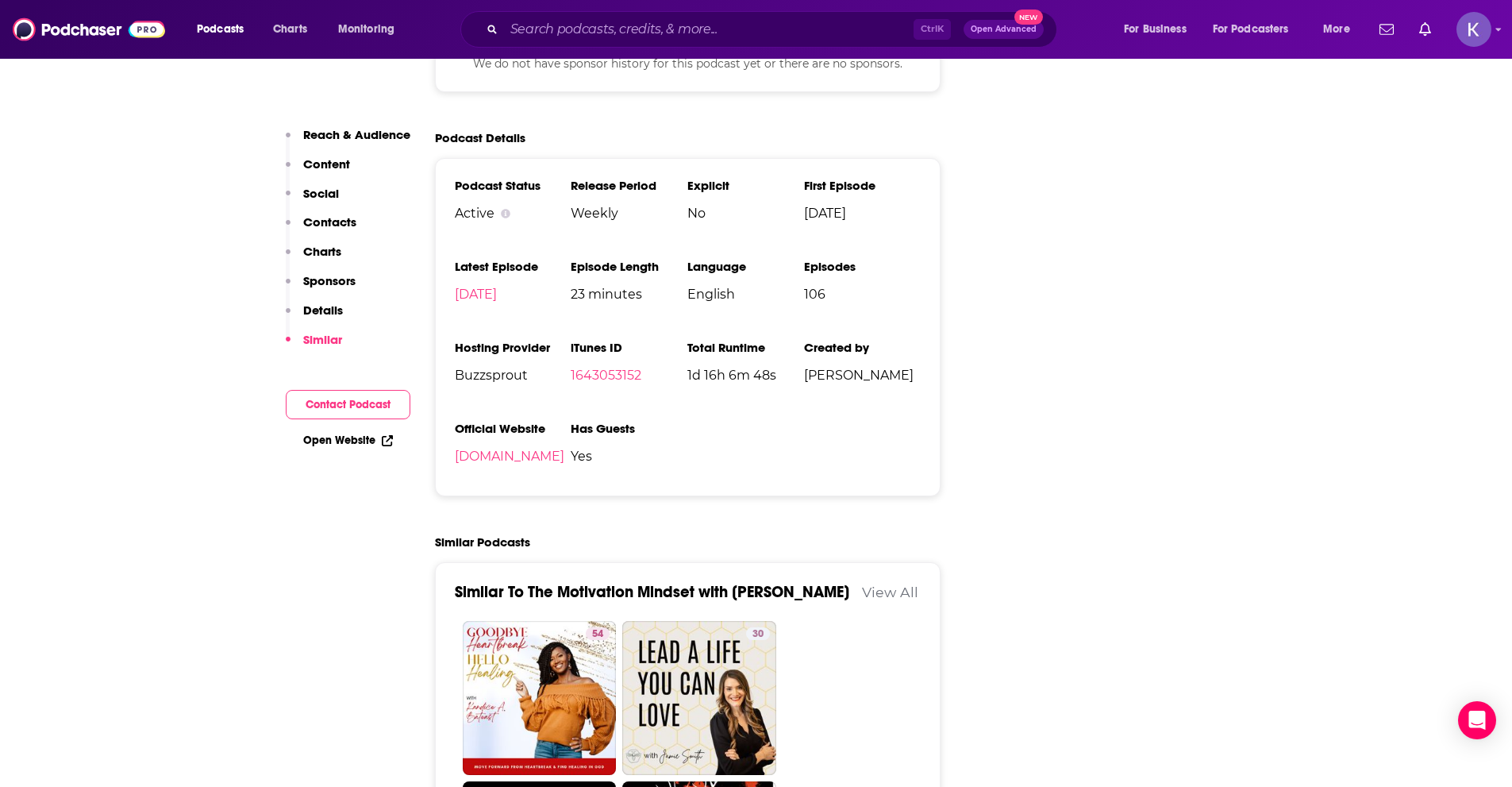
scroll to position [1985, 0]
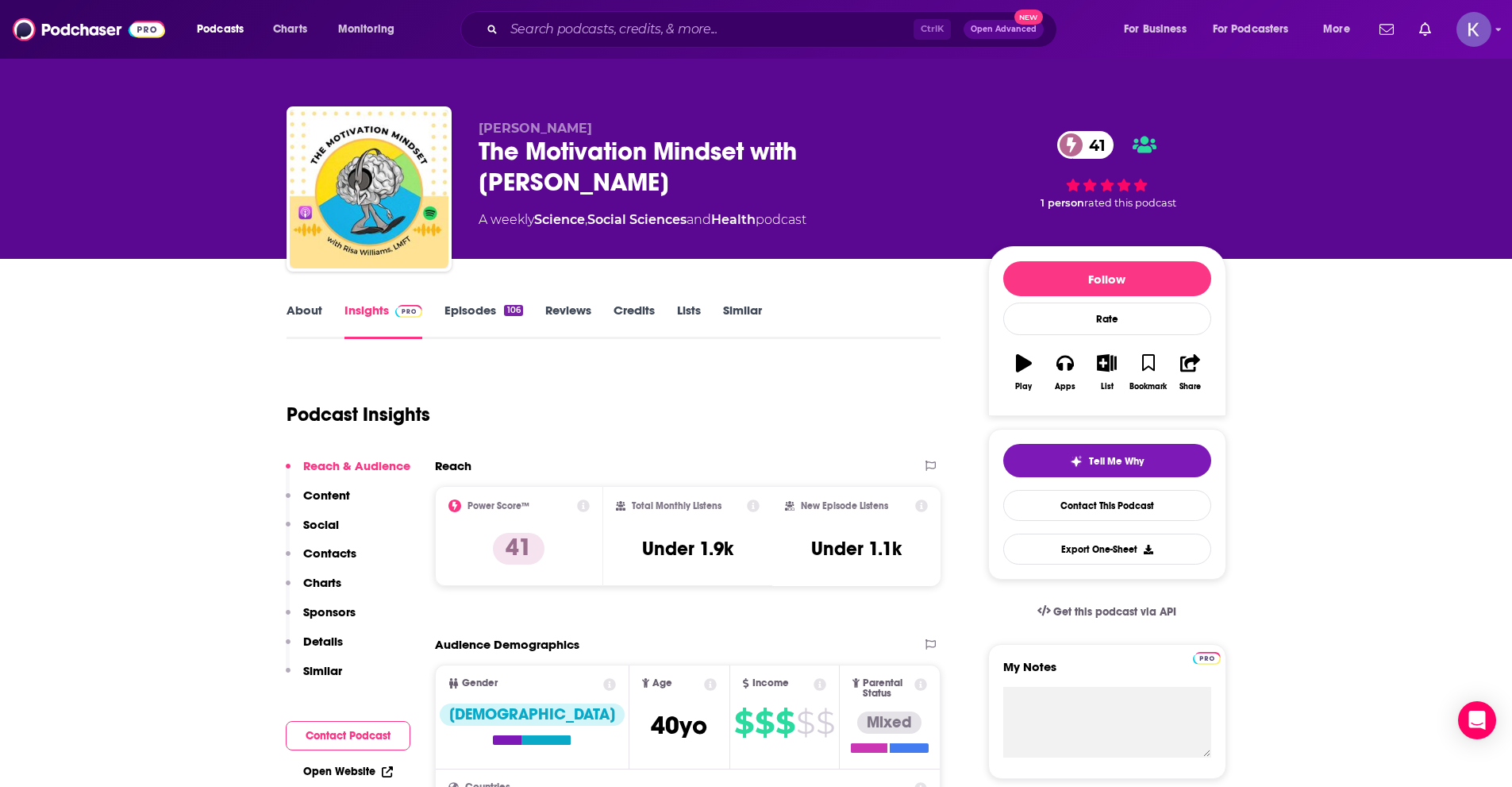
type input "[URL][DOMAIN_NAME]"
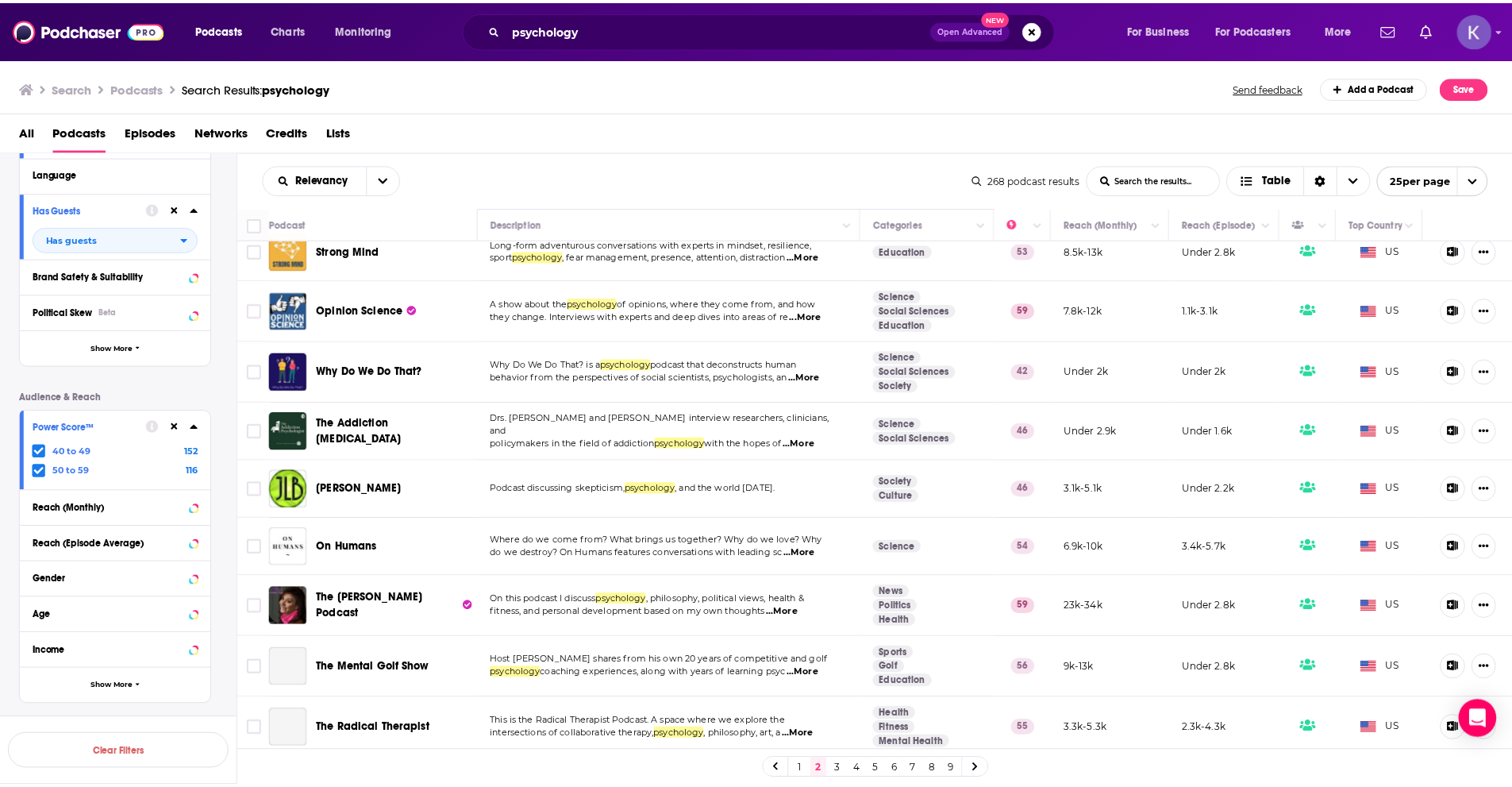
scroll to position [953, 0]
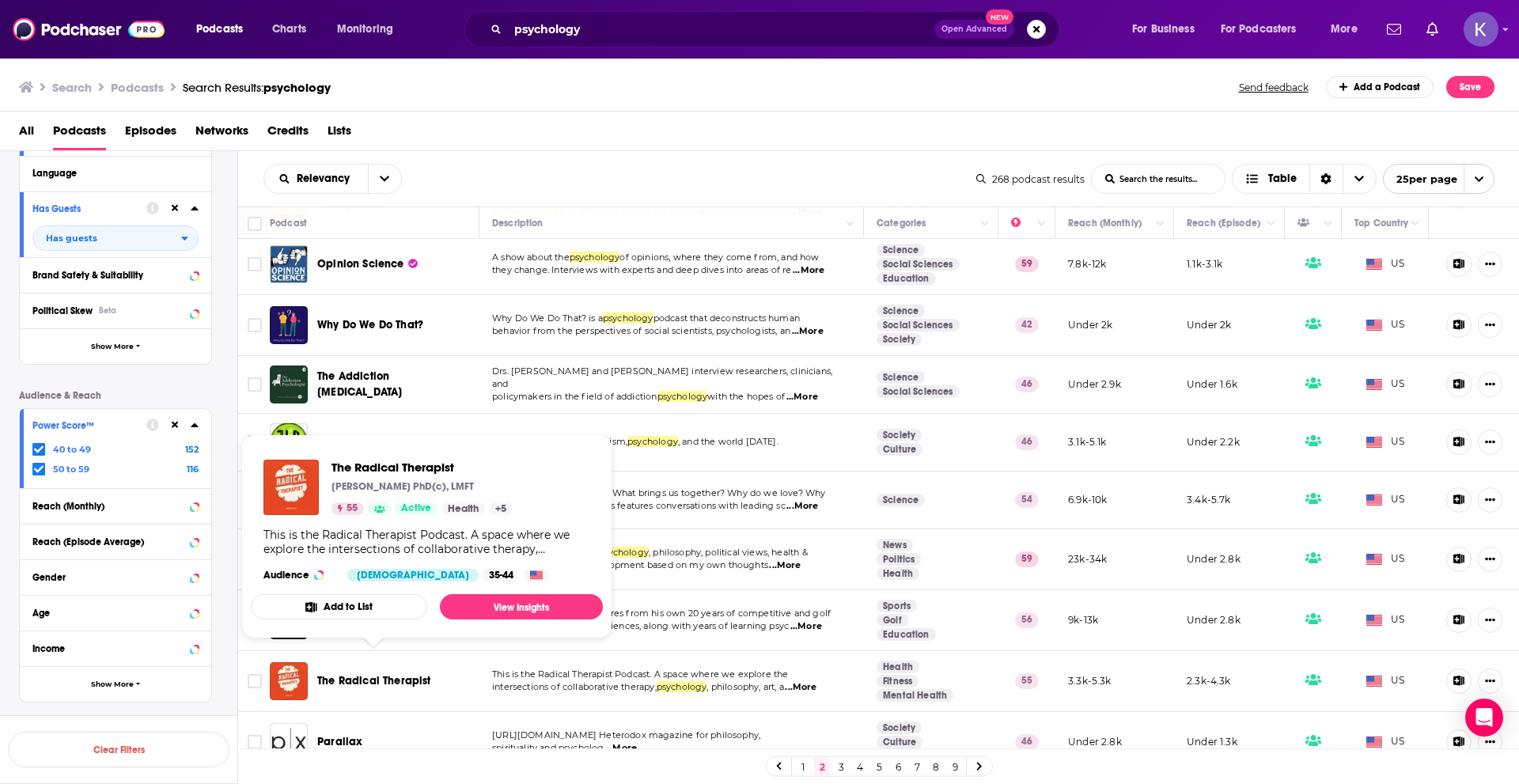
click at [372, 673] on span "The Radical Therapist" at bounding box center [374, 680] width 114 height 14
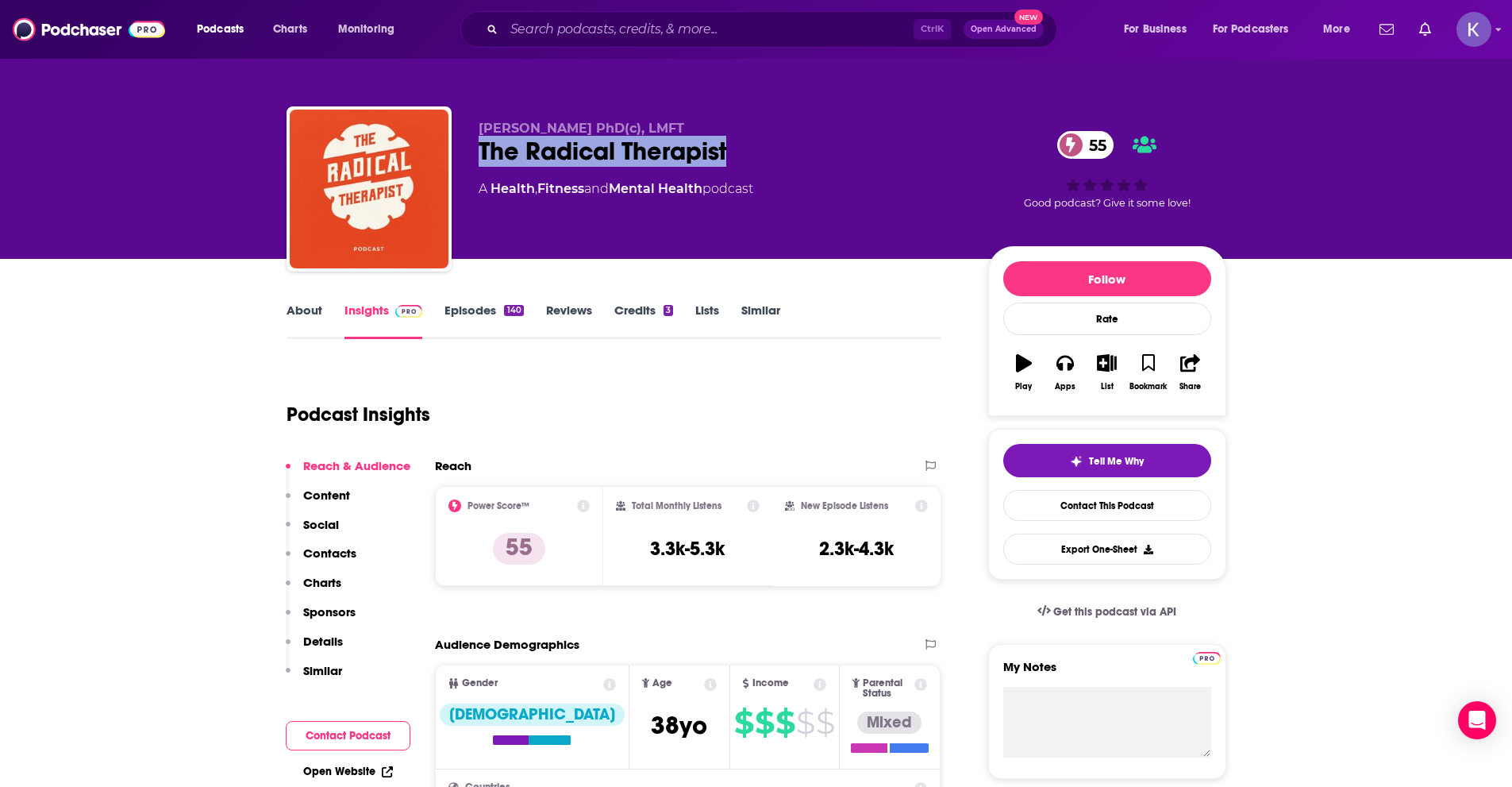
drag, startPoint x: 748, startPoint y: 141, endPoint x: 464, endPoint y: 157, distance: 284.5
click at [464, 157] on div "[PERSON_NAME] PhD(c), LMFT The Radical Therapist 55 A Health , Fitness and Ment…" at bounding box center [756, 192] width 940 height 171
click at [289, 314] on link "About" at bounding box center [304, 321] width 36 height 36
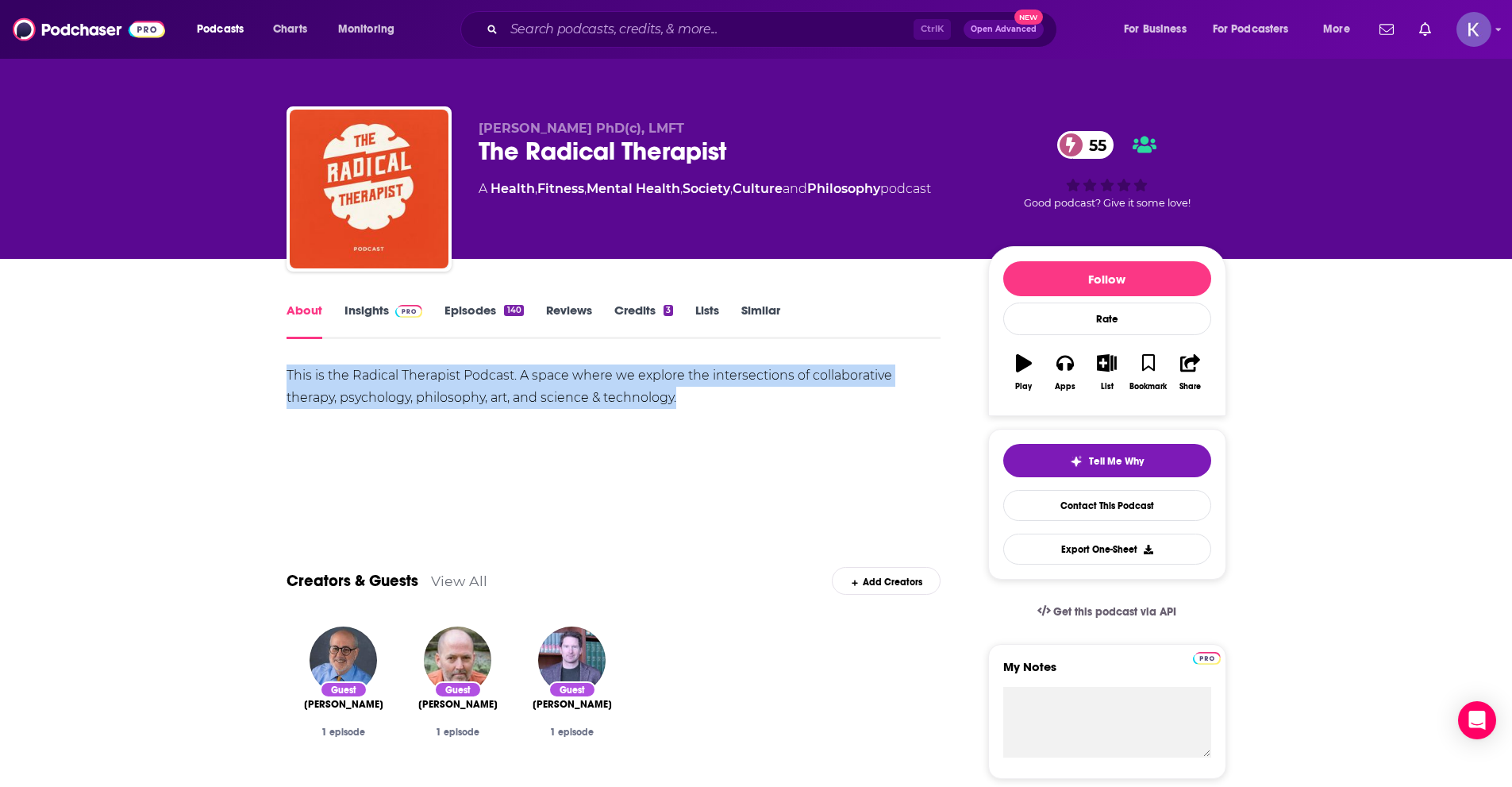
drag, startPoint x: 689, startPoint y: 396, endPoint x: 278, endPoint y: 375, distance: 411.5
click at [367, 308] on link "Insights" at bounding box center [384, 321] width 78 height 36
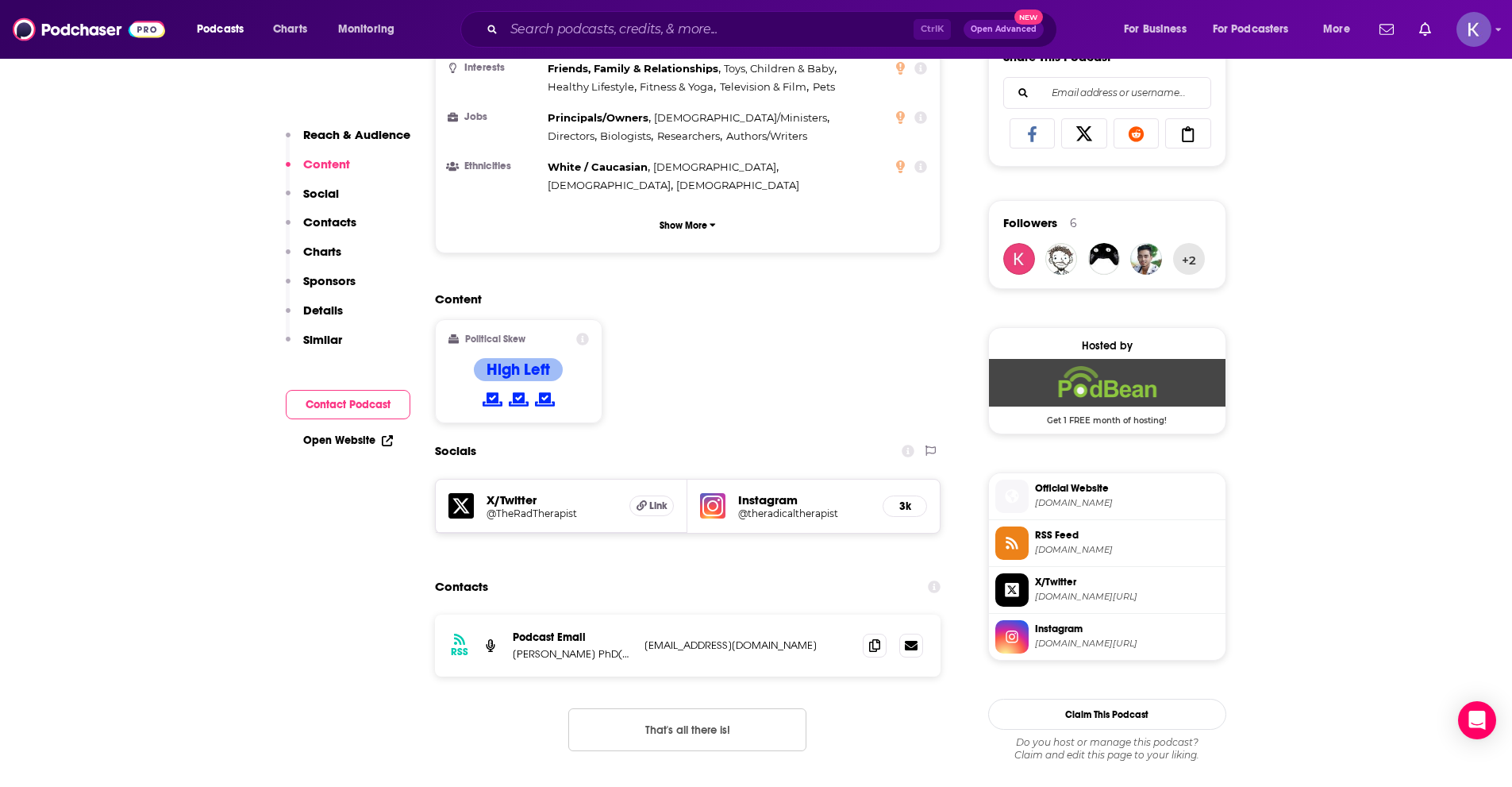
scroll to position [1032, 0]
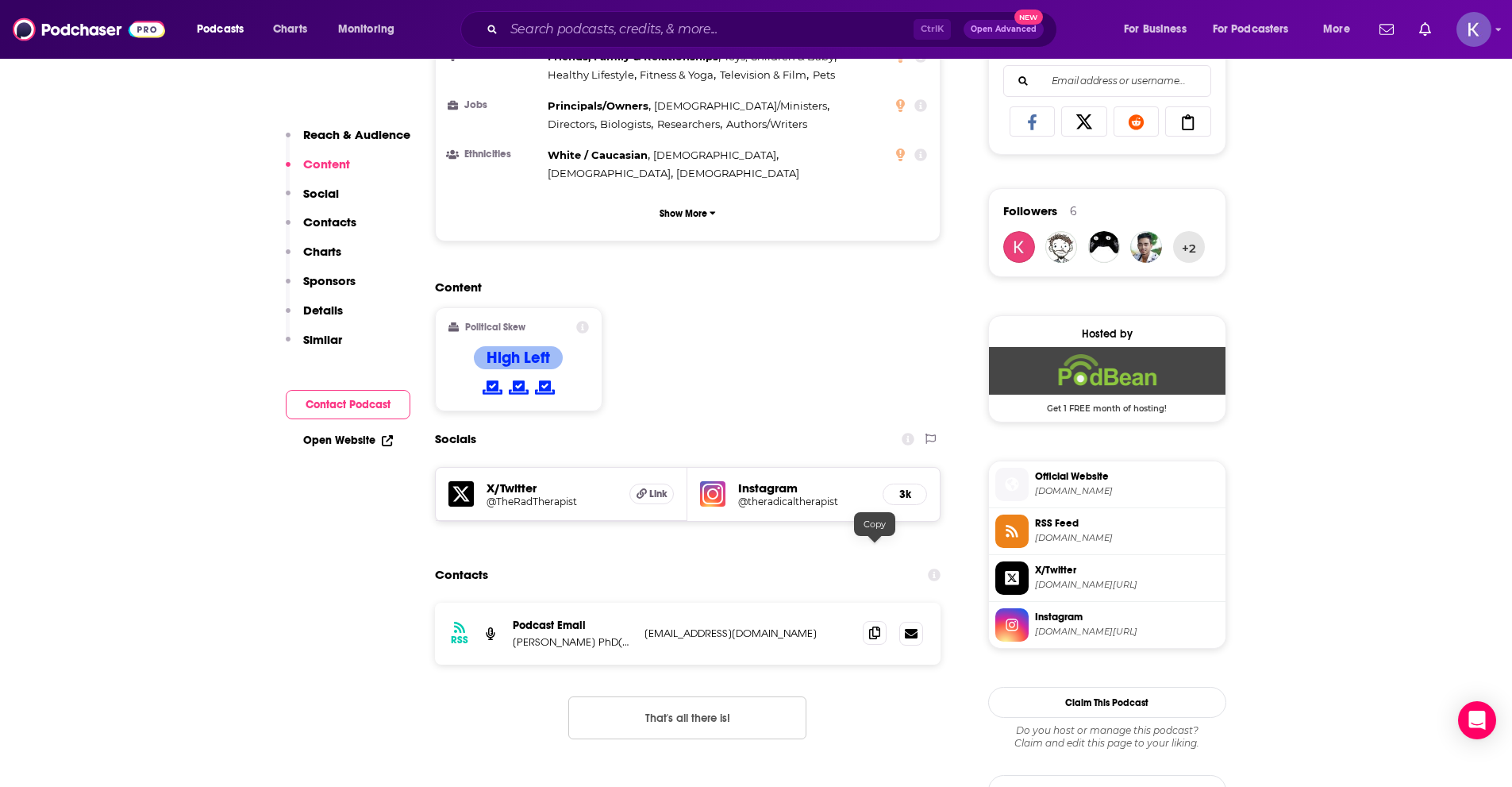
click at [874, 626] on icon at bounding box center [875, 632] width 11 height 13
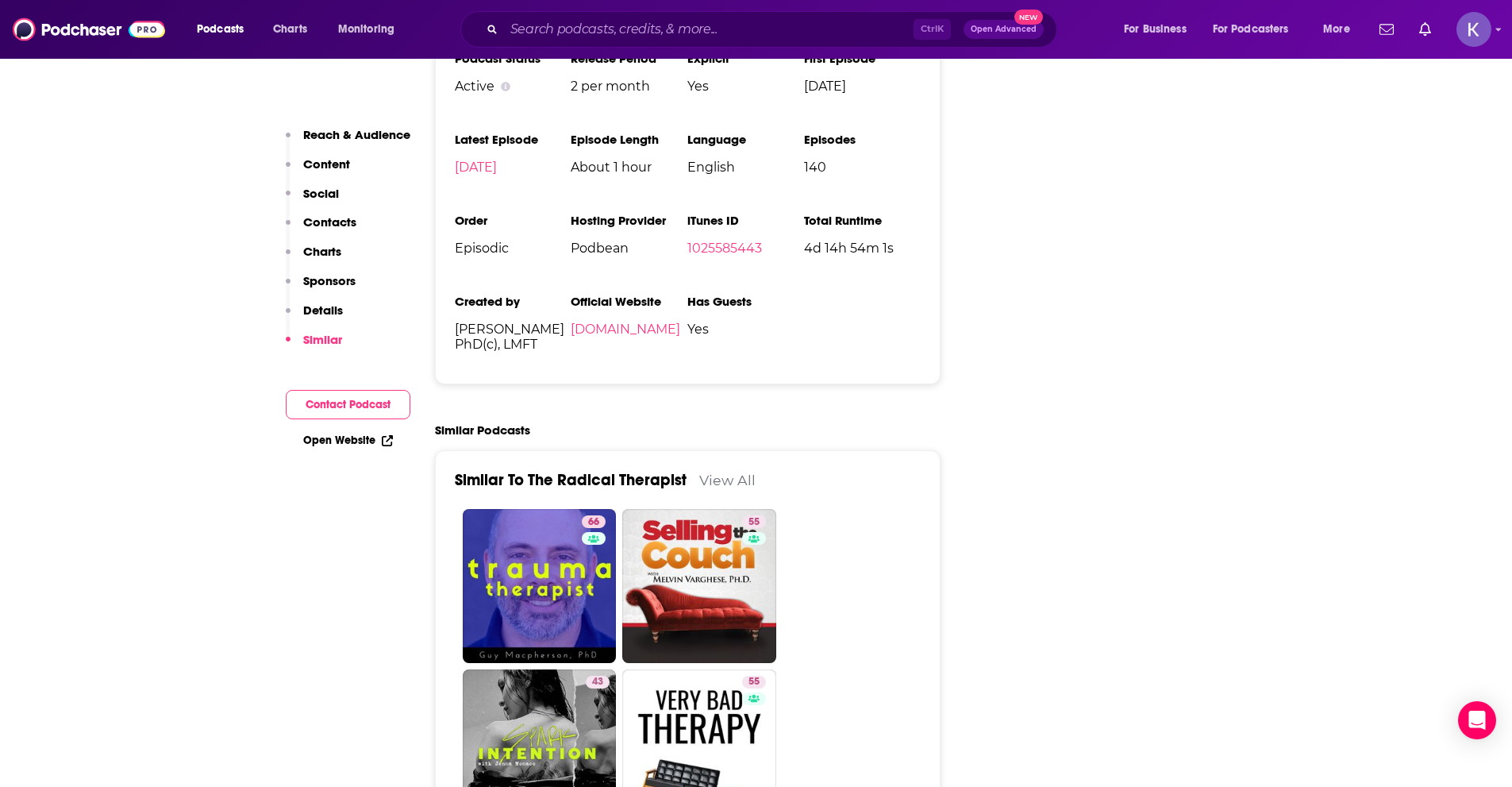
scroll to position [2223, 0]
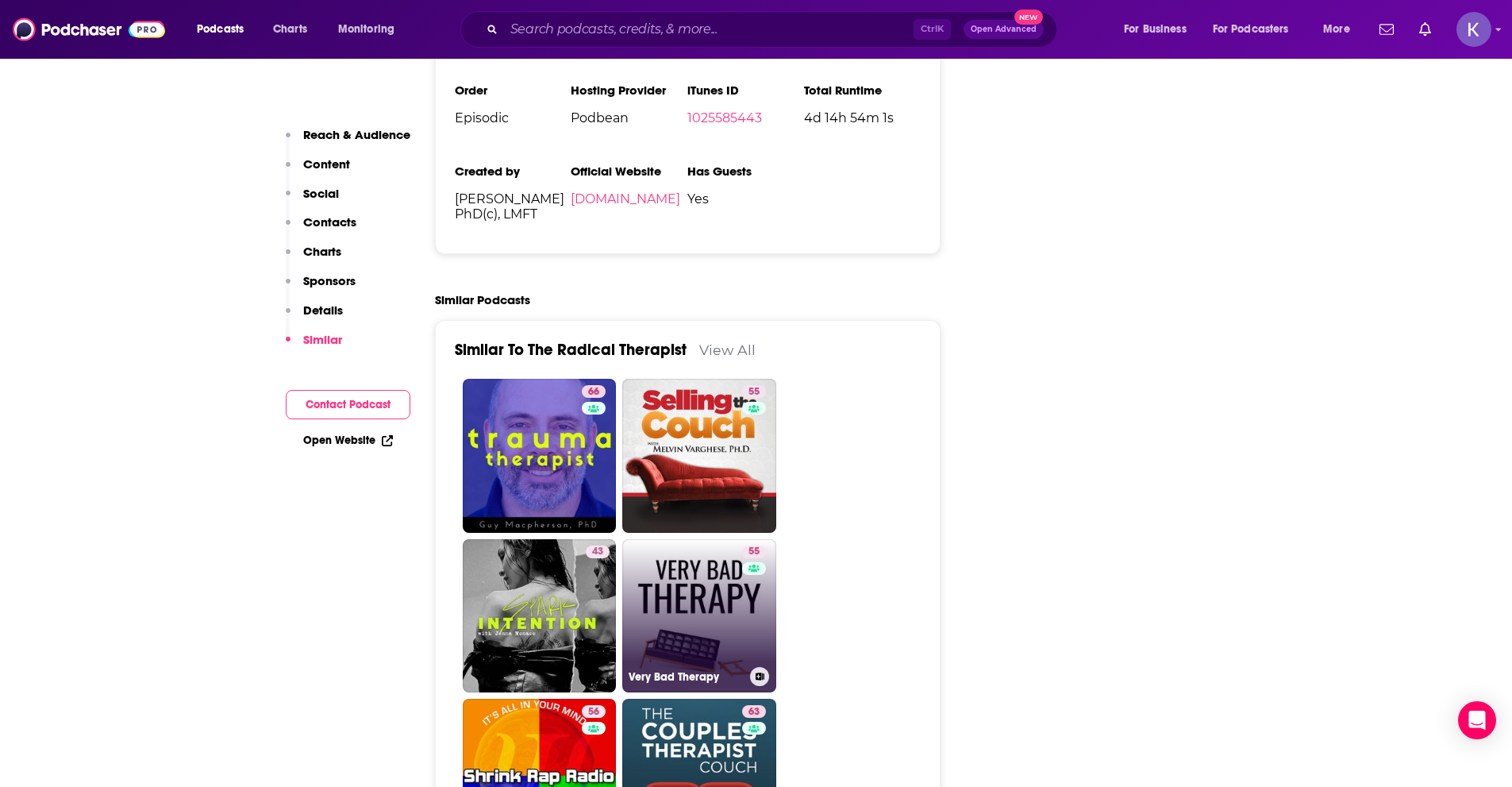
click at [692, 539] on link "55 Very Bad Therapy" at bounding box center [699, 616] width 154 height 154
type input "[URL][DOMAIN_NAME]"
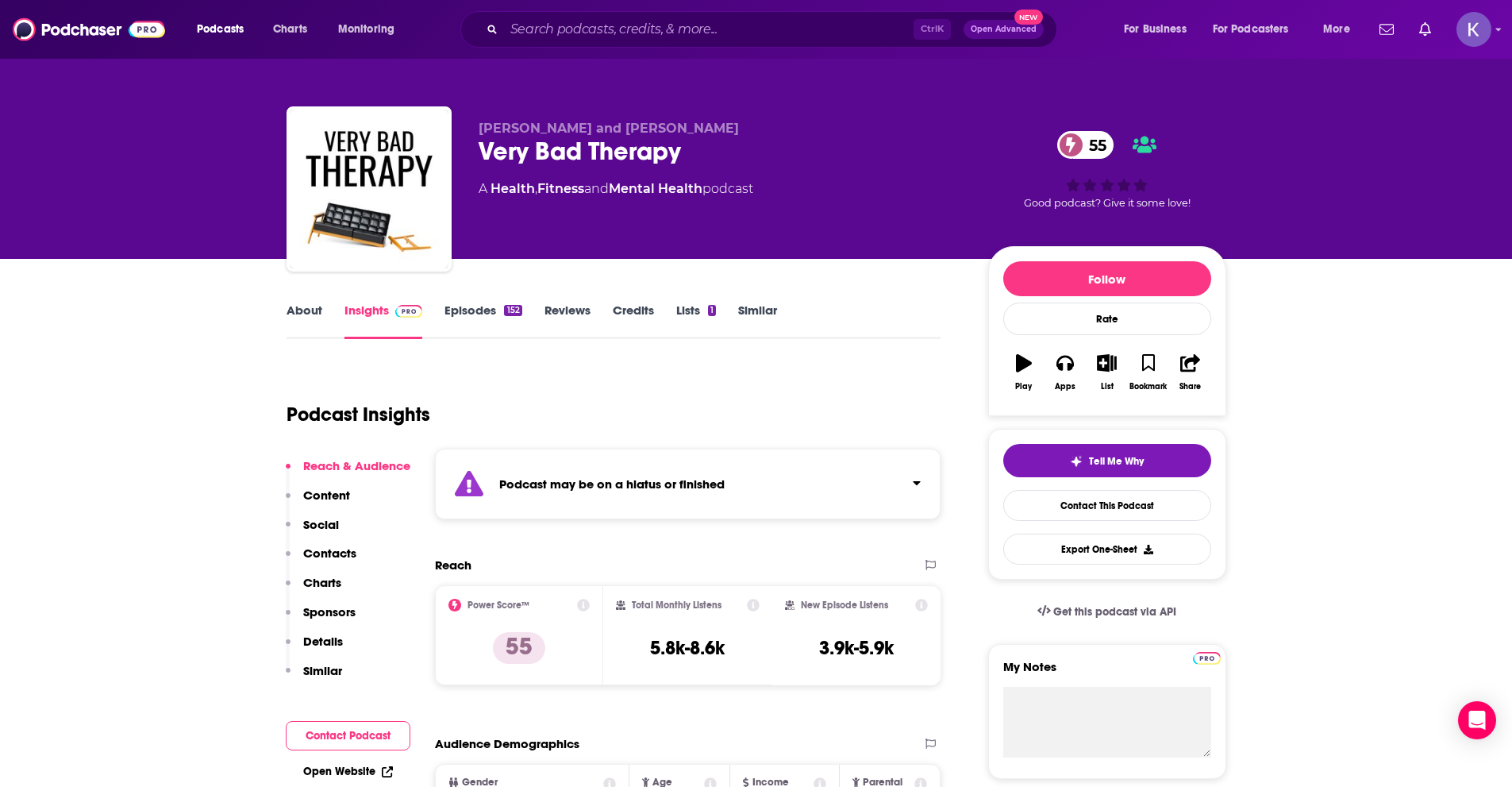
click at [310, 314] on link "About" at bounding box center [304, 321] width 36 height 36
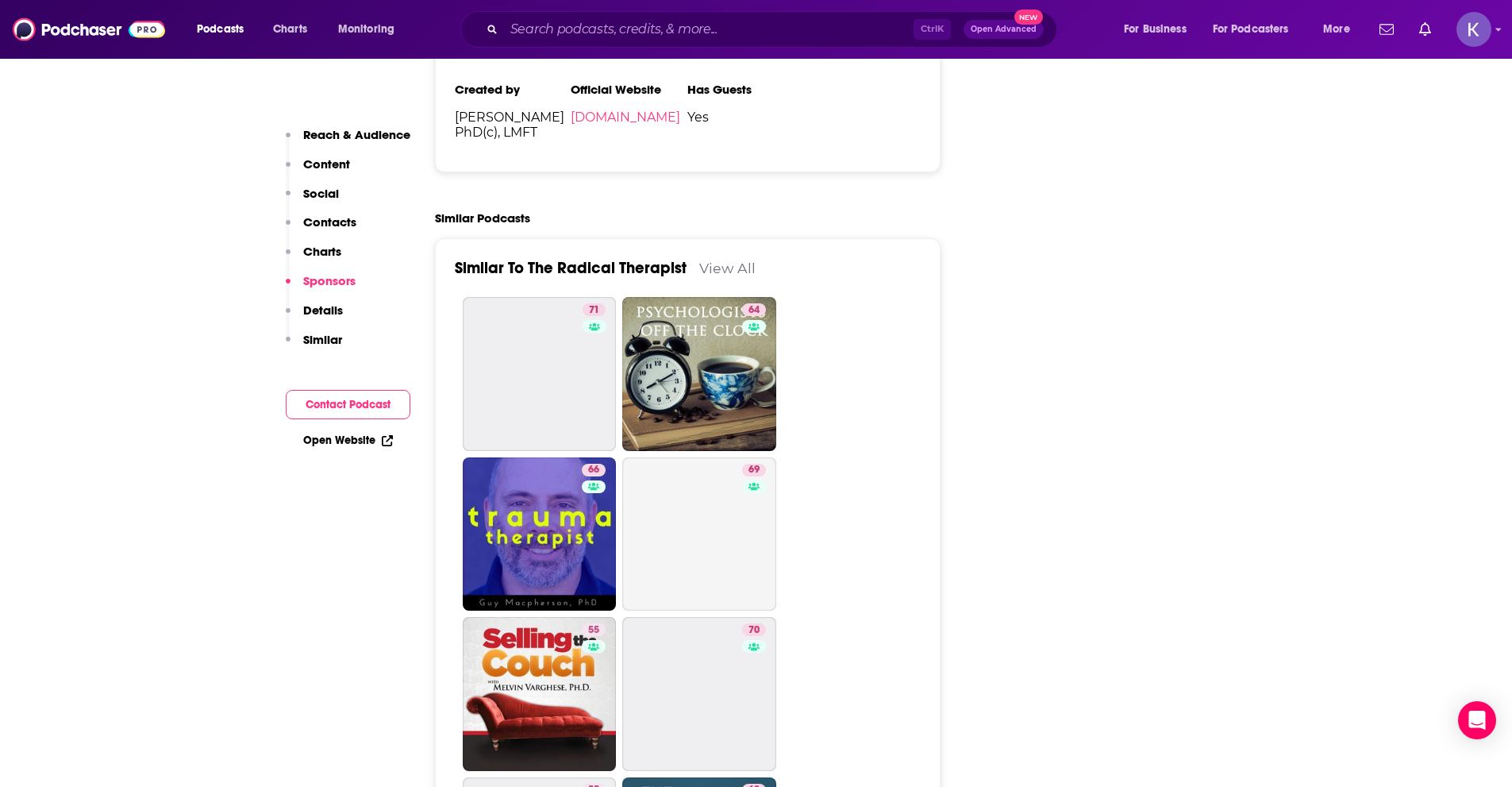
scroll to position [2382, 0]
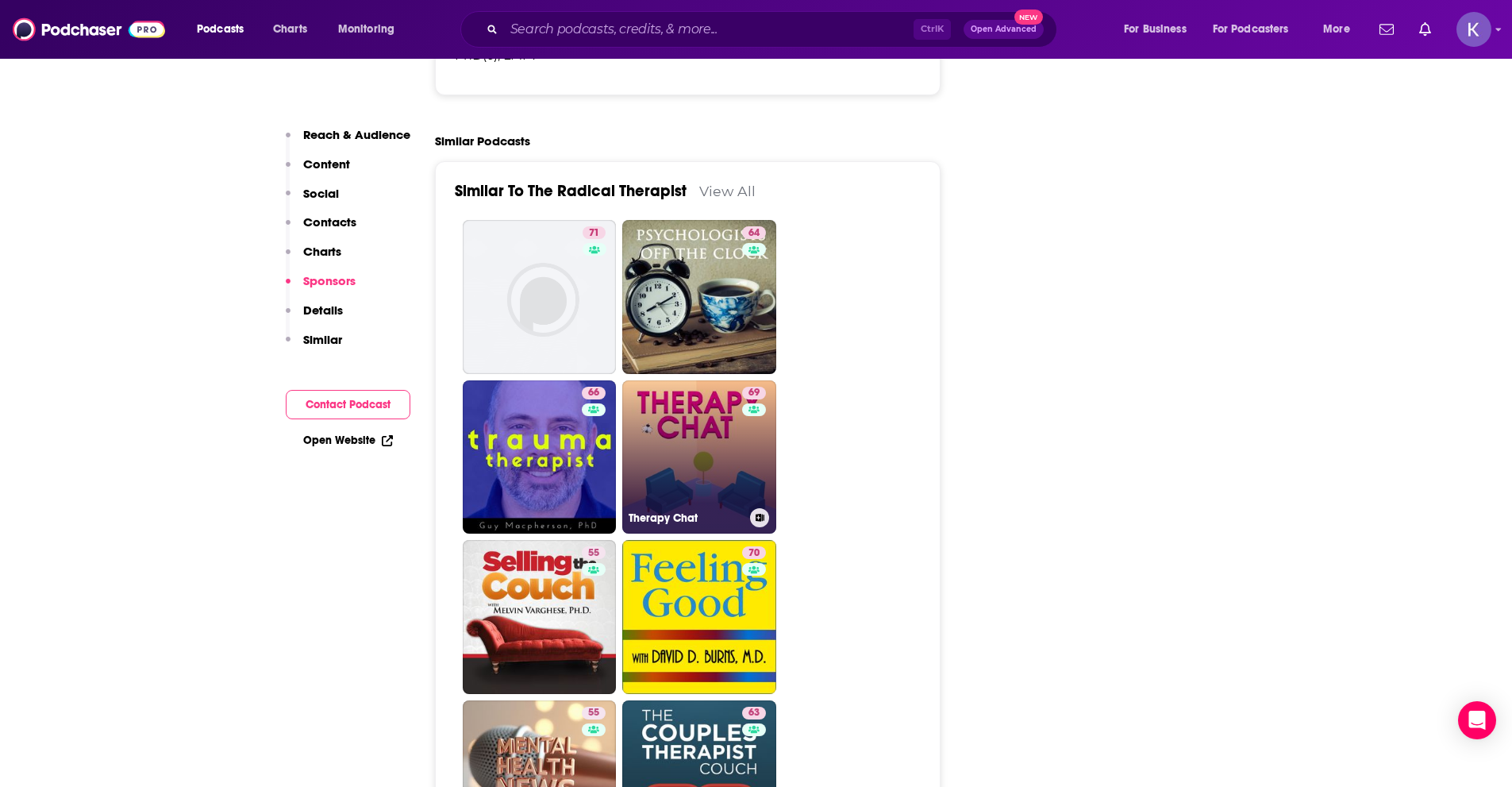
click at [710, 396] on link "69 Therapy Chat" at bounding box center [699, 457] width 154 height 154
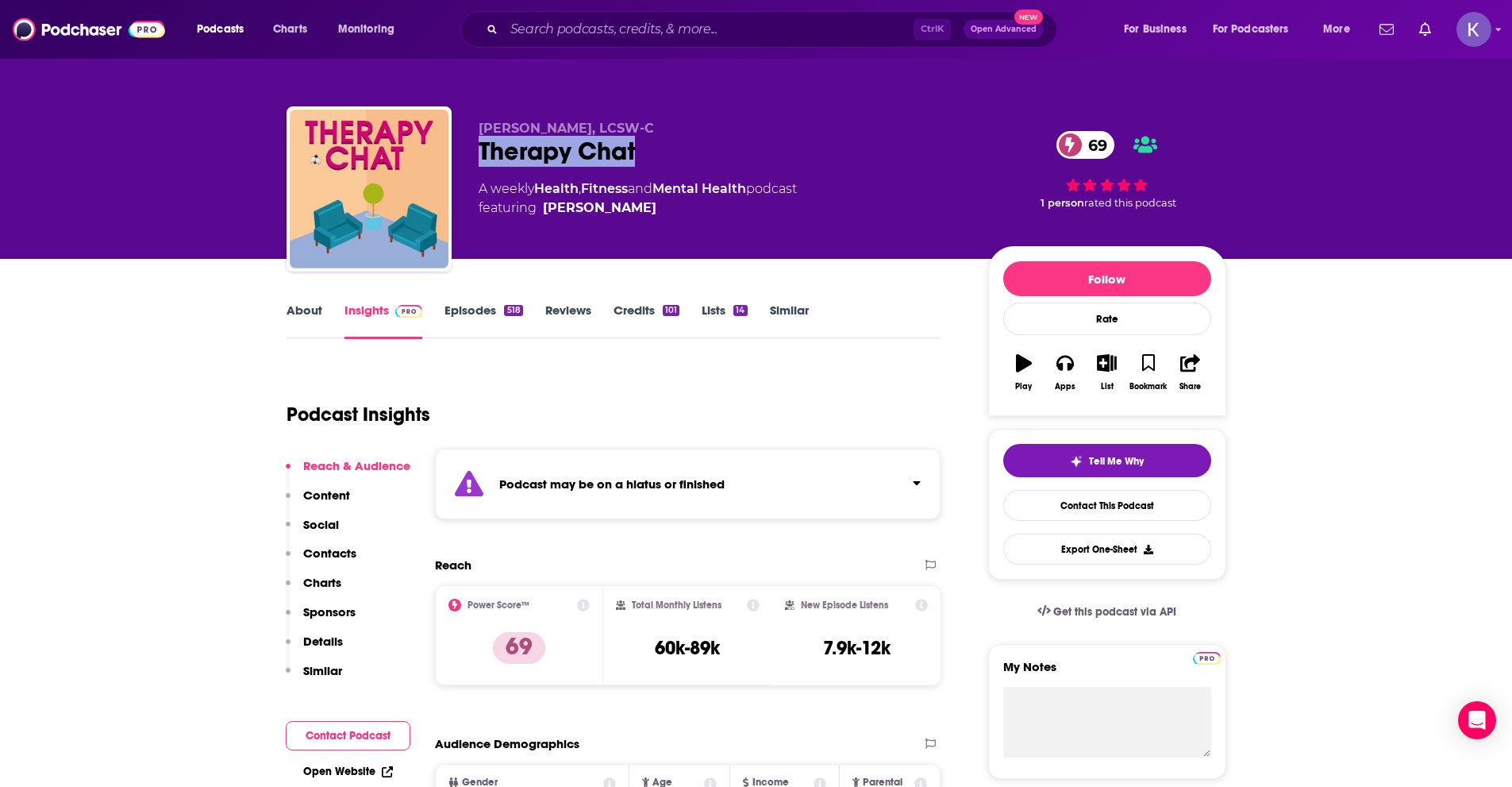
drag, startPoint x: 645, startPoint y: 163, endPoint x: 482, endPoint y: 160, distance: 163.0
click at [482, 160] on div "Therapy Chat 69" at bounding box center [721, 151] width 484 height 31
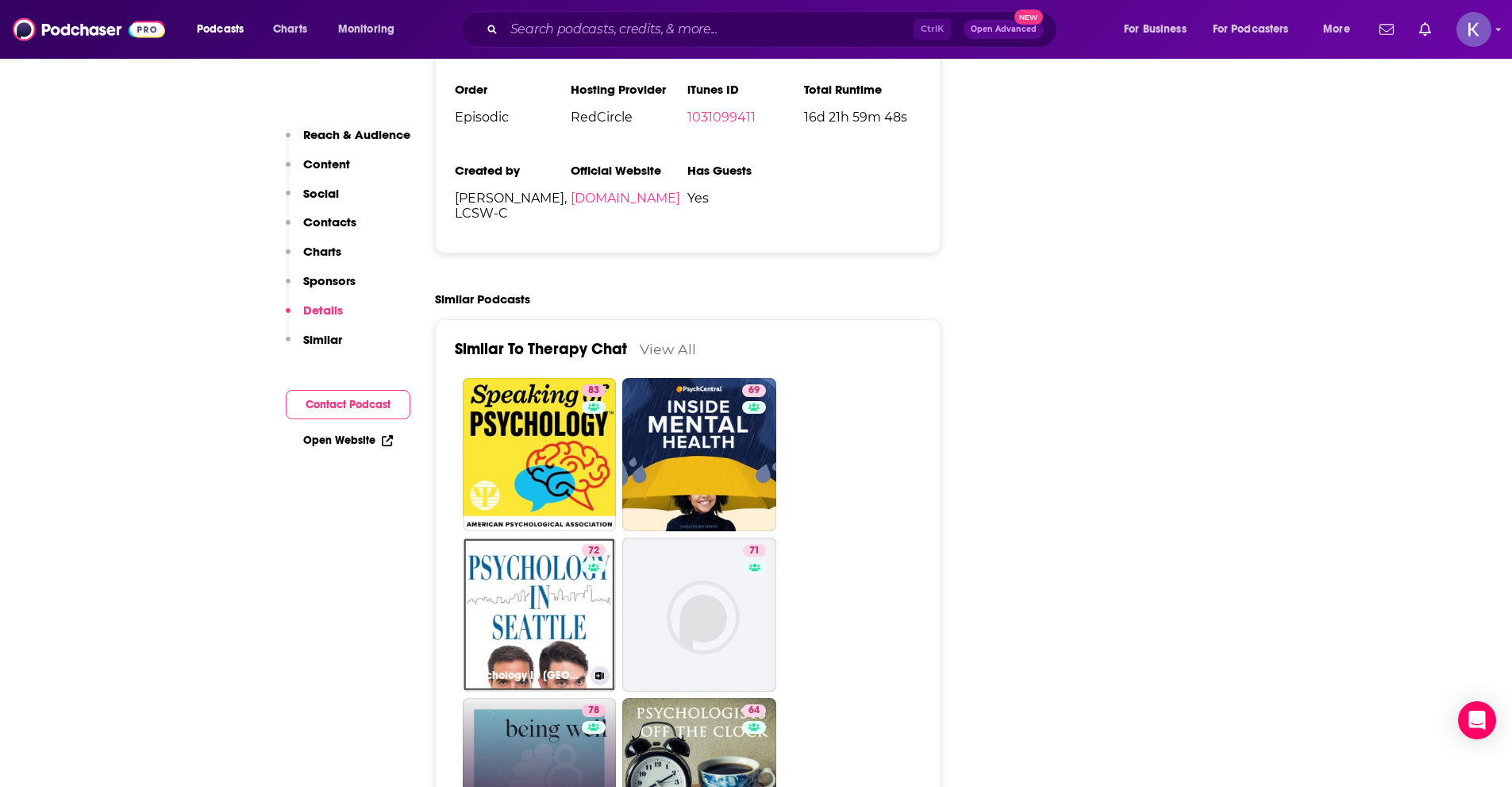
scroll to position [3096, 0]
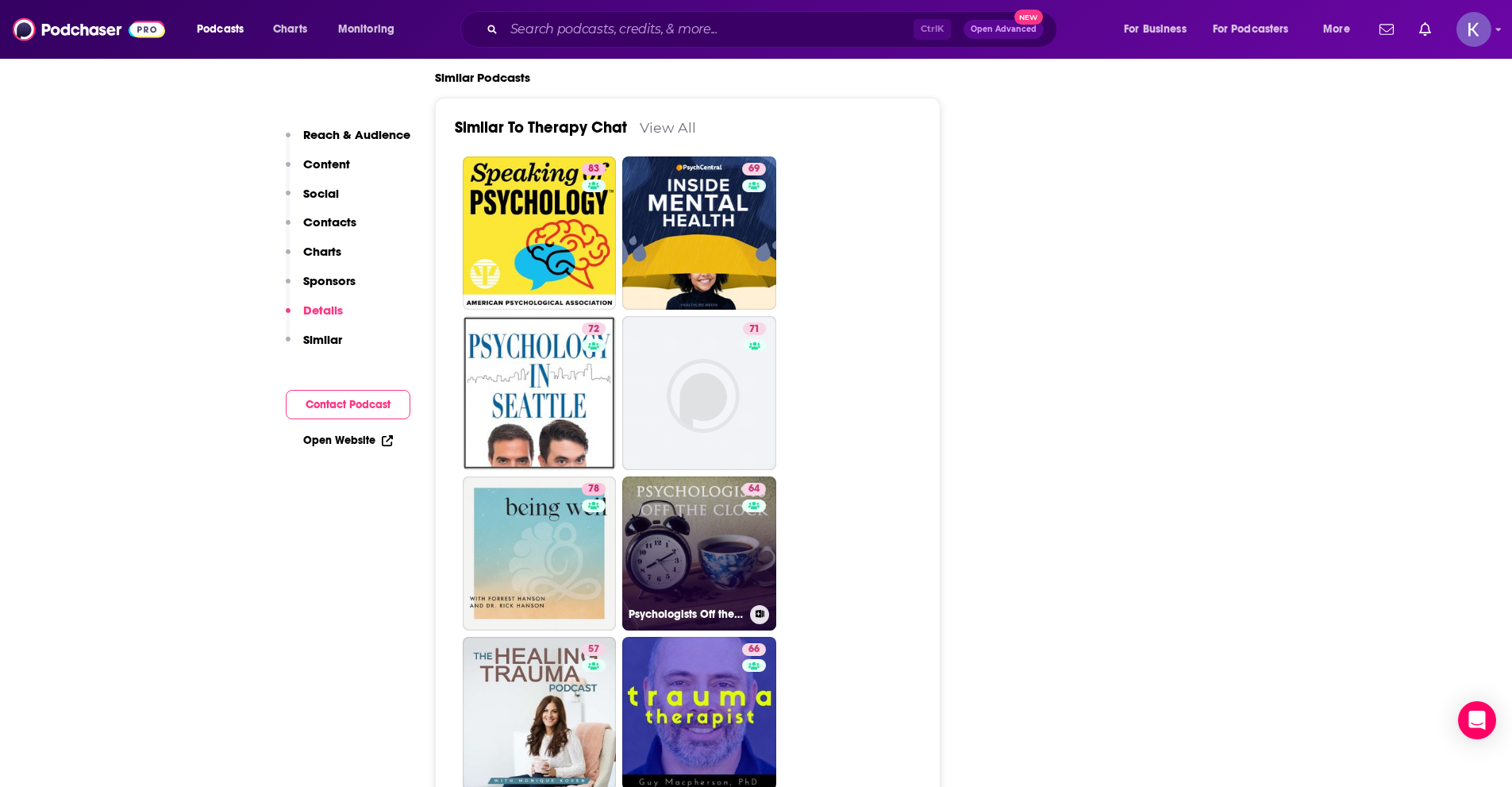
click at [673, 477] on link "64 Psychologists Off the Clock" at bounding box center [699, 553] width 154 height 154
type input "[URL][DOMAIN_NAME]"
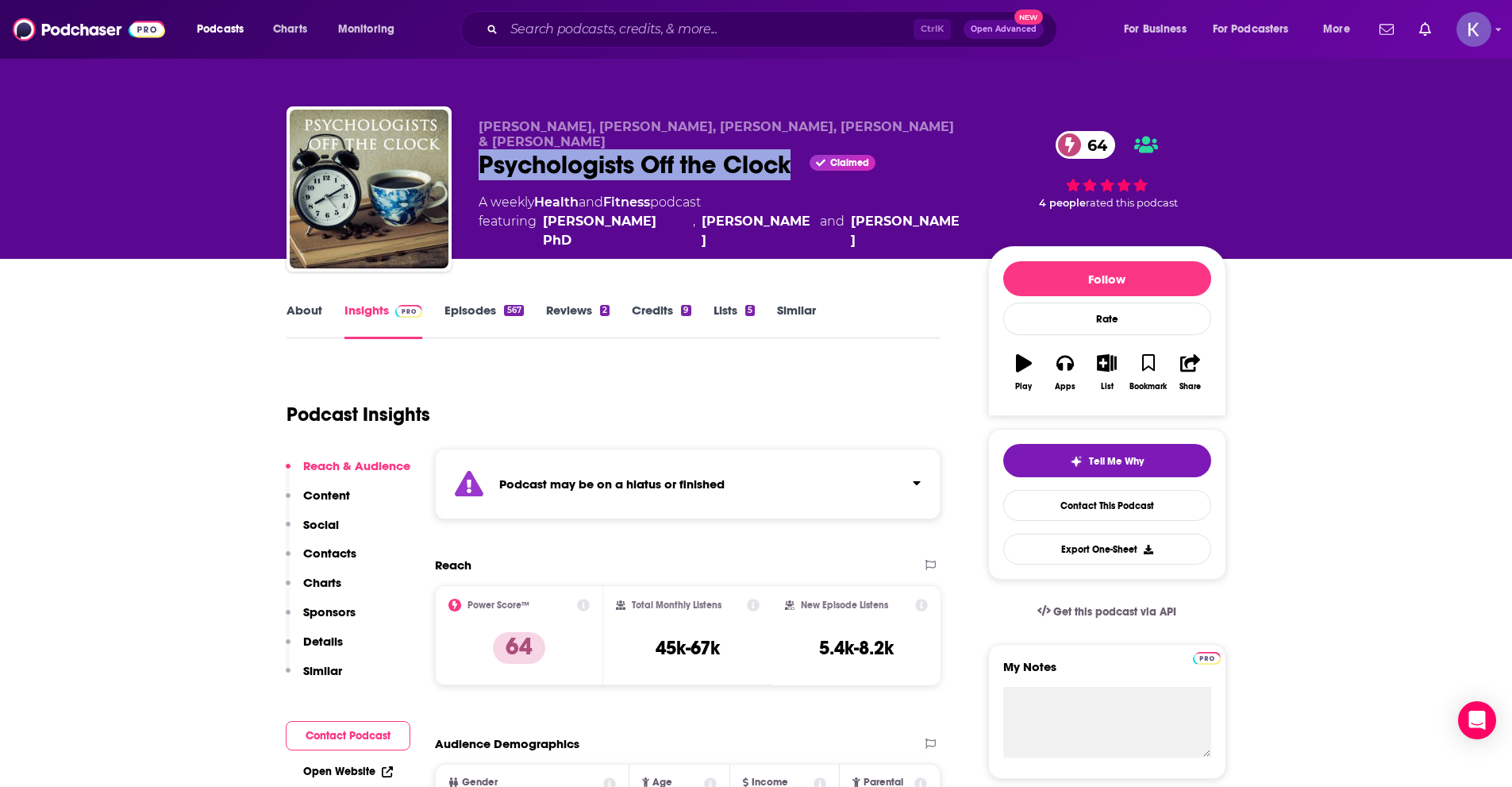
drag, startPoint x: 475, startPoint y: 172, endPoint x: 794, endPoint y: 169, distance: 319.0
click at [794, 169] on div "[PERSON_NAME], [PERSON_NAME], [PERSON_NAME], [PERSON_NAME] & [PERSON_NAME] Psyc…" at bounding box center [756, 192] width 940 height 171
click at [313, 317] on link "About" at bounding box center [304, 321] width 36 height 36
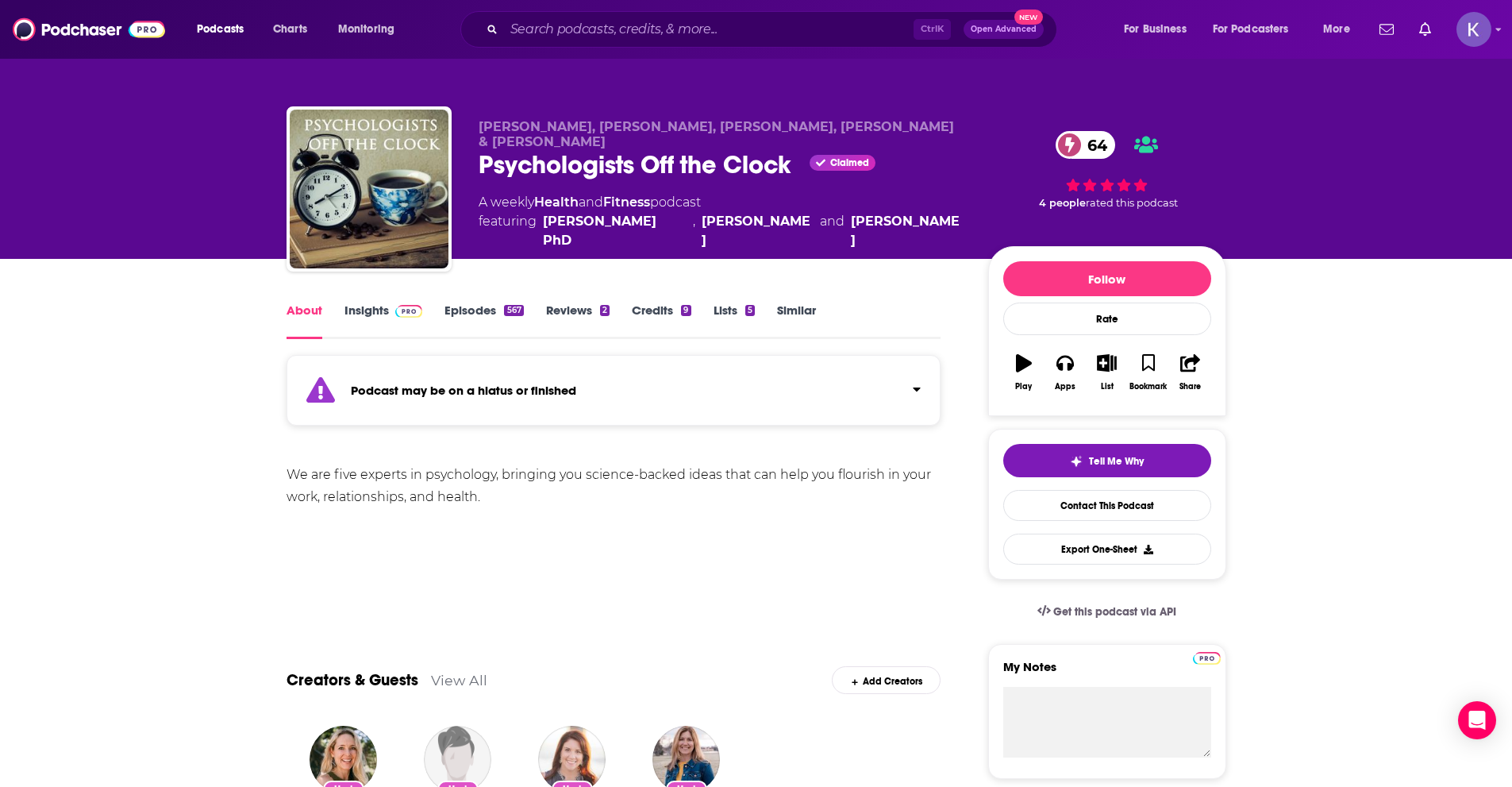
click at [392, 318] on link "Insights" at bounding box center [384, 321] width 78 height 36
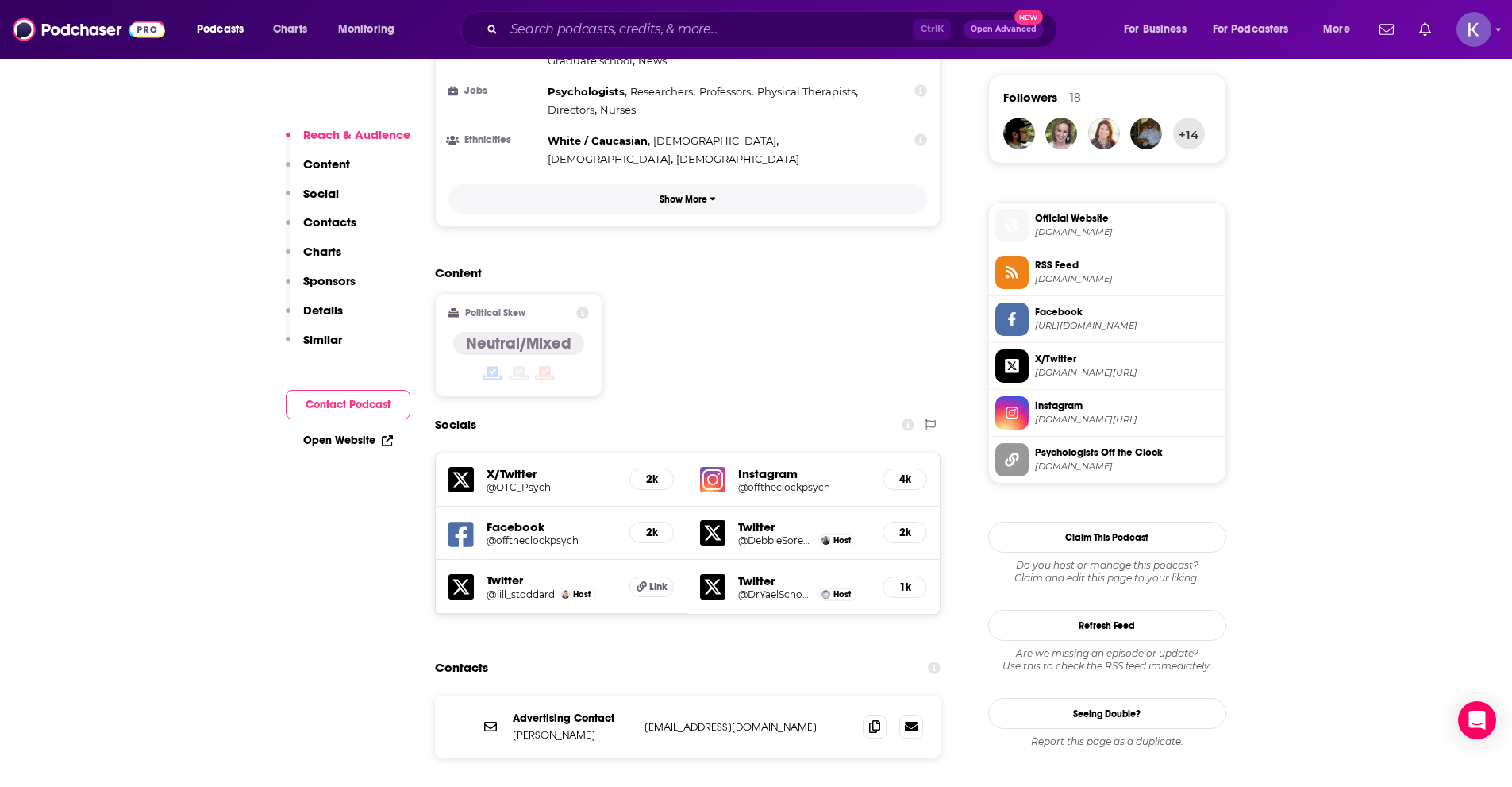
scroll to position [1350, 0]
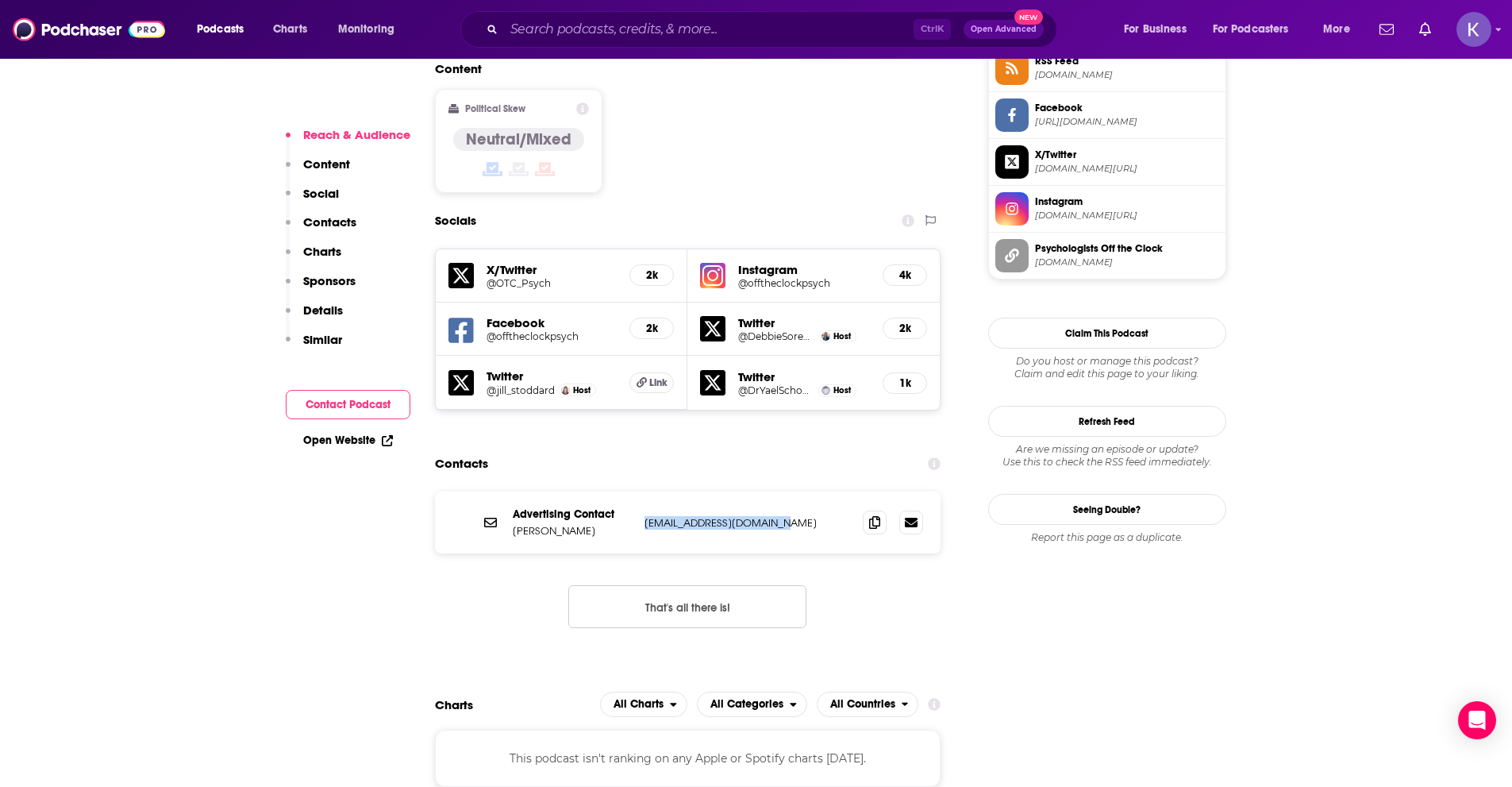
drag, startPoint x: 641, startPoint y: 443, endPoint x: 778, endPoint y: 449, distance: 137.1
click at [778, 491] on div "Advertising Contact [PERSON_NAME] [EMAIL_ADDRESS][DOMAIN_NAME] [EMAIL_ADDRESS][…" at bounding box center [688, 522] width 507 height 62
click at [538, 524] on p "[PERSON_NAME]" at bounding box center [572, 531] width 119 height 14
drag, startPoint x: 513, startPoint y: 450, endPoint x: 552, endPoint y: 454, distance: 39.2
click at [552, 524] on p "[PERSON_NAME]" at bounding box center [572, 531] width 119 height 14
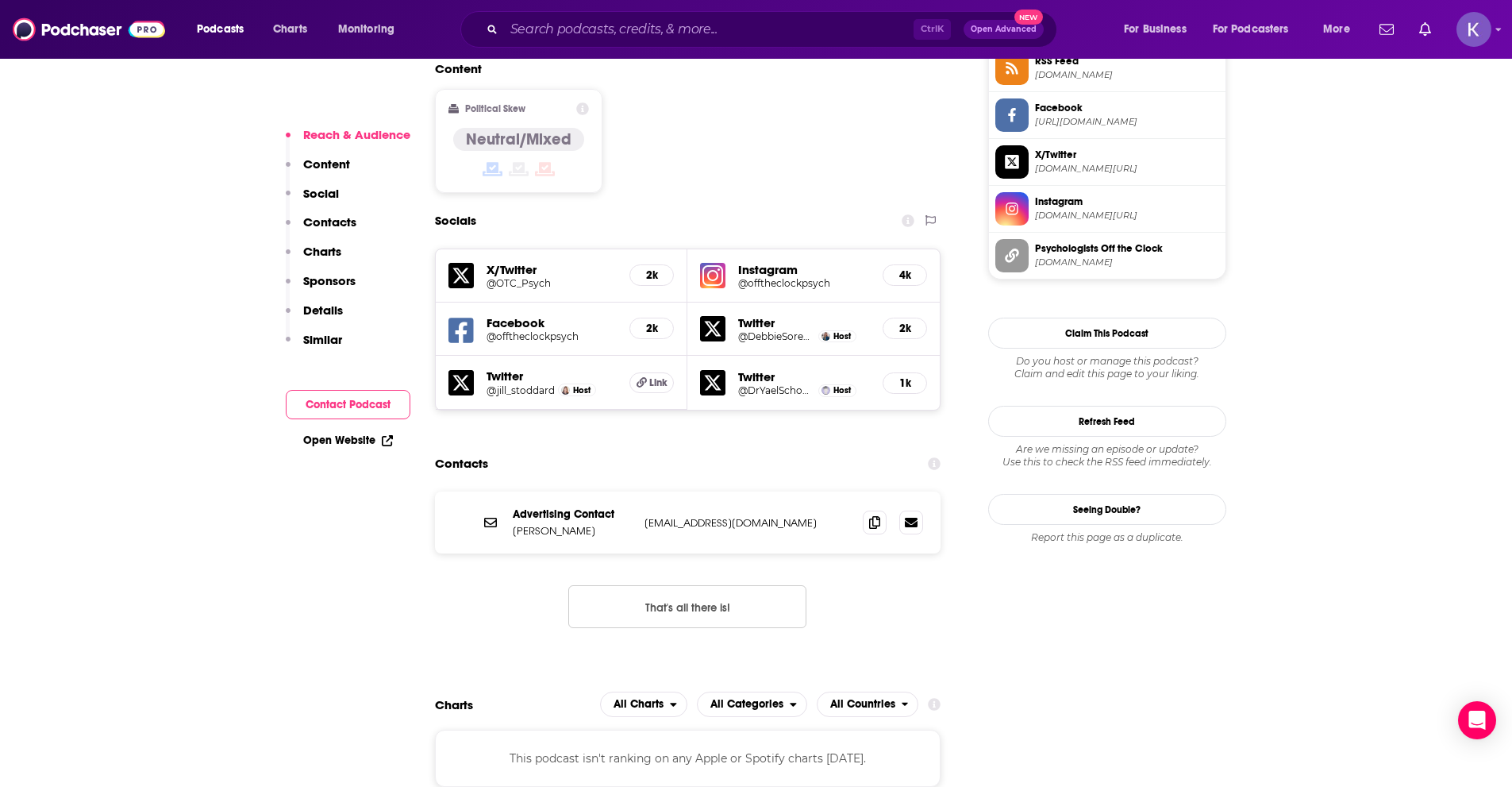
click at [782, 491] on div "Advertising Contact [PERSON_NAME] [EMAIL_ADDRESS][DOMAIN_NAME] [EMAIL_ADDRESS][…" at bounding box center [688, 522] width 507 height 62
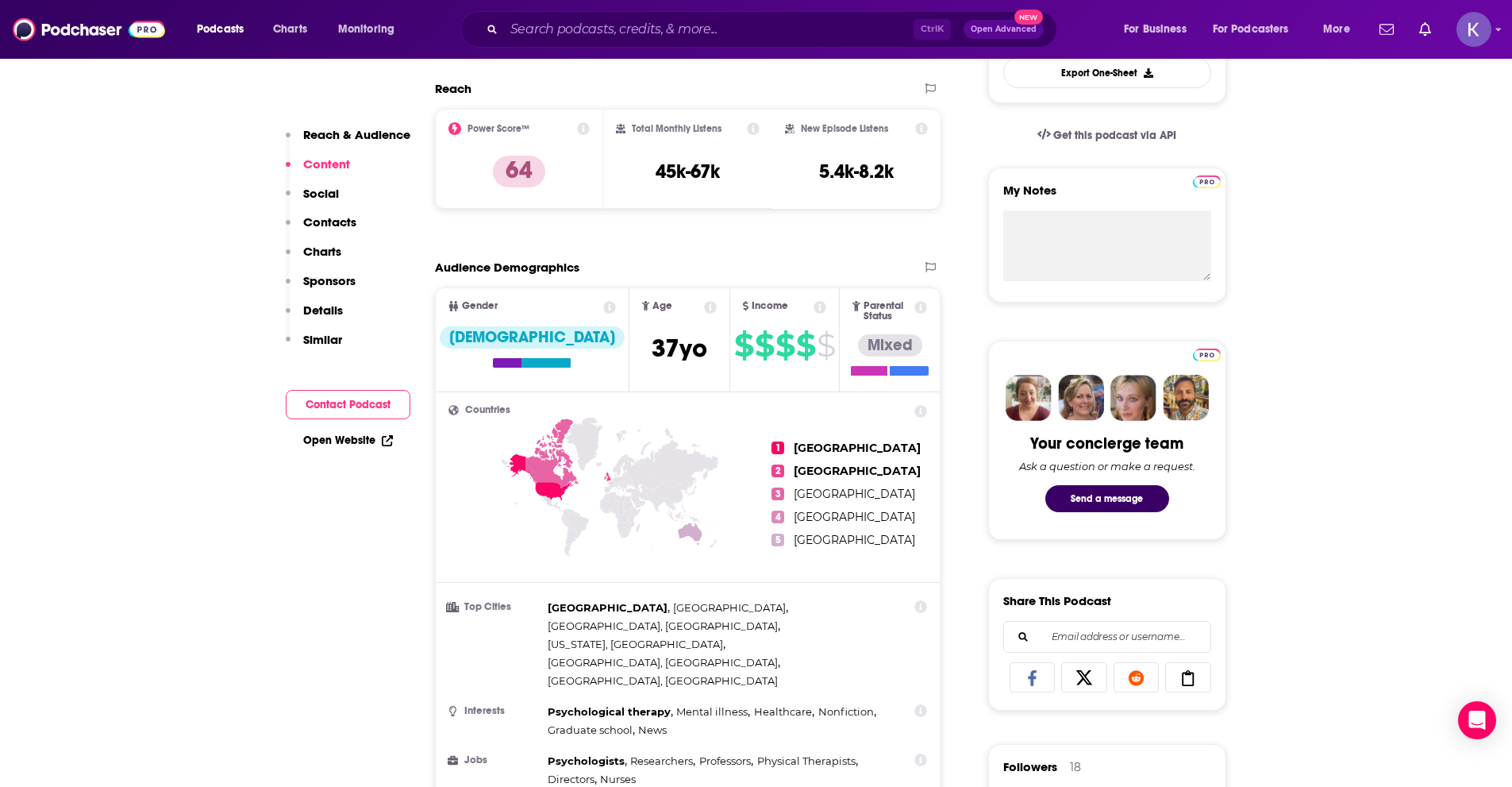
scroll to position [0, 0]
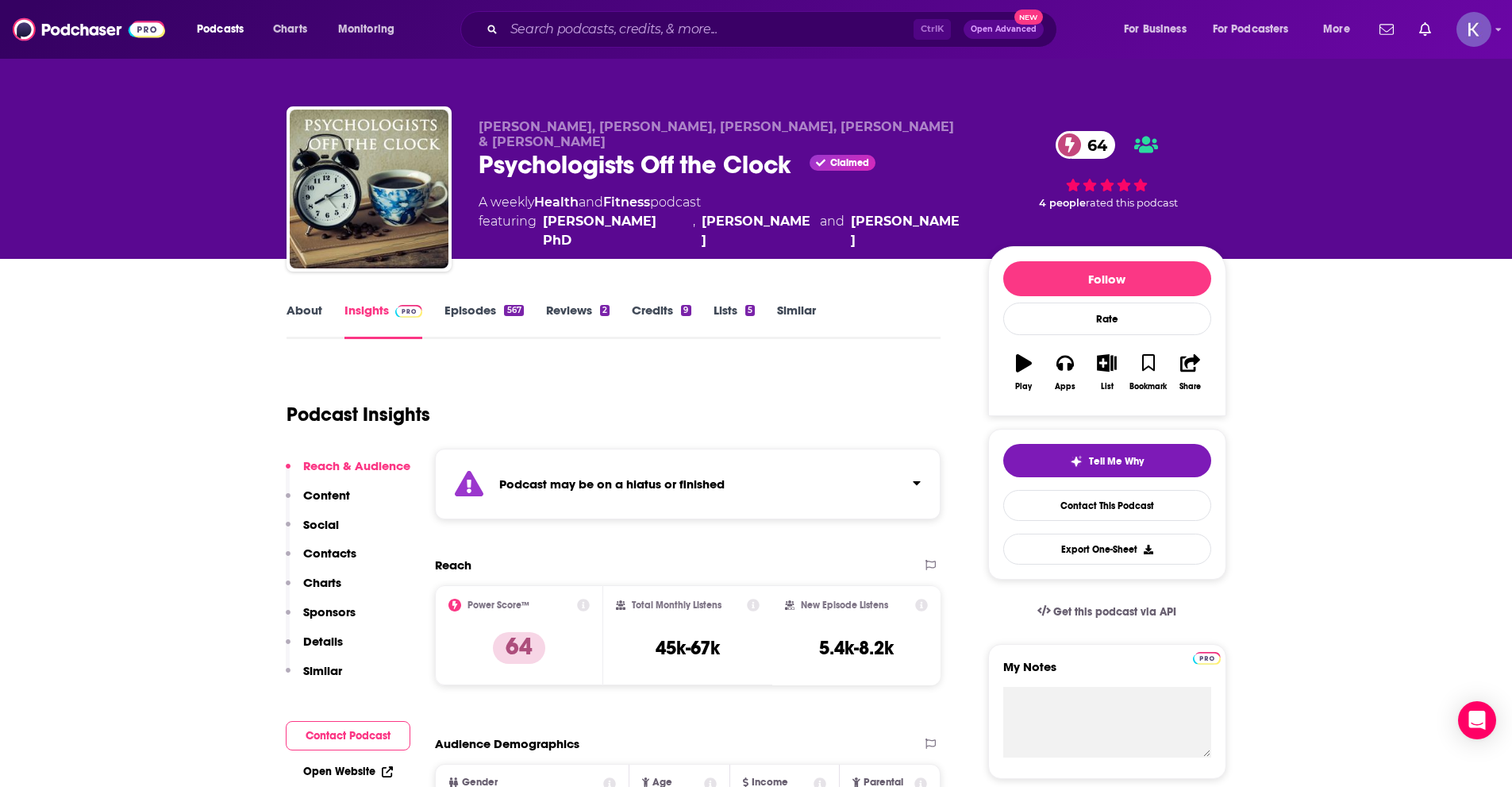
click at [304, 302] on div "About Insights Episodes 567 Reviews 2 Credits 9 Lists 5 Similar" at bounding box center [614, 319] width 655 height 39
click at [305, 315] on link "About" at bounding box center [304, 321] width 36 height 36
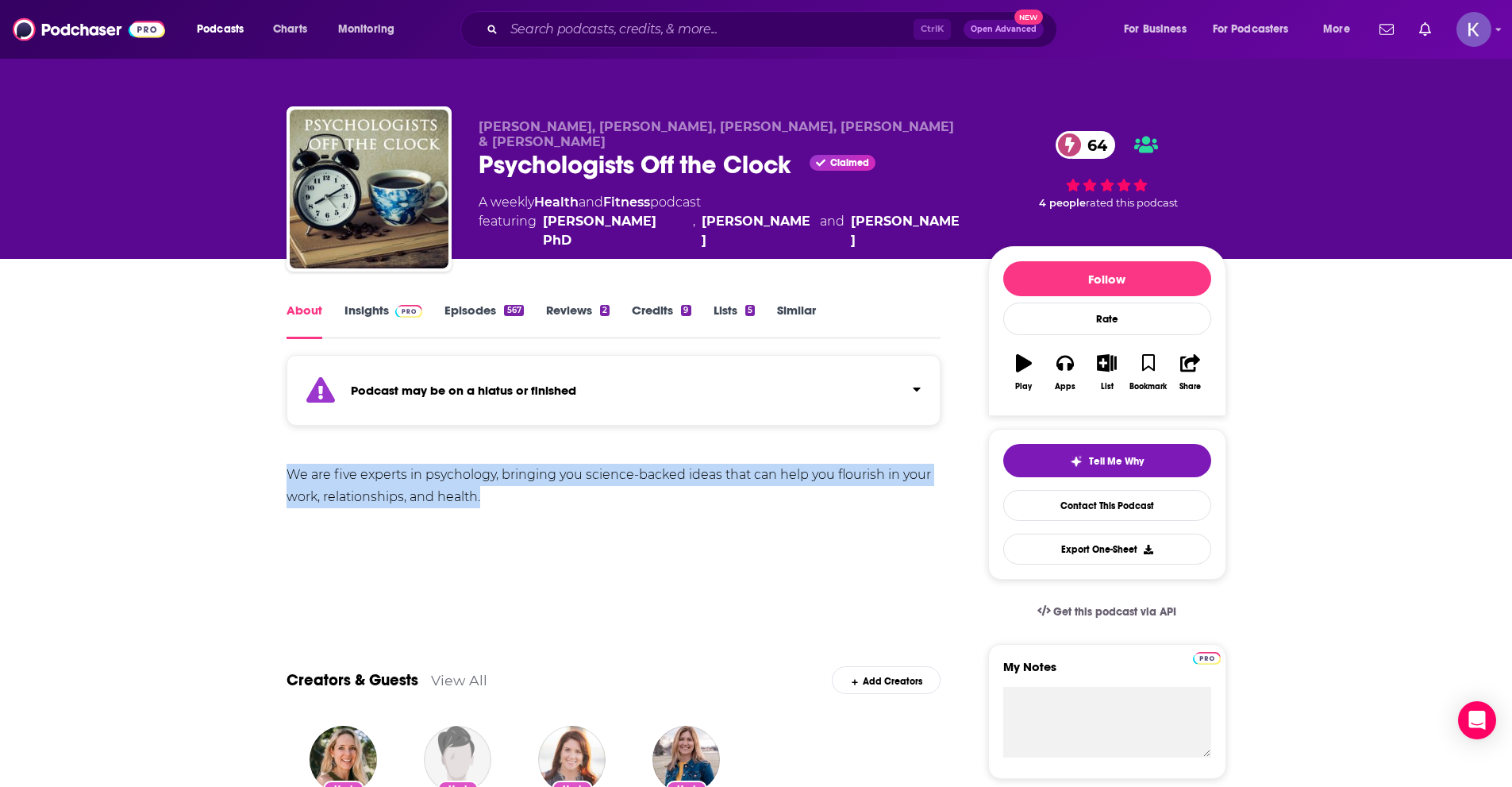
drag, startPoint x: 279, startPoint y: 474, endPoint x: 508, endPoint y: 502, distance: 230.7
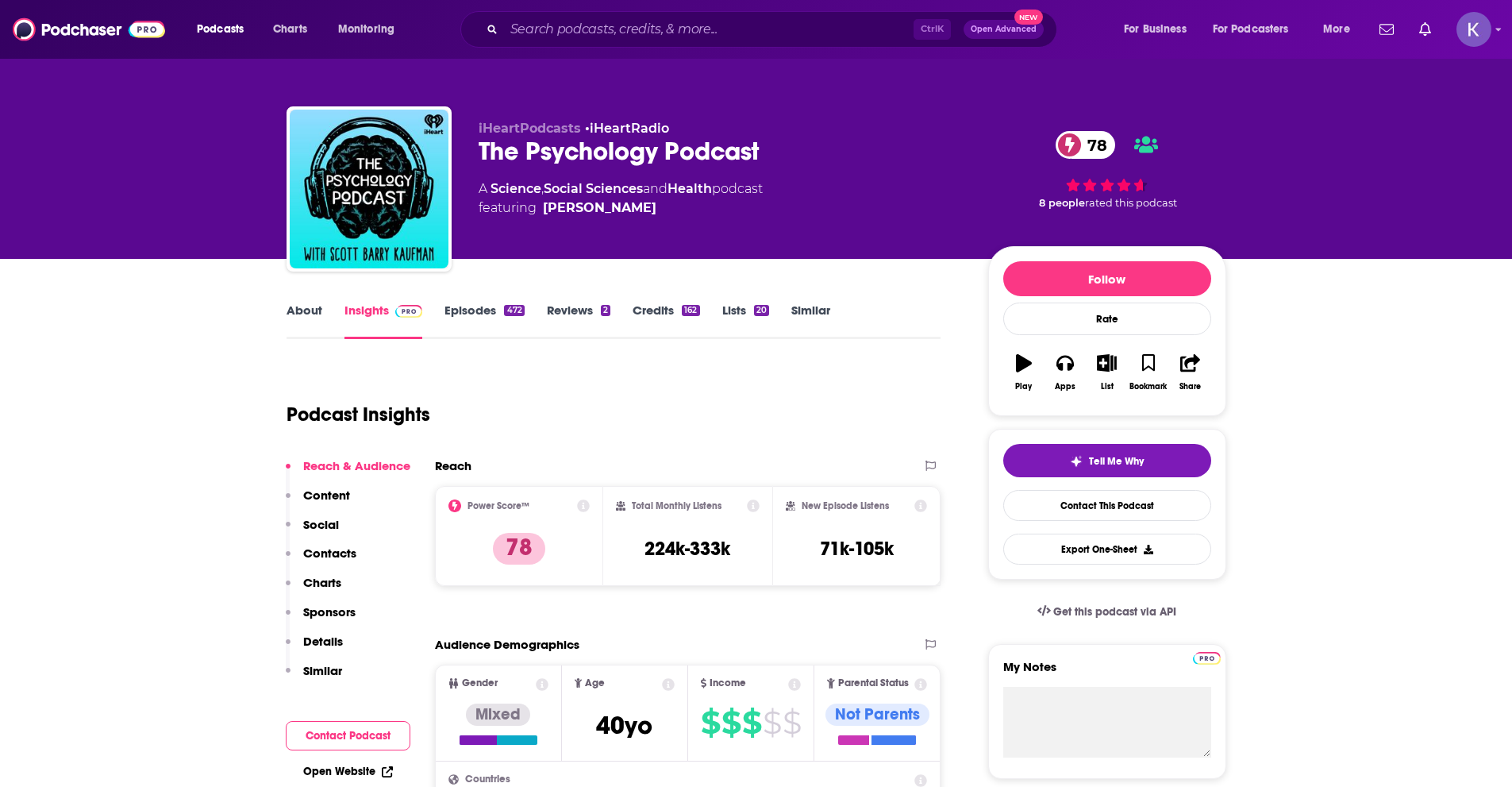
click at [300, 310] on link "About" at bounding box center [304, 321] width 36 height 36
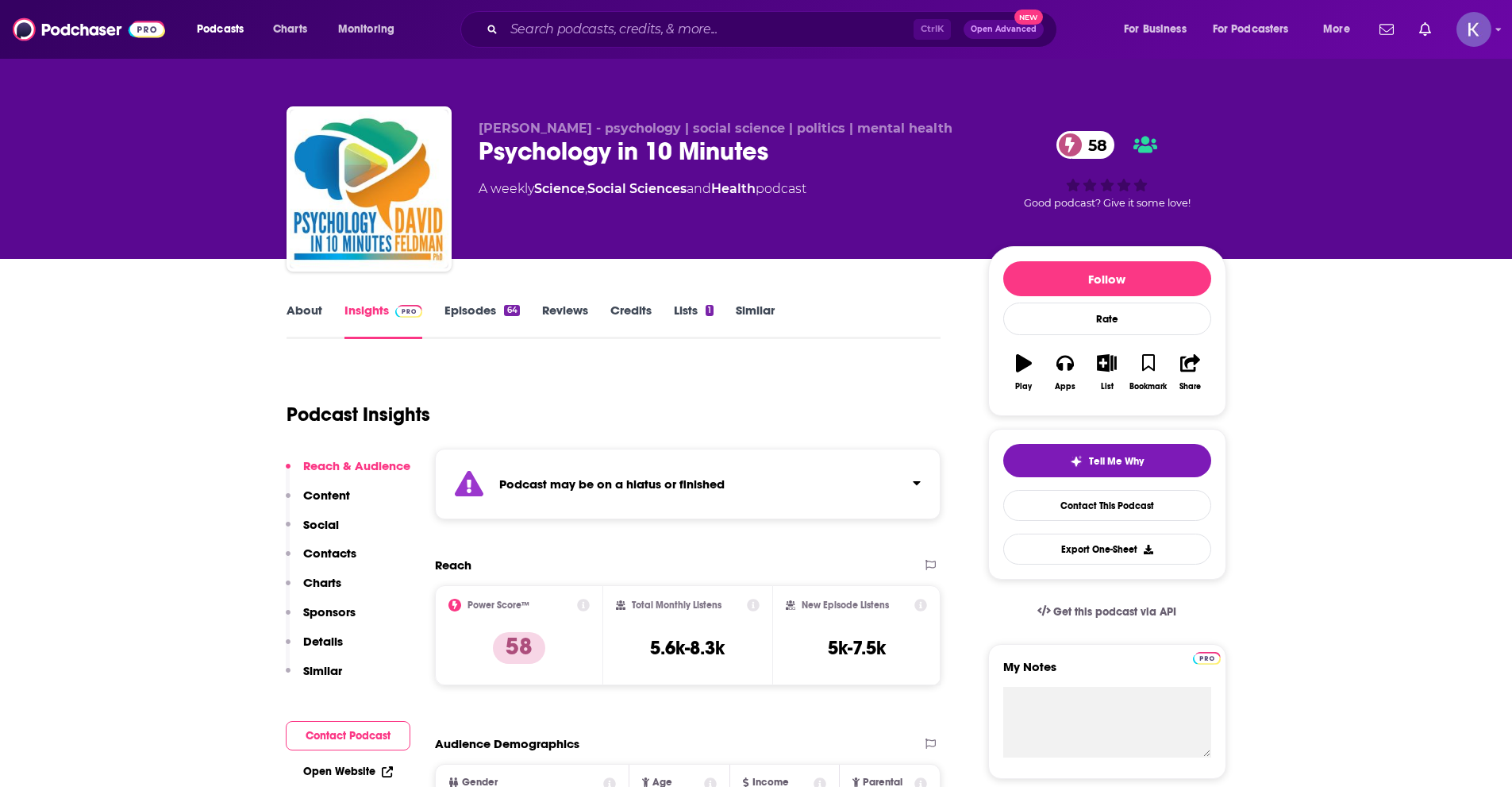
click at [304, 326] on link "About" at bounding box center [304, 321] width 36 height 36
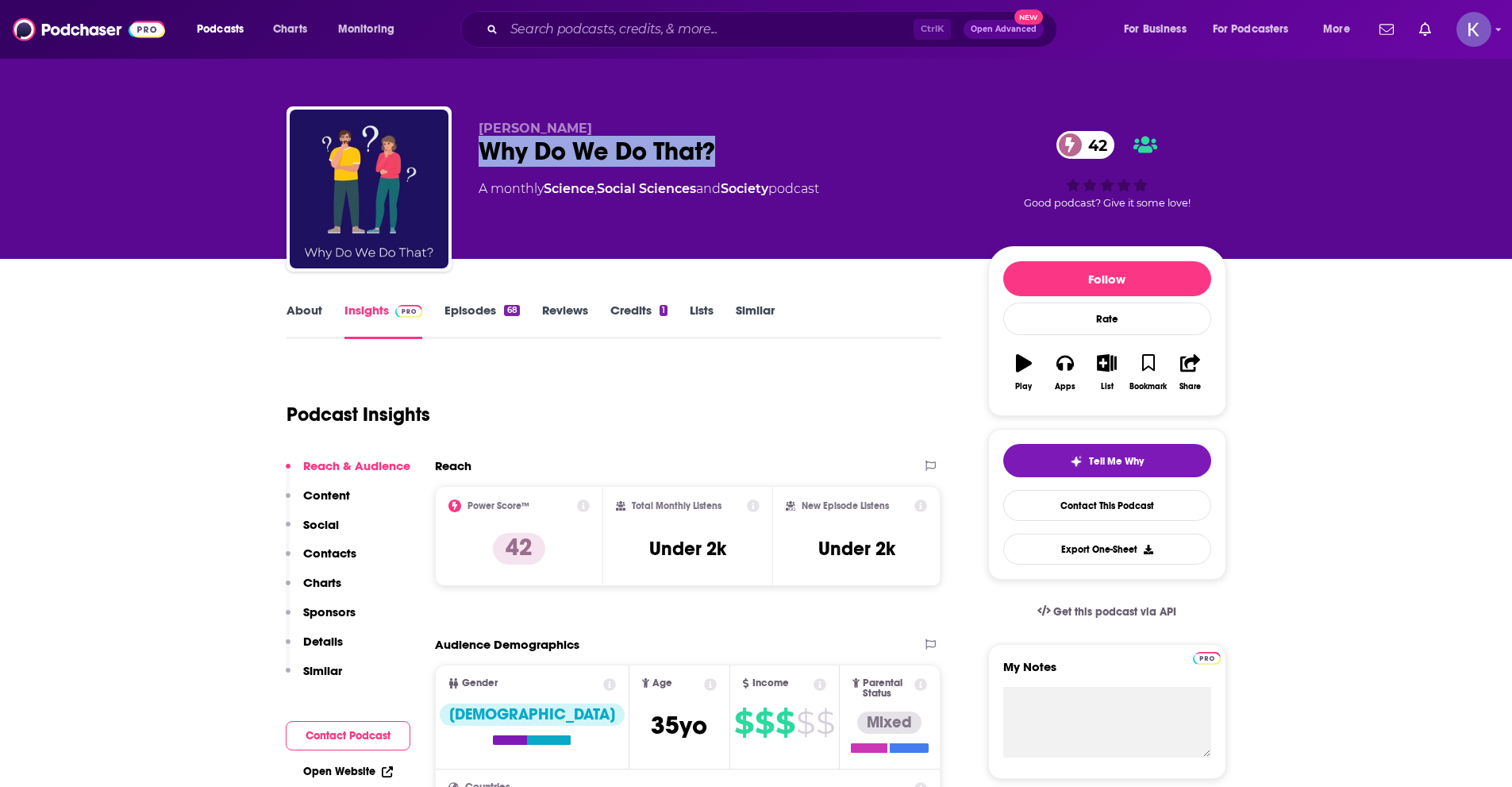
drag, startPoint x: 486, startPoint y: 157, endPoint x: 720, endPoint y: 158, distance: 234.0
click at [720, 158] on div "Why Do We Do That? 42" at bounding box center [721, 151] width 484 height 31
copy h2 "Why Do We Do That?"
click at [294, 325] on link "About" at bounding box center [304, 321] width 36 height 36
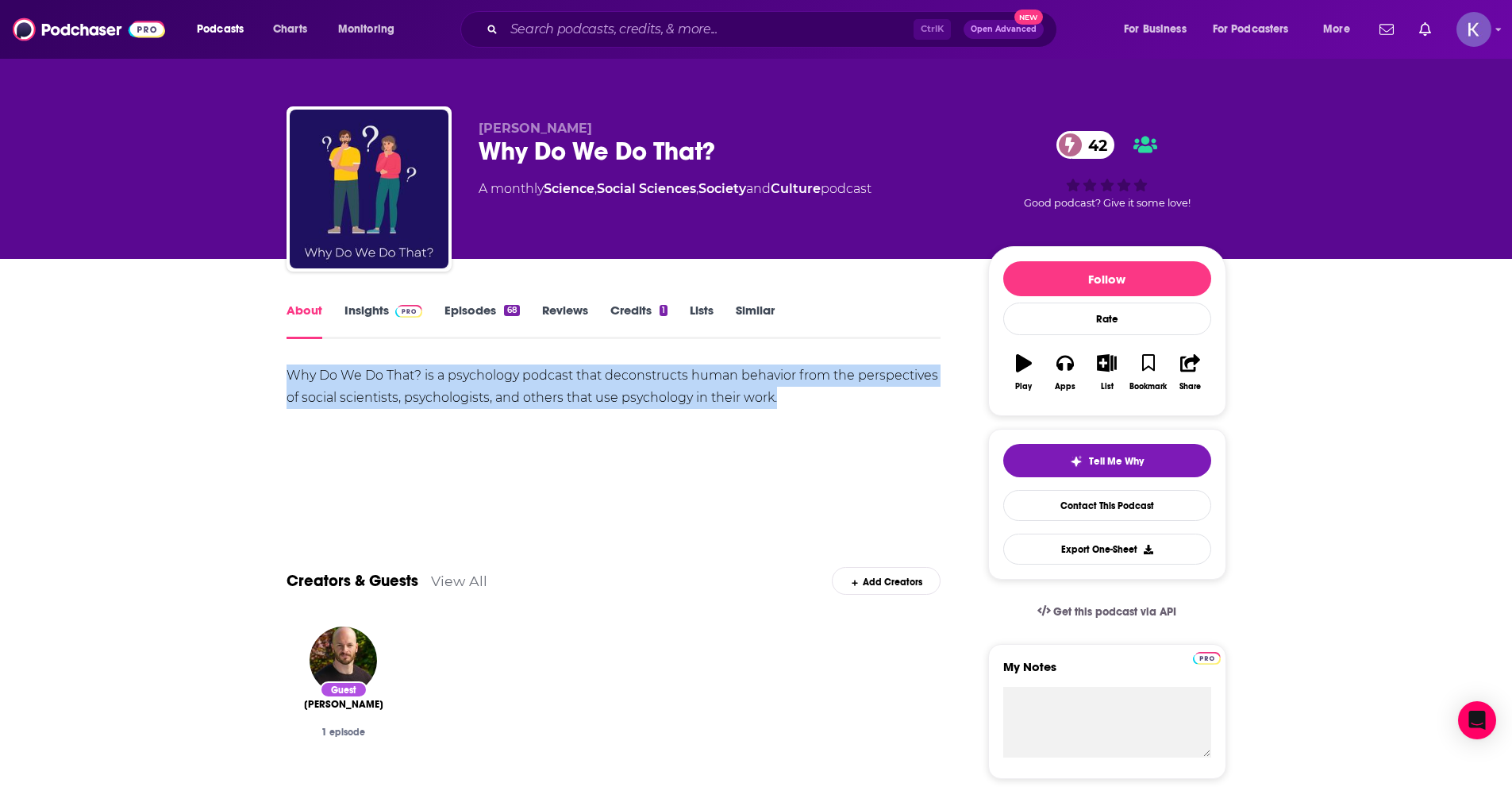
drag, startPoint x: 790, startPoint y: 394, endPoint x: 280, endPoint y: 366, distance: 510.8
copy div "Why Do We Do That? is a psychology podcast that deconstructs human behavior fro…"
click at [369, 310] on link "Insights" at bounding box center [384, 321] width 78 height 36
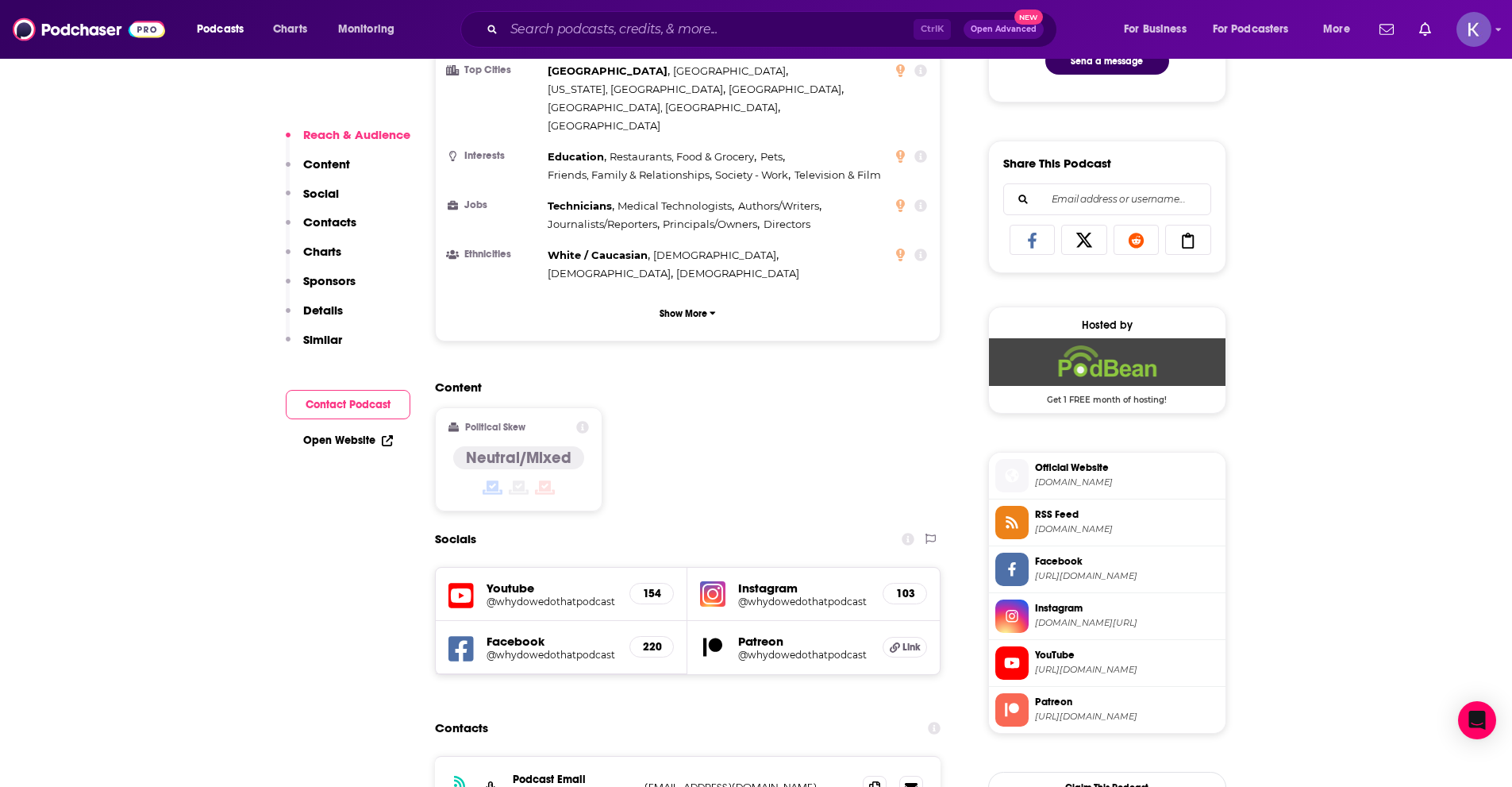
scroll to position [1111, 0]
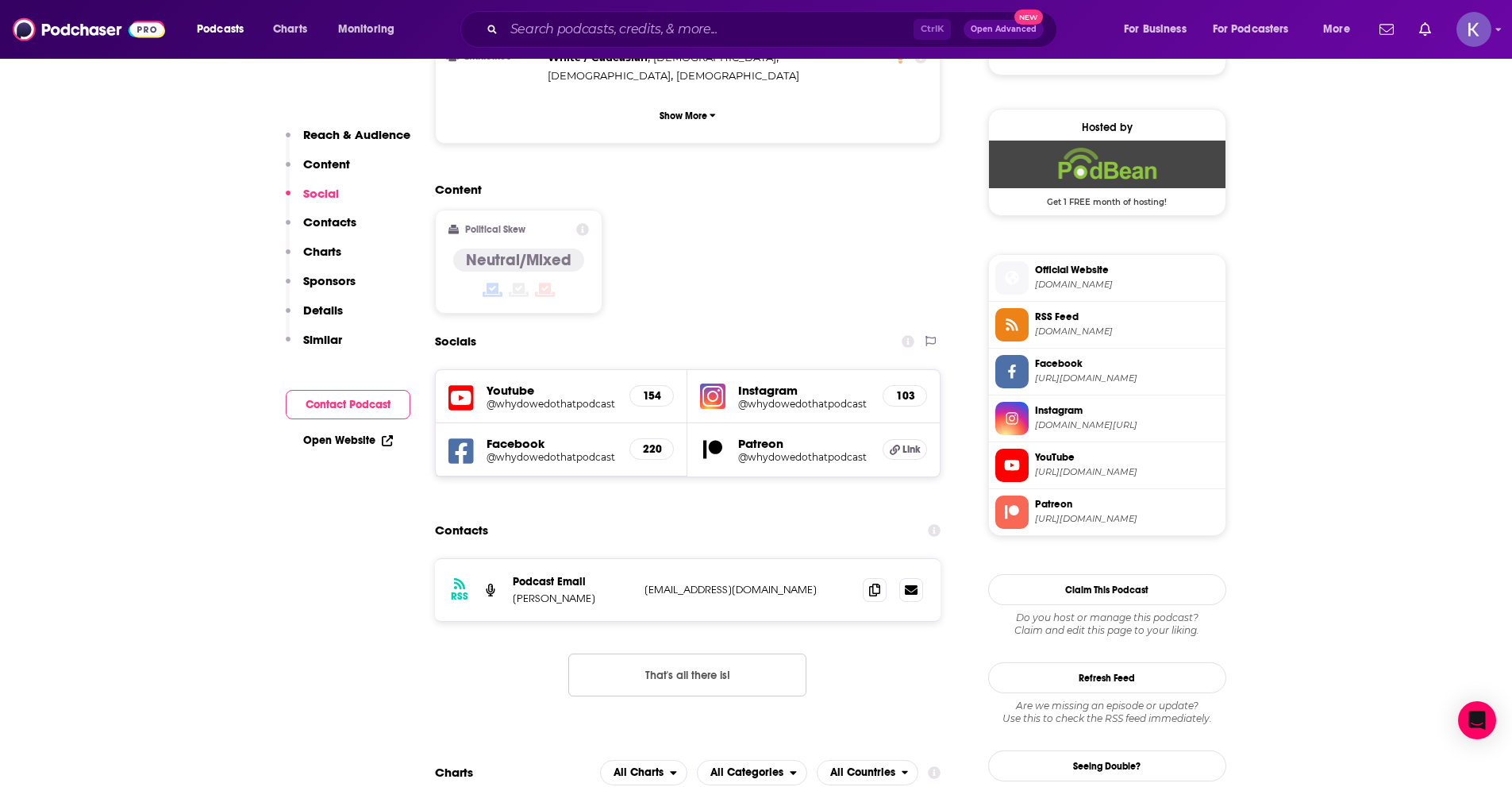
drag, startPoint x: 831, startPoint y: 529, endPoint x: 637, endPoint y: 532, distance: 194.0
click at [637, 559] on div "RSS Podcast Email Dr. Ryan Moyer whydowedothatpodcast@gmail.com whydowedothatpo…" at bounding box center [688, 590] width 507 height 62
copy div "whydowedothatpodcast@gmail.com"
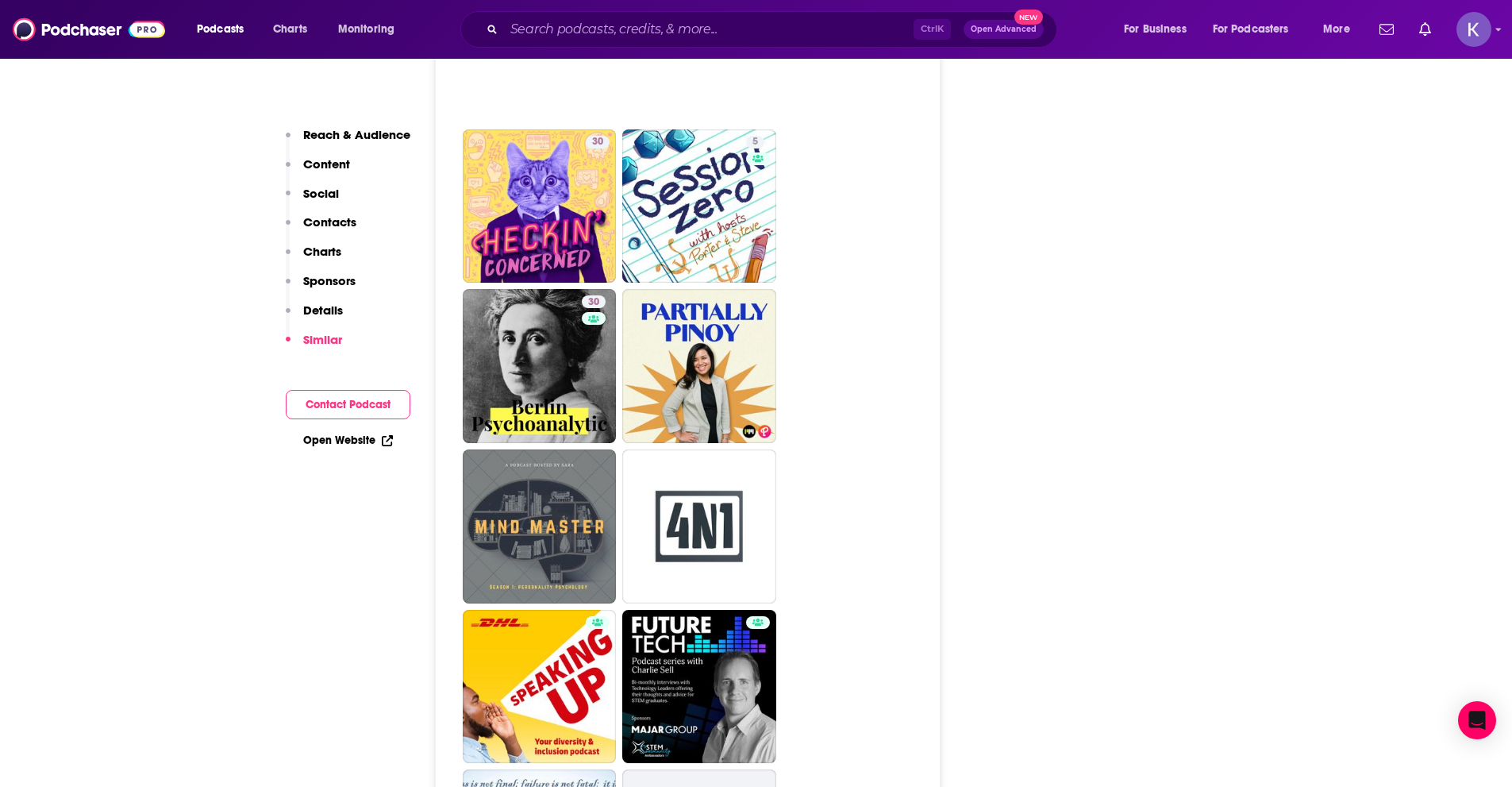
scroll to position [2779, 0]
